Goal: Transaction & Acquisition: Purchase product/service

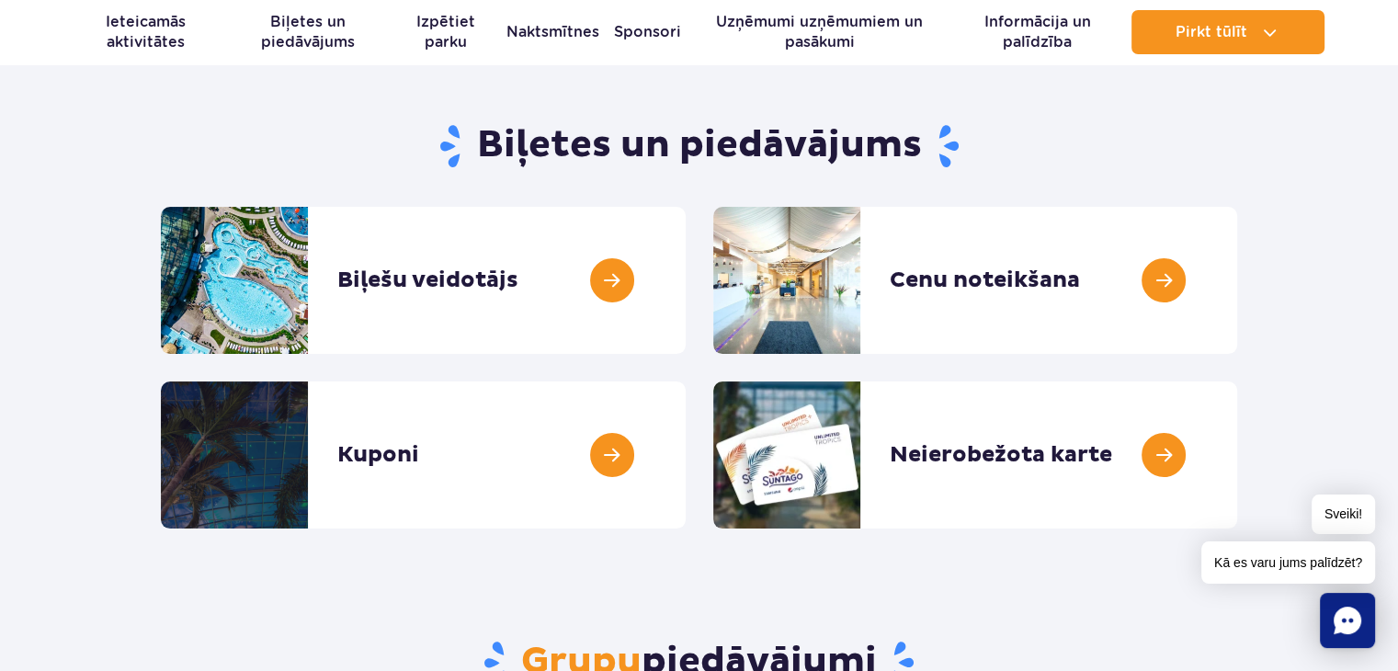
scroll to position [184, 0]
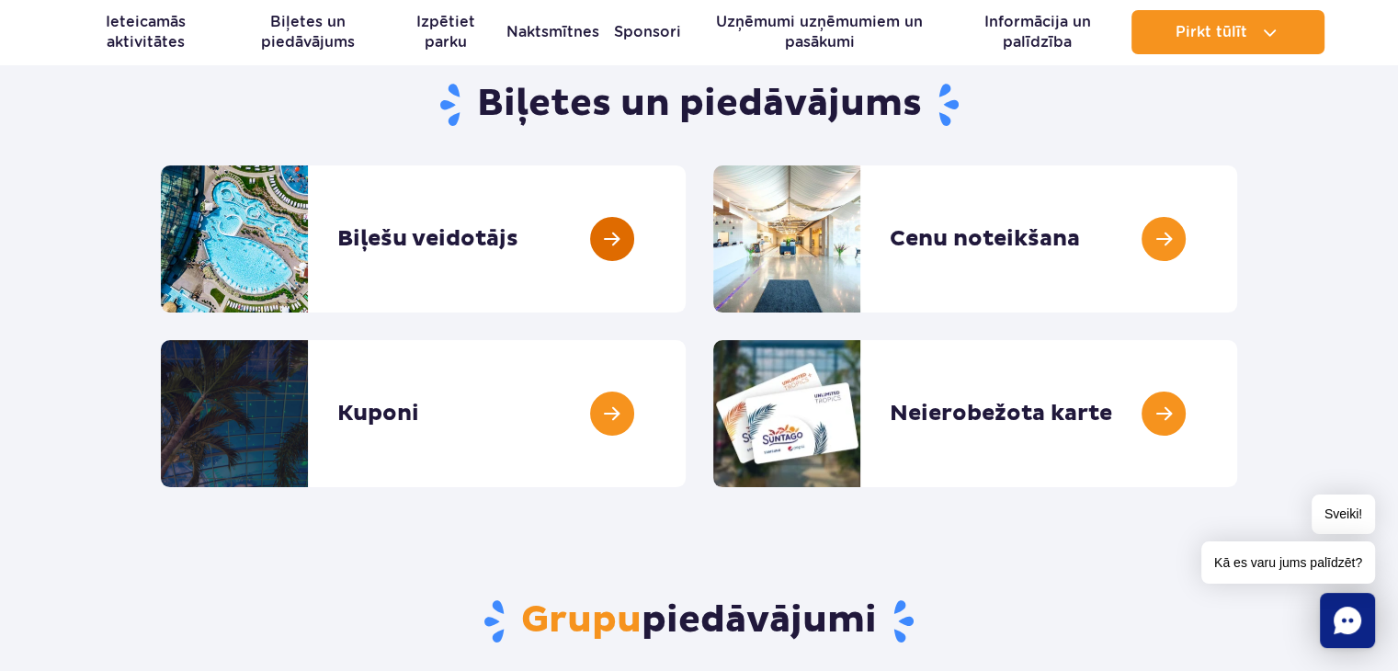
click at [686, 234] on link at bounding box center [686, 238] width 0 height 147
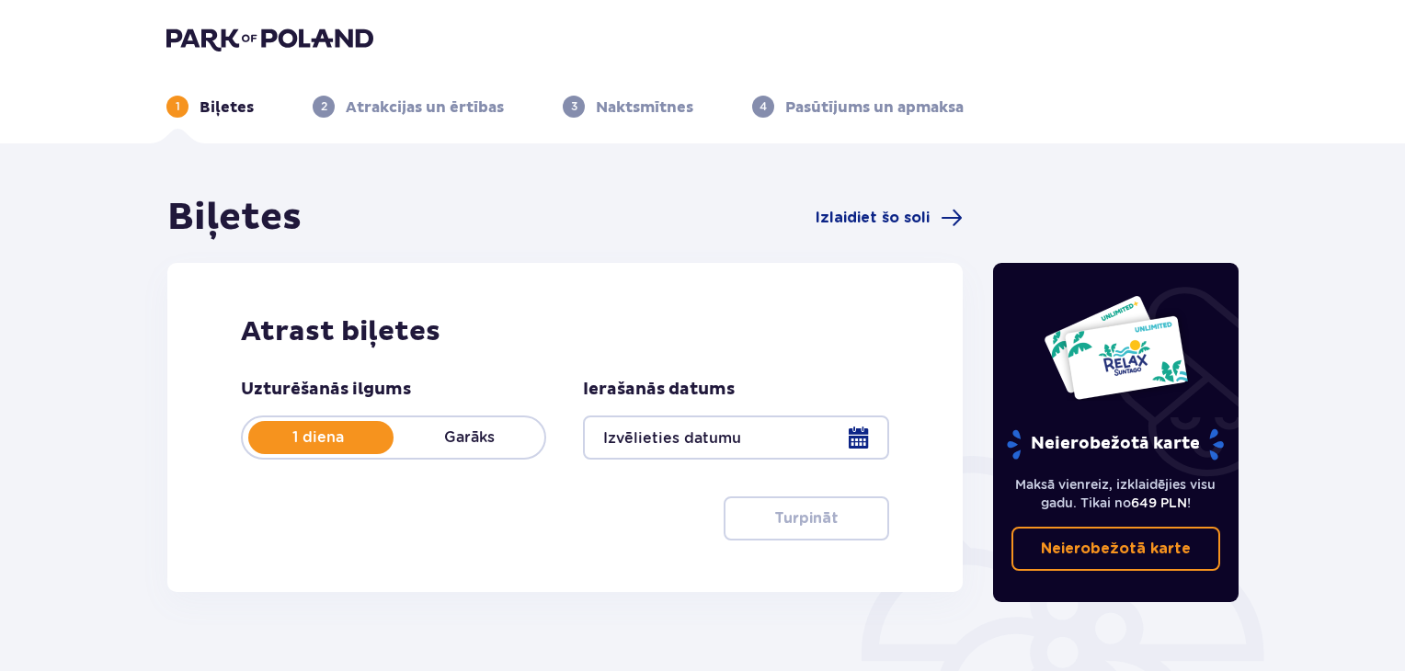
click at [852, 442] on div at bounding box center [735, 437] width 305 height 44
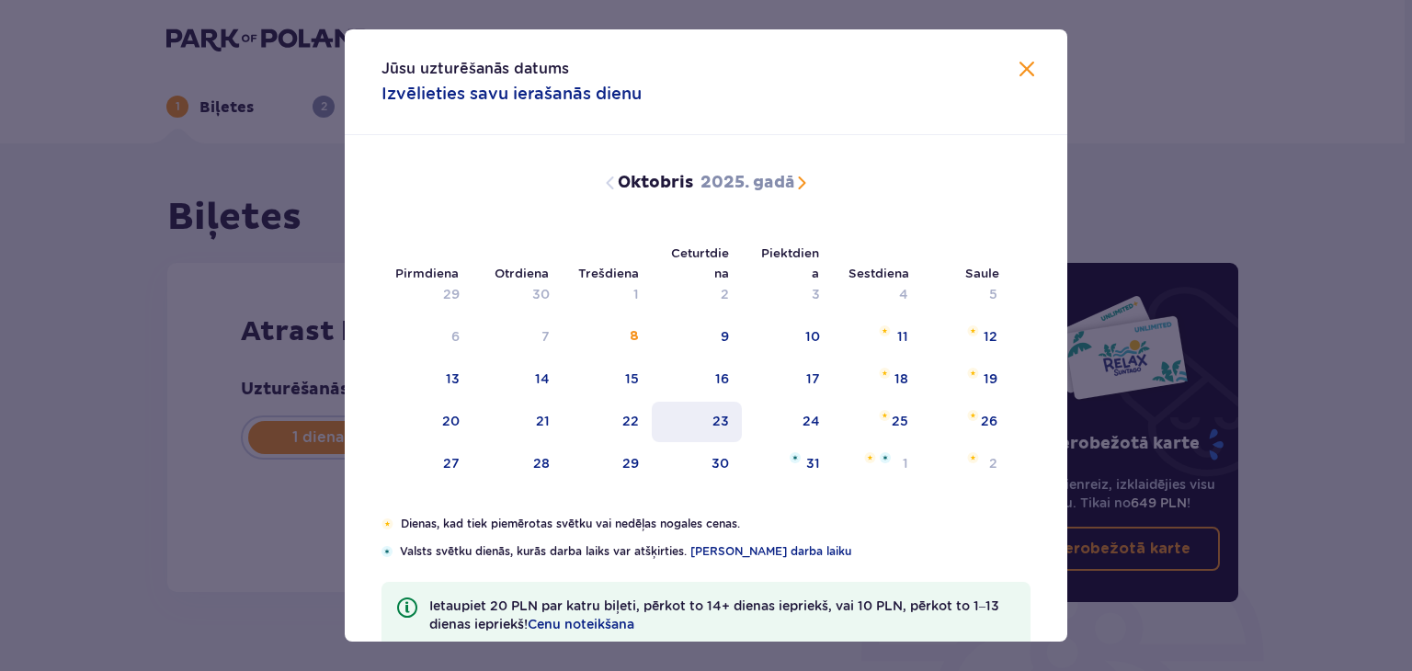
click at [724, 424] on font "23" at bounding box center [720, 421] width 17 height 15
type input "23.10.25"
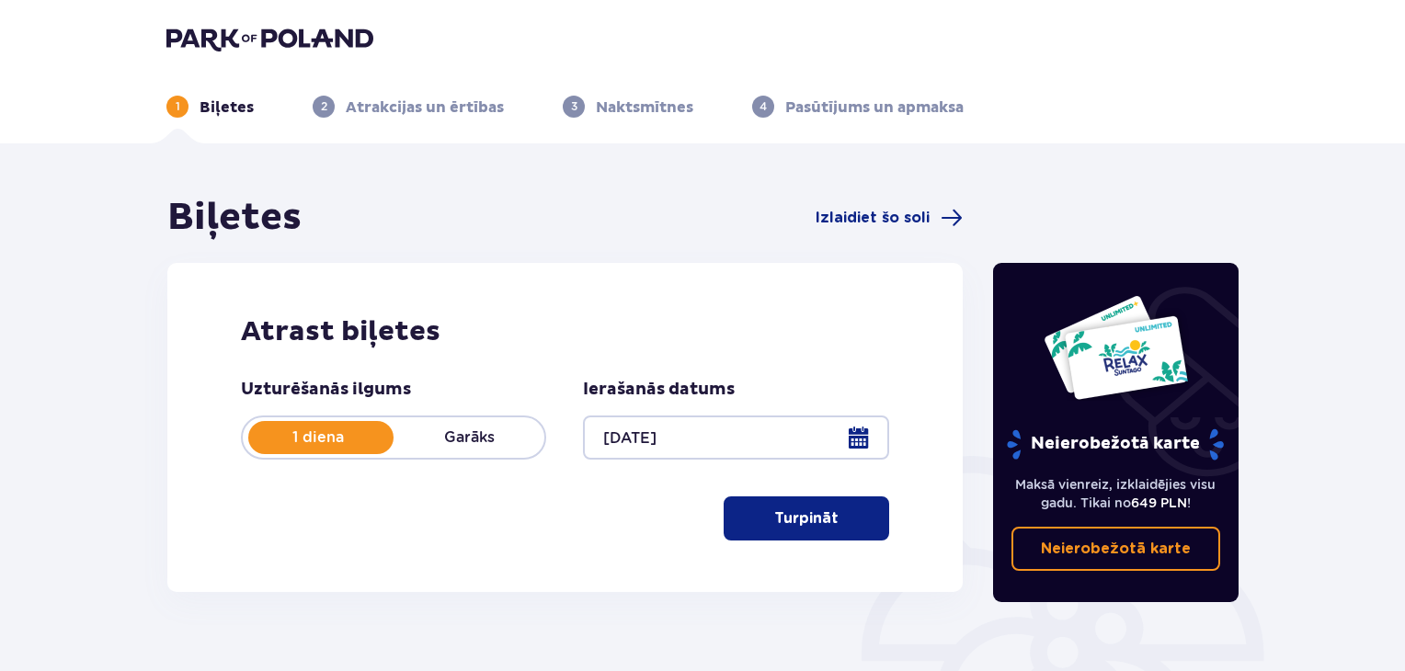
click at [802, 518] on font "Turpināt" at bounding box center [806, 518] width 64 height 15
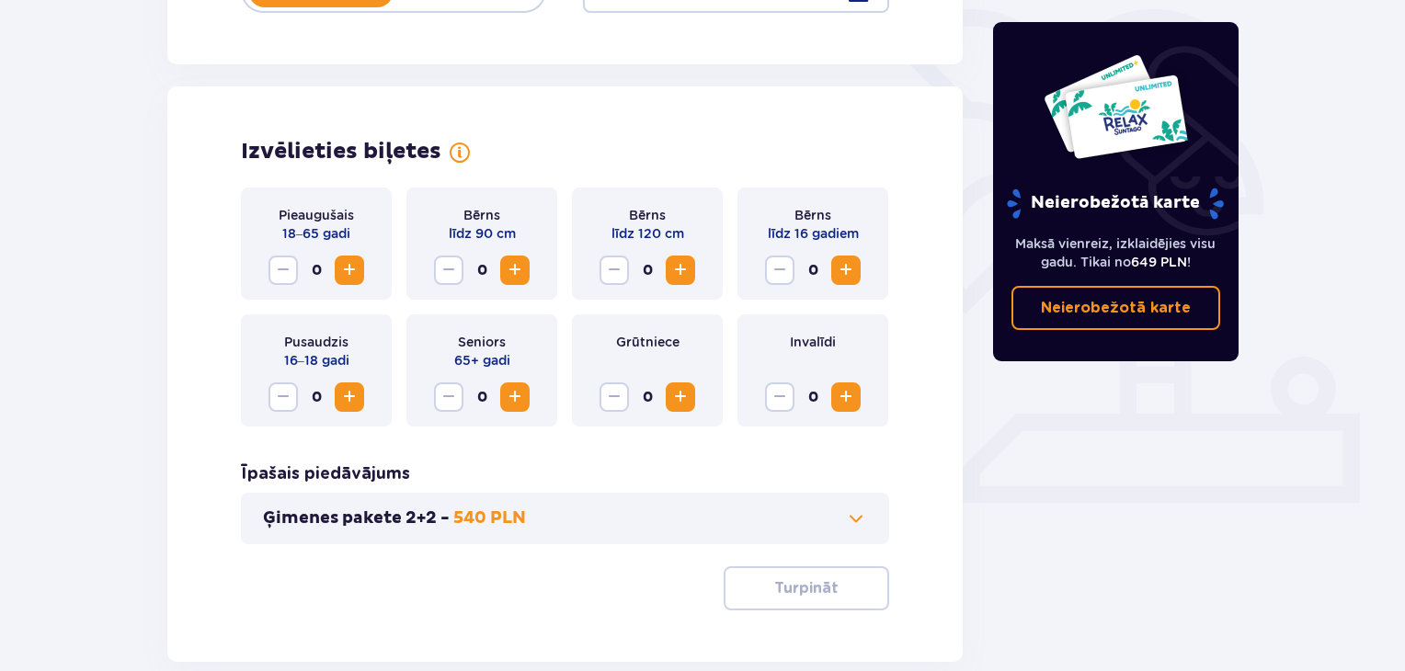
scroll to position [511, 0]
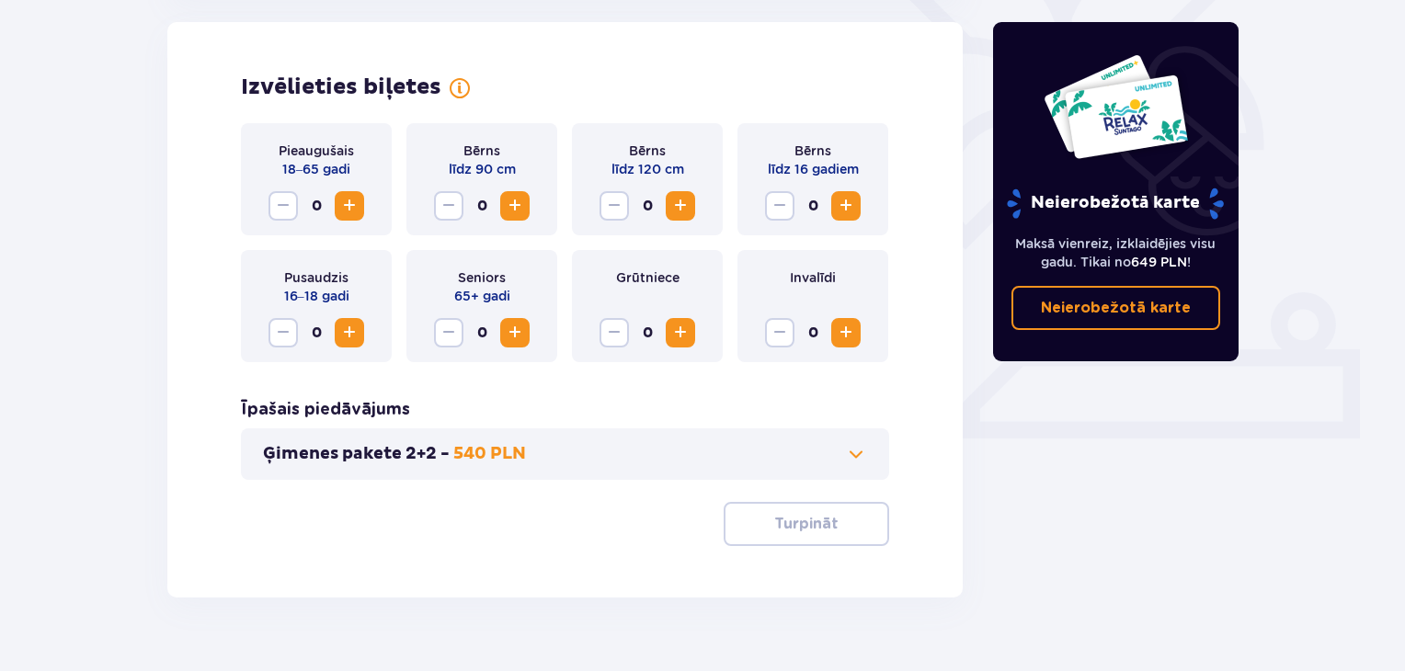
click at [342, 203] on span "Palielināt" at bounding box center [349, 206] width 22 height 22
click at [776, 518] on font "Turpināt" at bounding box center [806, 524] width 64 height 15
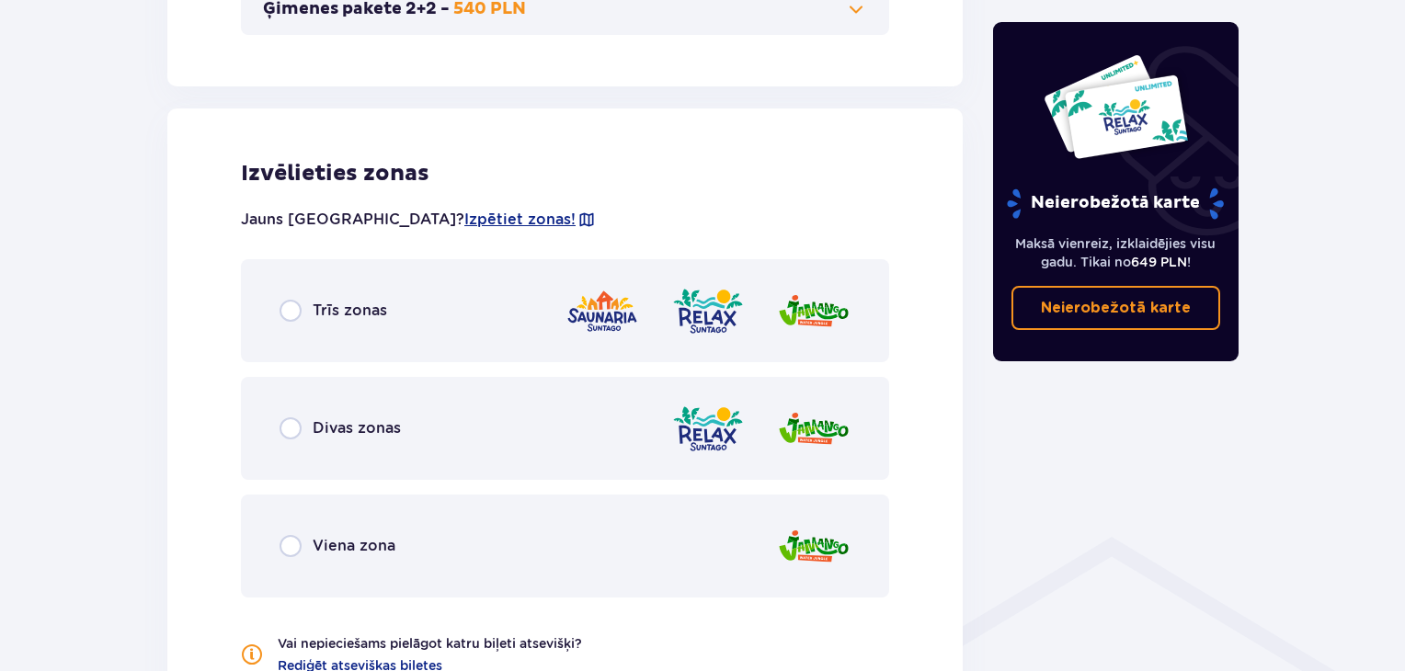
scroll to position [1020, 0]
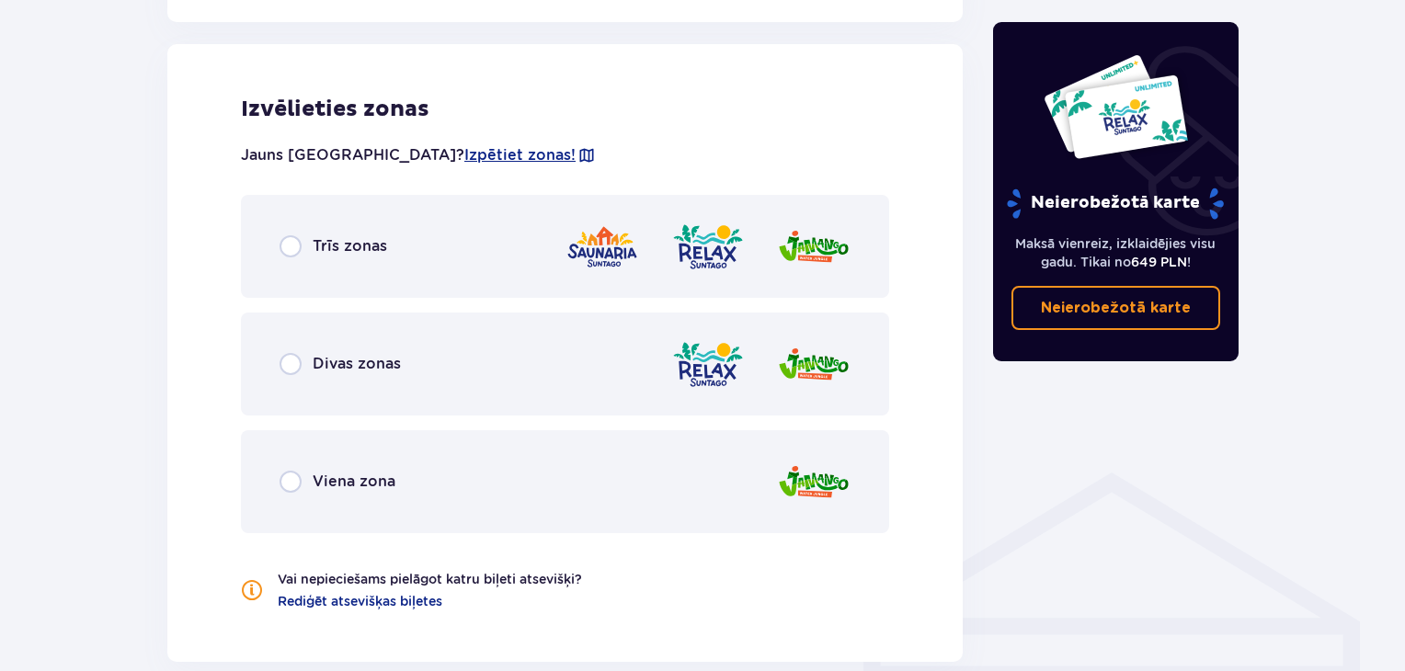
click at [294, 361] on input "radio" at bounding box center [290, 364] width 22 height 22
radio input "true"
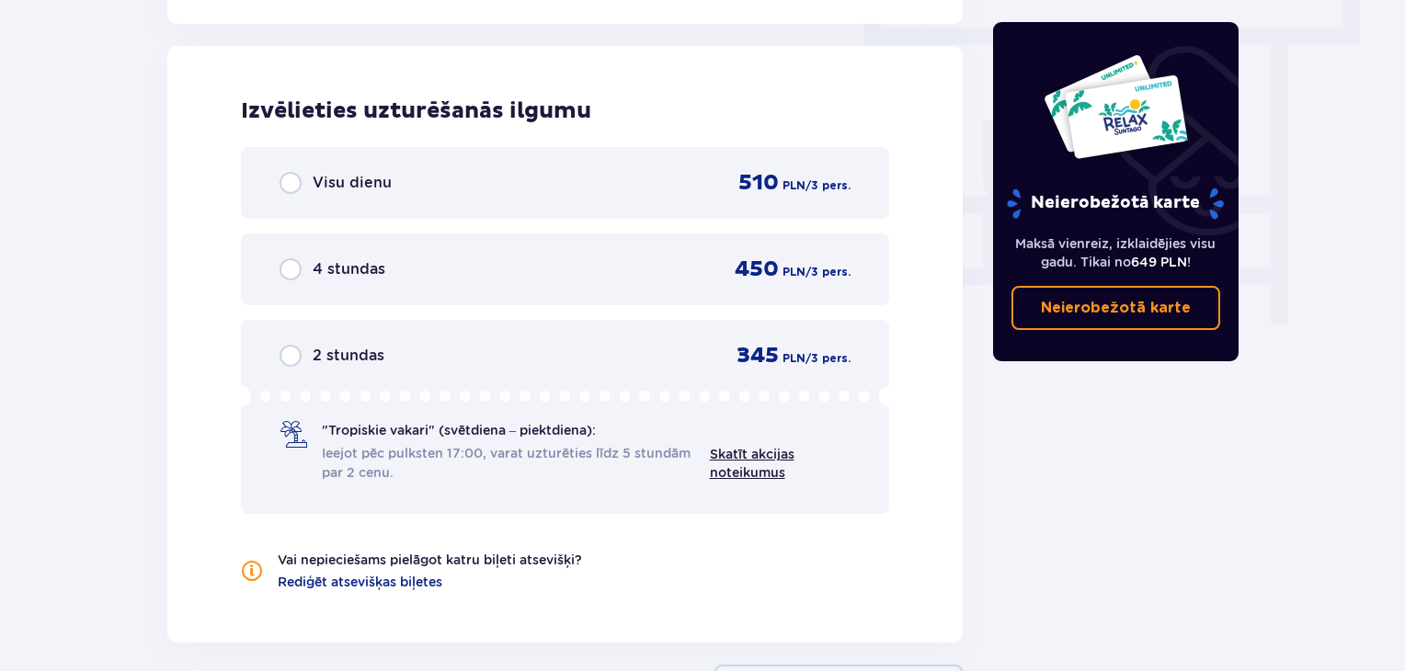
scroll to position [1660, 0]
click at [289, 265] on input "radio" at bounding box center [290, 267] width 22 height 22
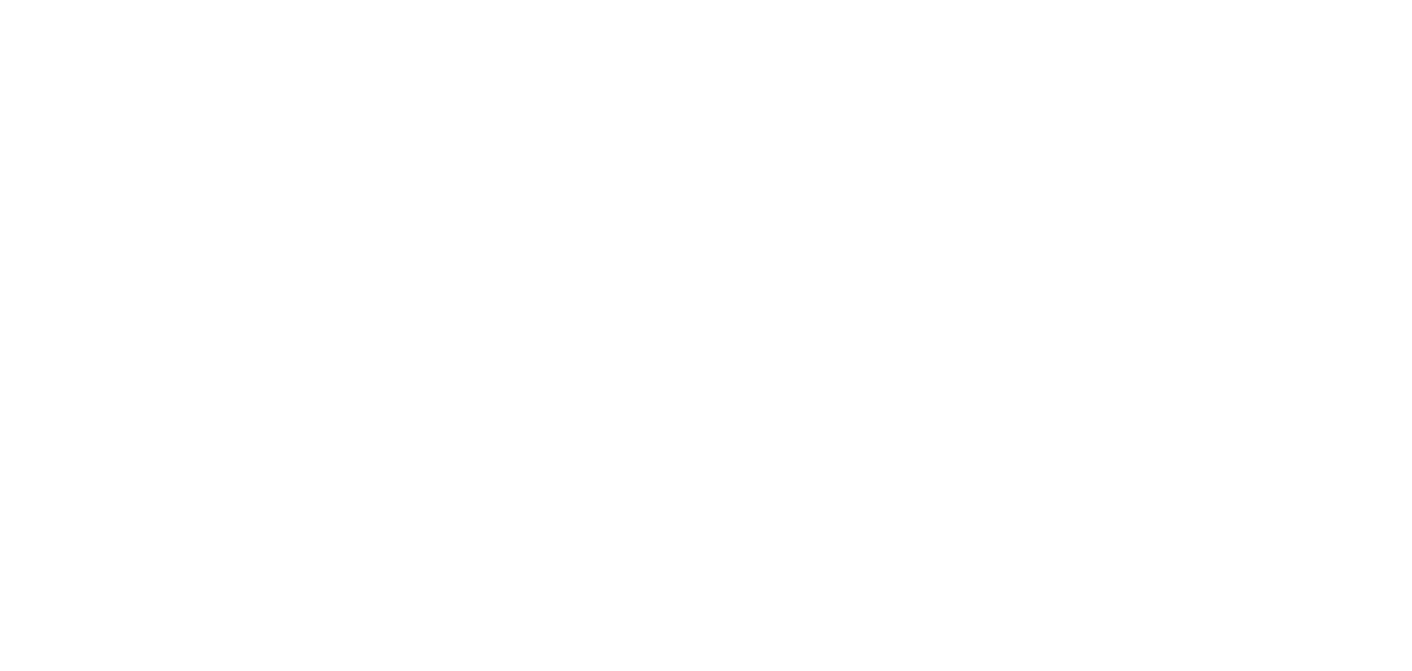
scroll to position [0, 0]
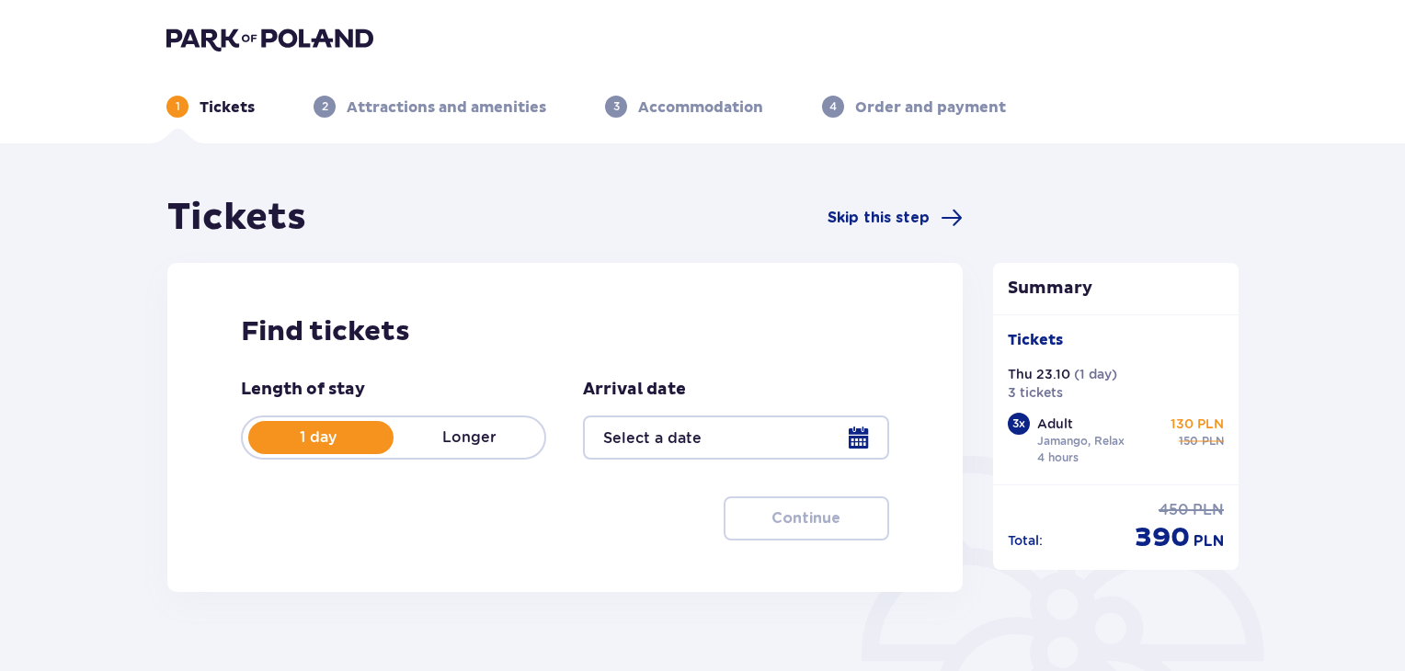
type input "[DATE]"
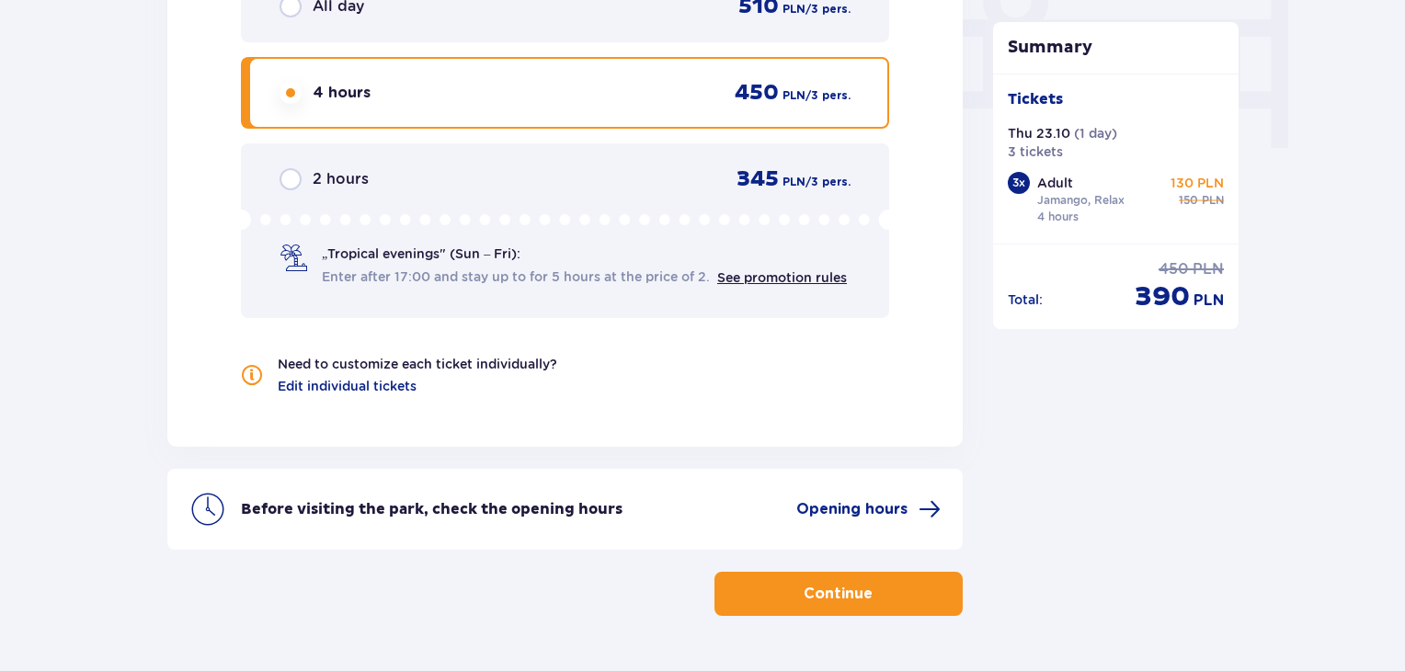
scroll to position [1838, 0]
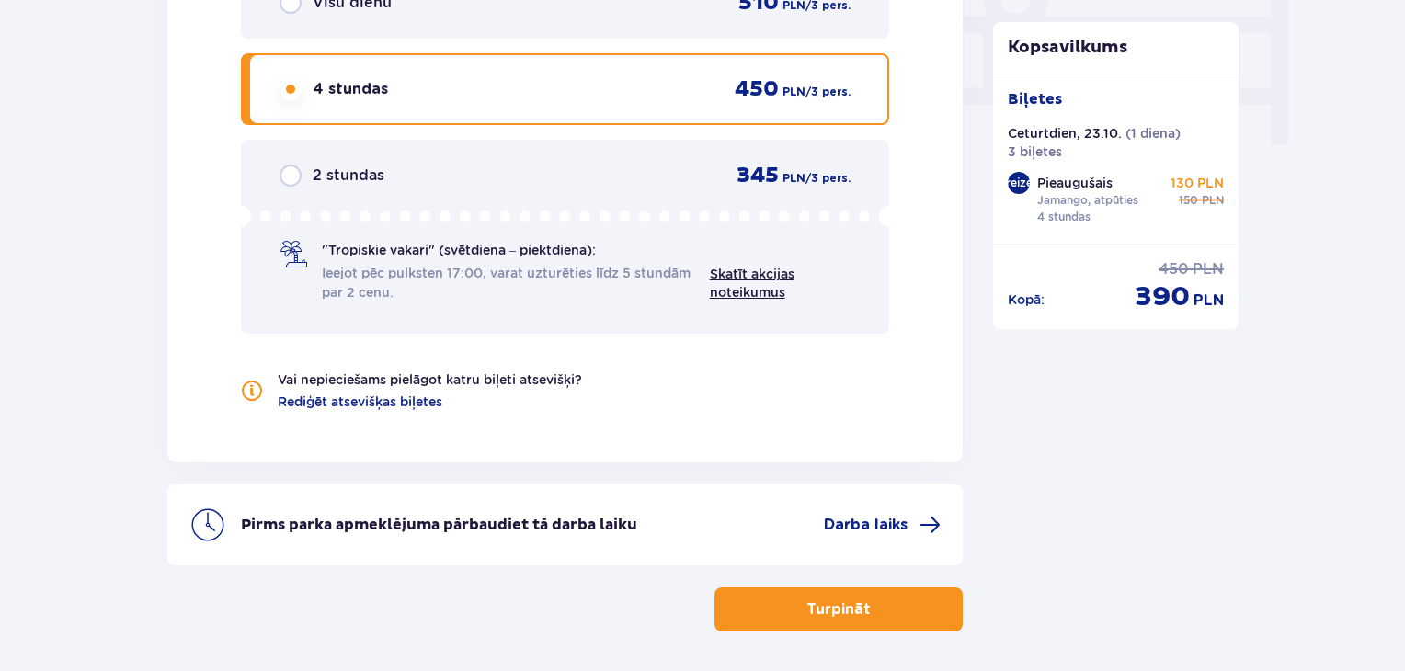
click at [843, 608] on font "Turpināt" at bounding box center [838, 609] width 64 height 15
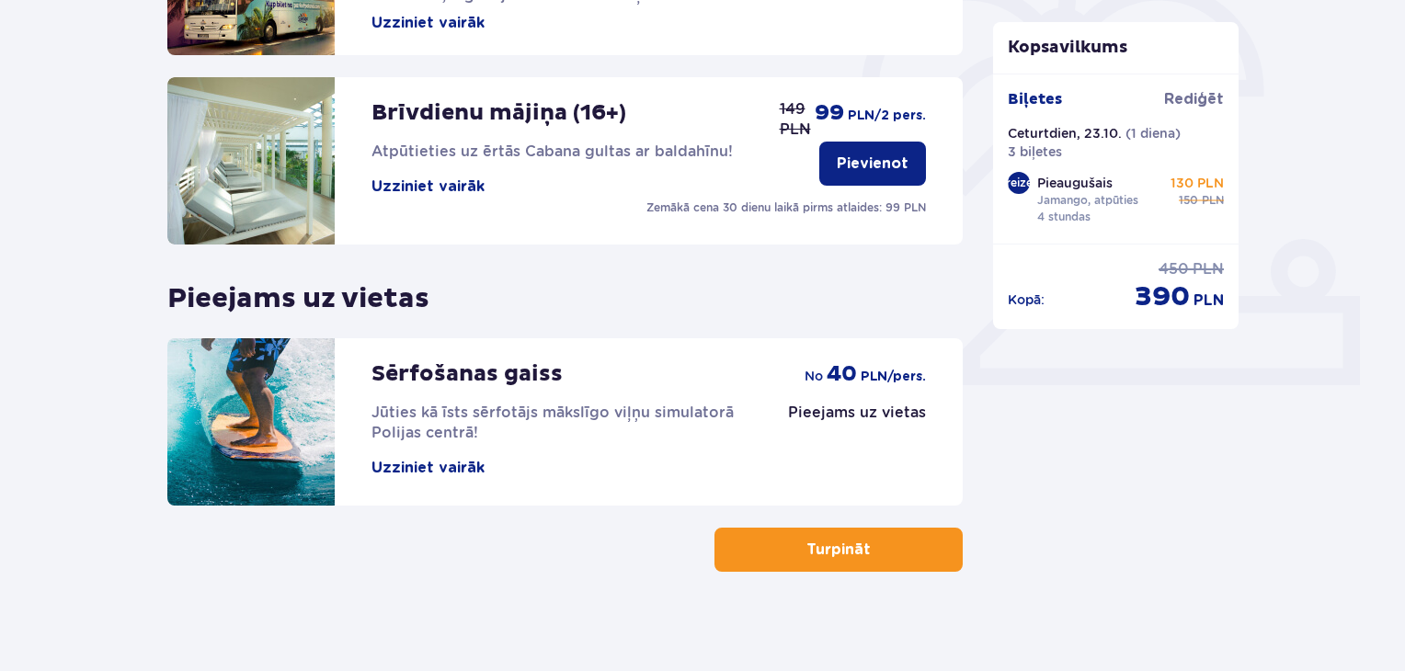
scroll to position [575, 0]
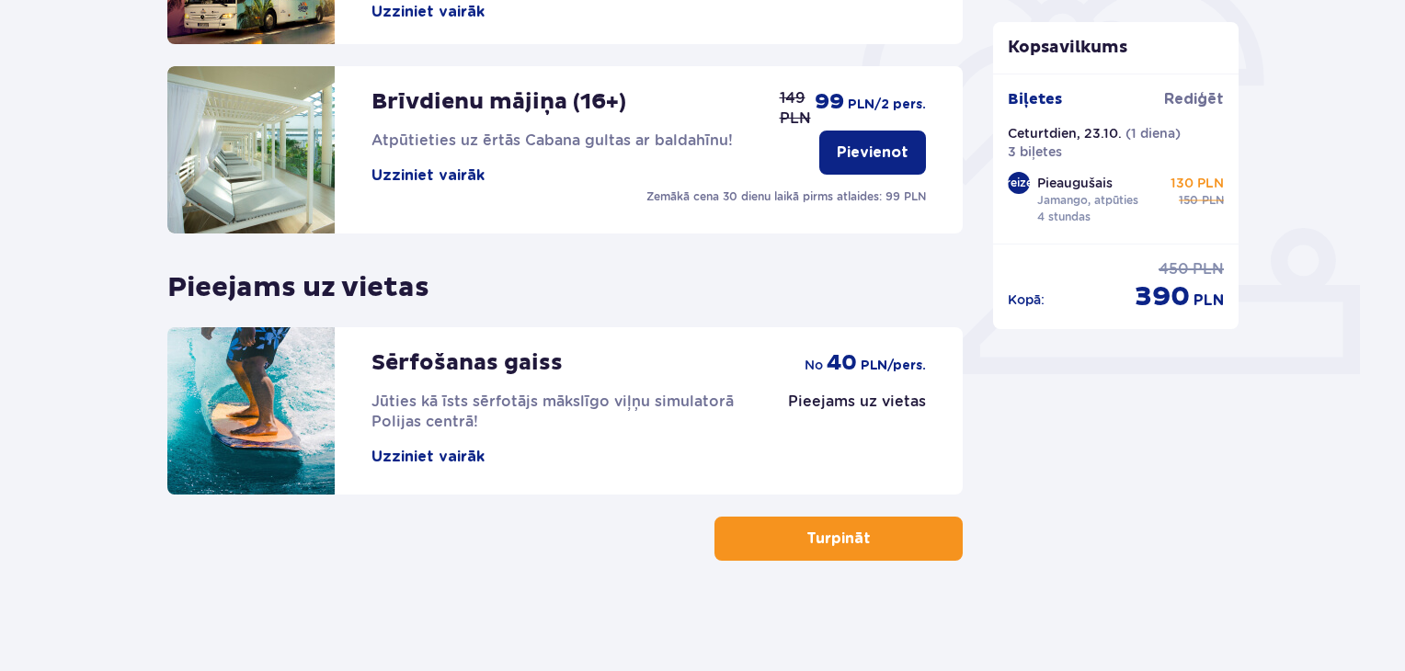
click at [864, 538] on span "button" at bounding box center [874, 539] width 22 height 22
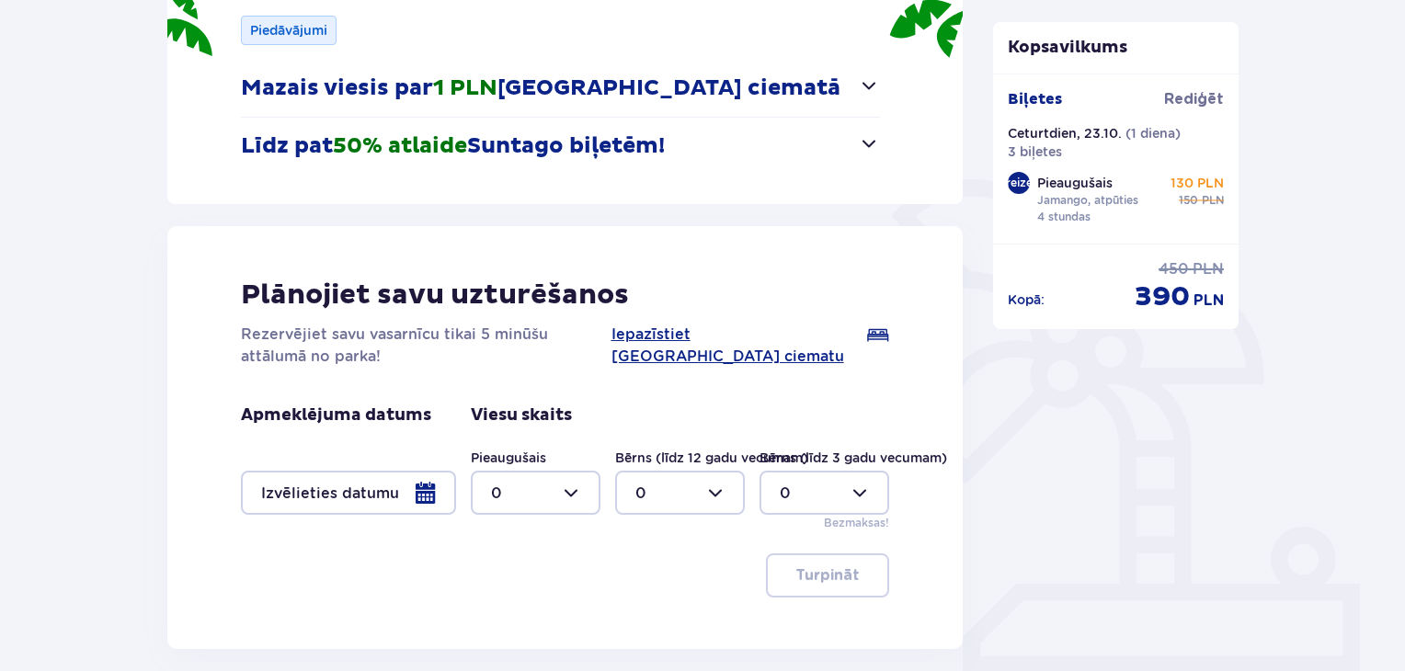
scroll to position [368, 0]
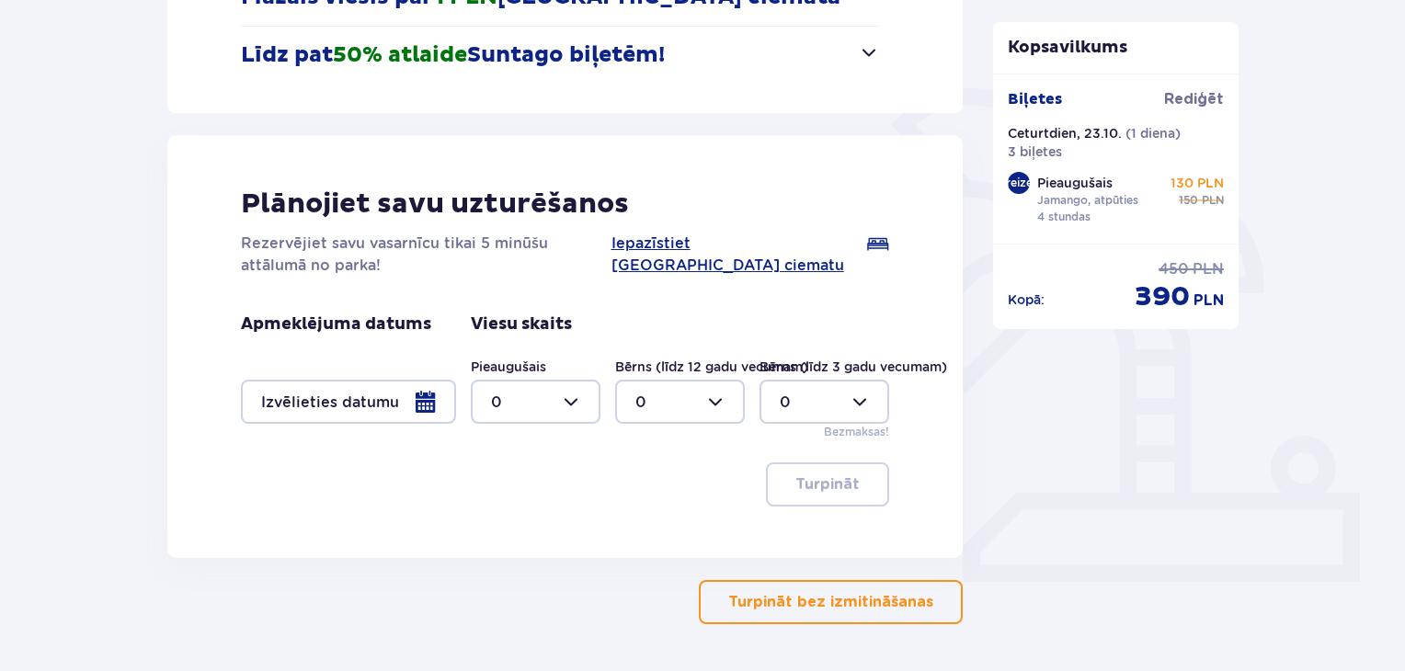
click at [434, 405] on div at bounding box center [348, 402] width 215 height 44
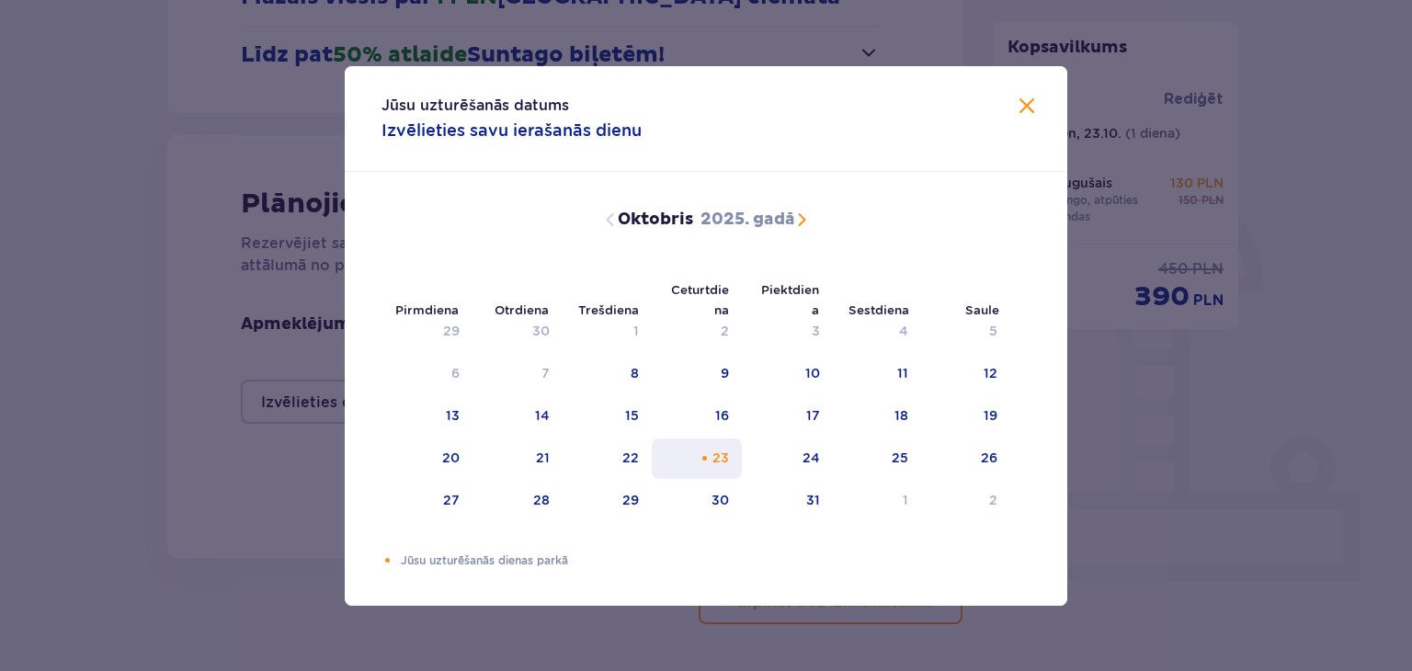
click at [724, 465] on div "23" at bounding box center [697, 458] width 91 height 40
click at [1212, 545] on div "Jūsu uzturēšanās datums Izvēlieties savu ierašanās dienu Pirmdiena Otrdiena Tre…" at bounding box center [706, 335] width 1412 height 671
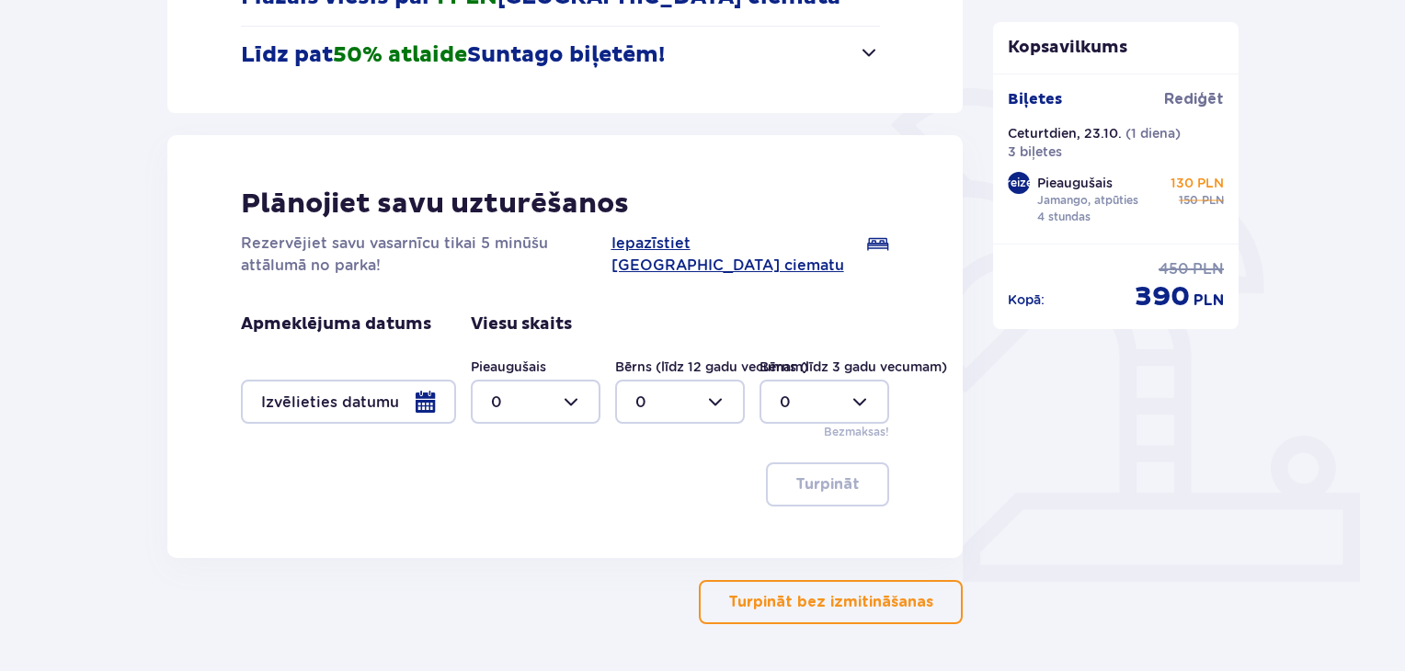
click at [574, 404] on div at bounding box center [536, 402] width 130 height 44
click at [528, 572] on div "3" at bounding box center [535, 573] width 89 height 20
click at [569, 402] on div at bounding box center [536, 402] width 130 height 44
click at [501, 453] on div "0" at bounding box center [535, 458] width 89 height 20
type input "0"
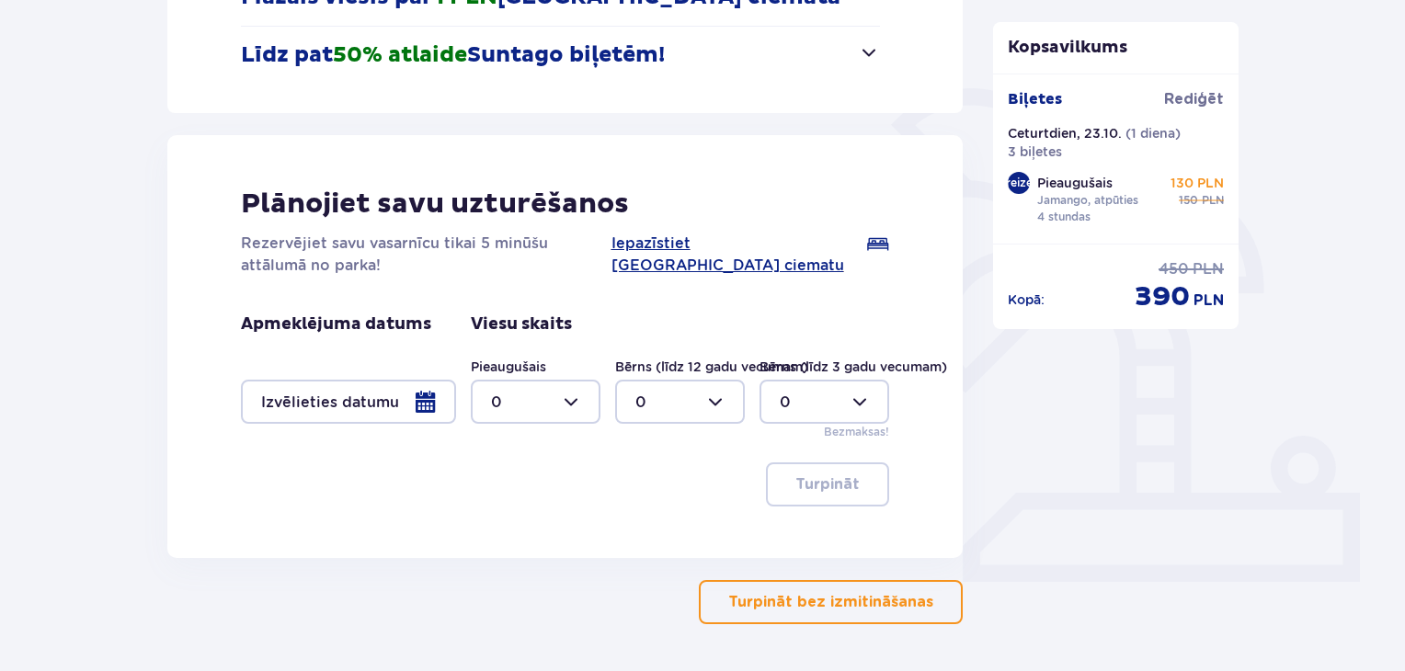
click at [895, 604] on font "Turpināt bez izmitināšanas" at bounding box center [830, 602] width 205 height 15
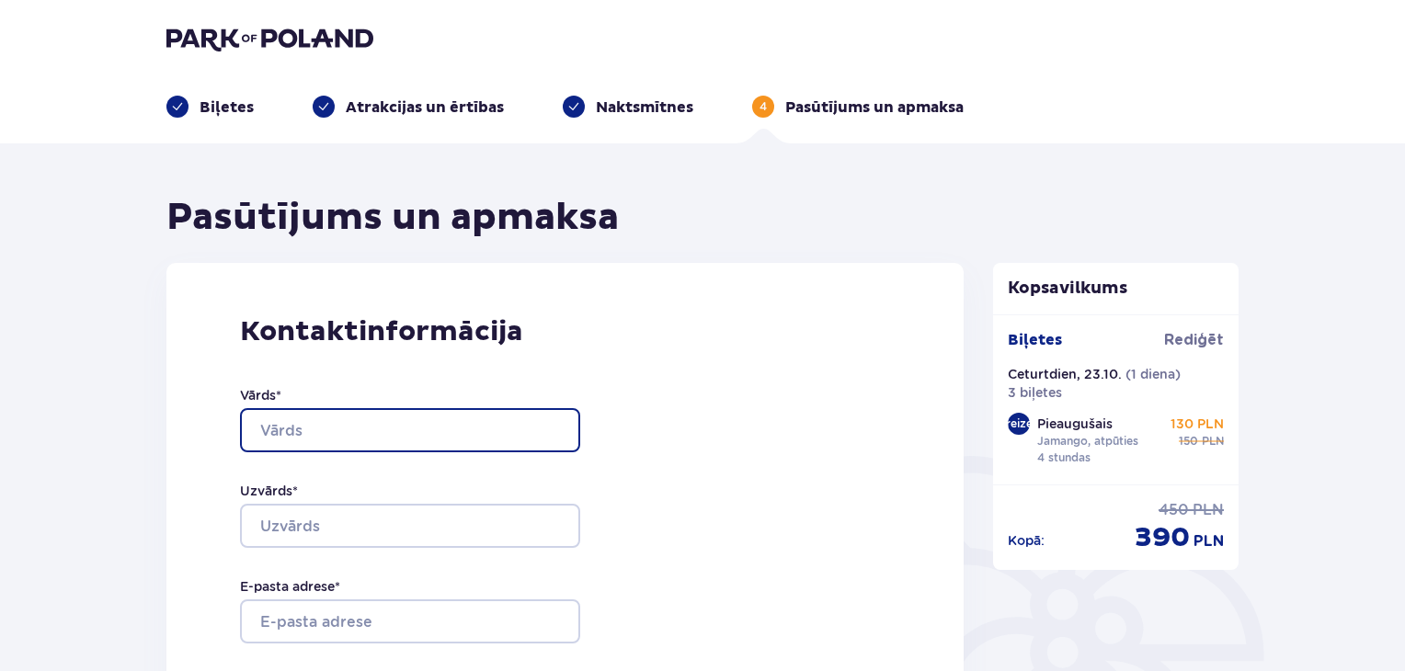
click at [368, 435] on input "Vārds *" at bounding box center [410, 430] width 340 height 44
type input "Ainārs"
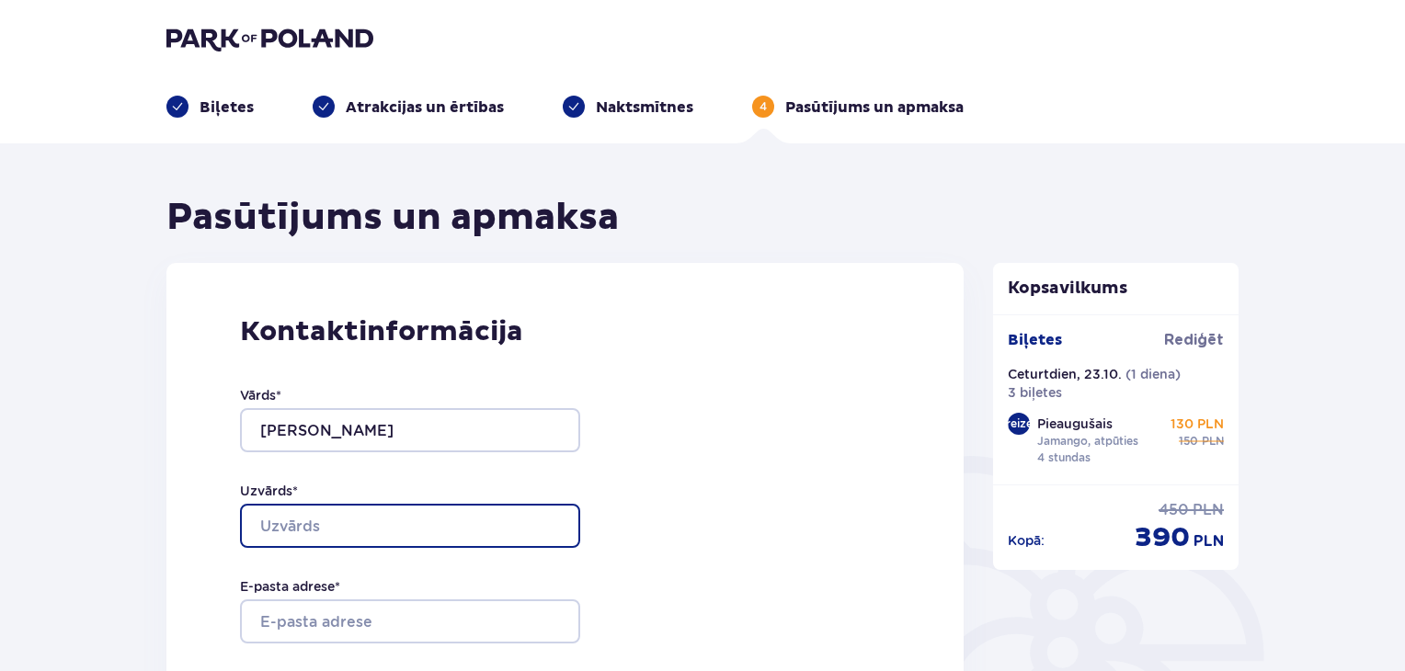
click at [327, 522] on input "Uzvārds *" at bounding box center [410, 526] width 340 height 44
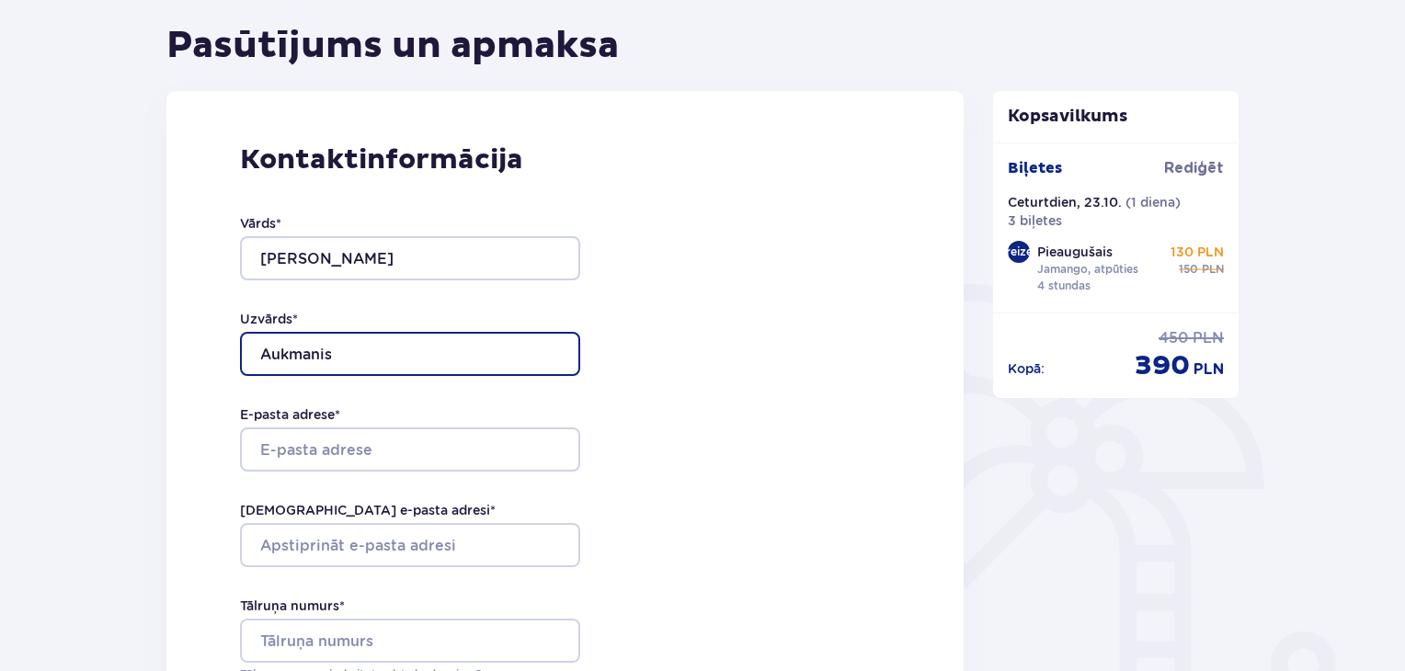
scroll to position [184, 0]
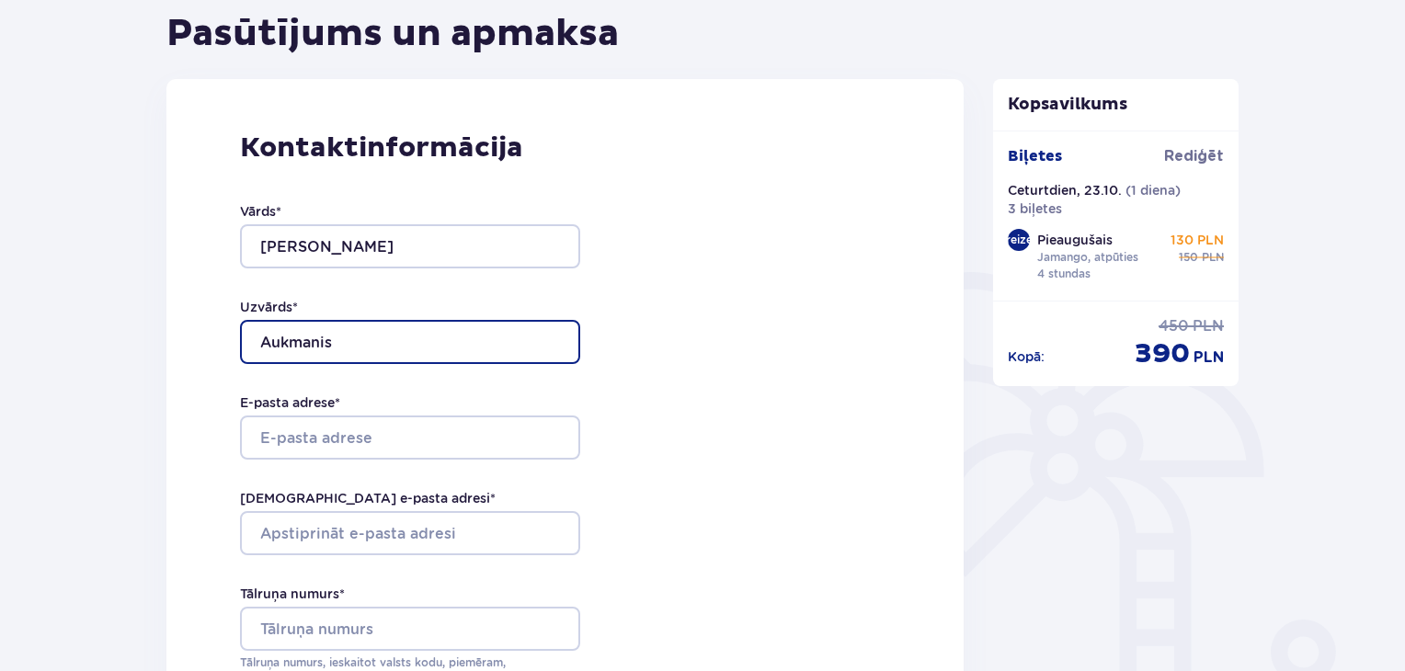
type input "Aukmanis"
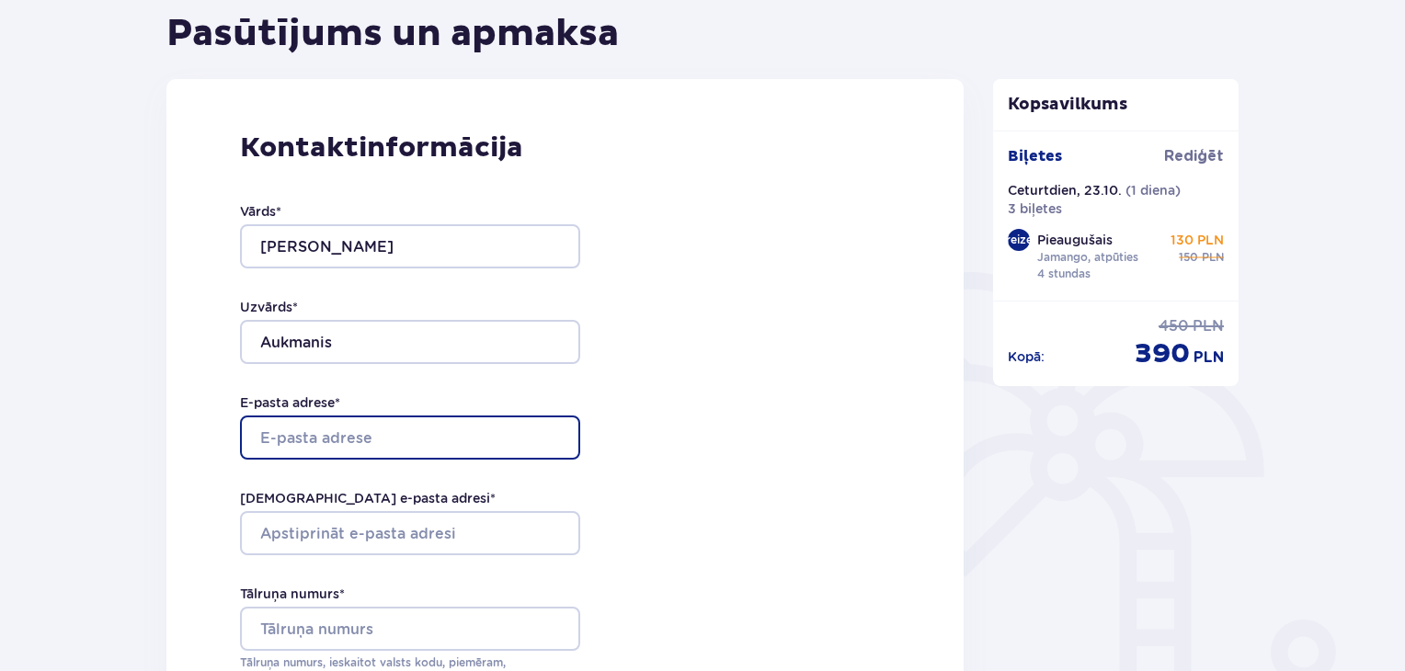
click at [272, 438] on input "E-pasta adrese *" at bounding box center [410, 437] width 340 height 44
type input "a.aukmanis2@inbox.lv"
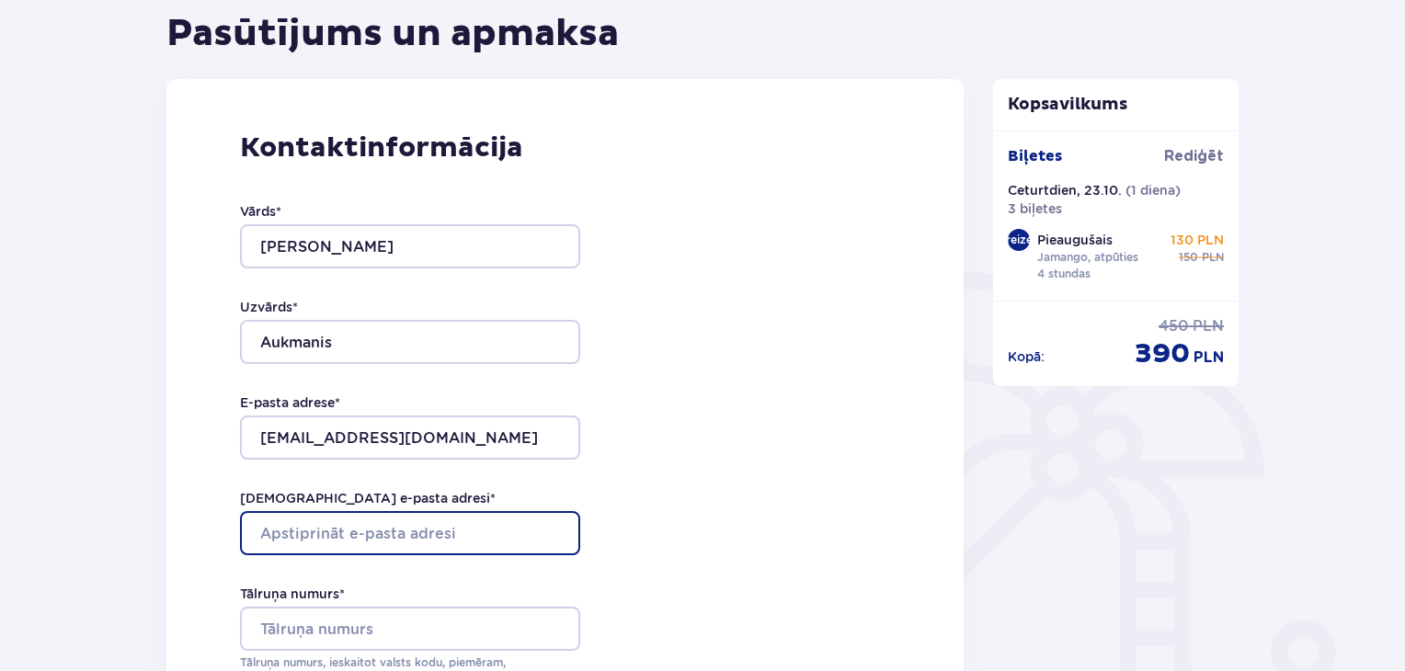
click at [307, 544] on input "Apstipriniet e-pasta adresi *" at bounding box center [410, 533] width 340 height 44
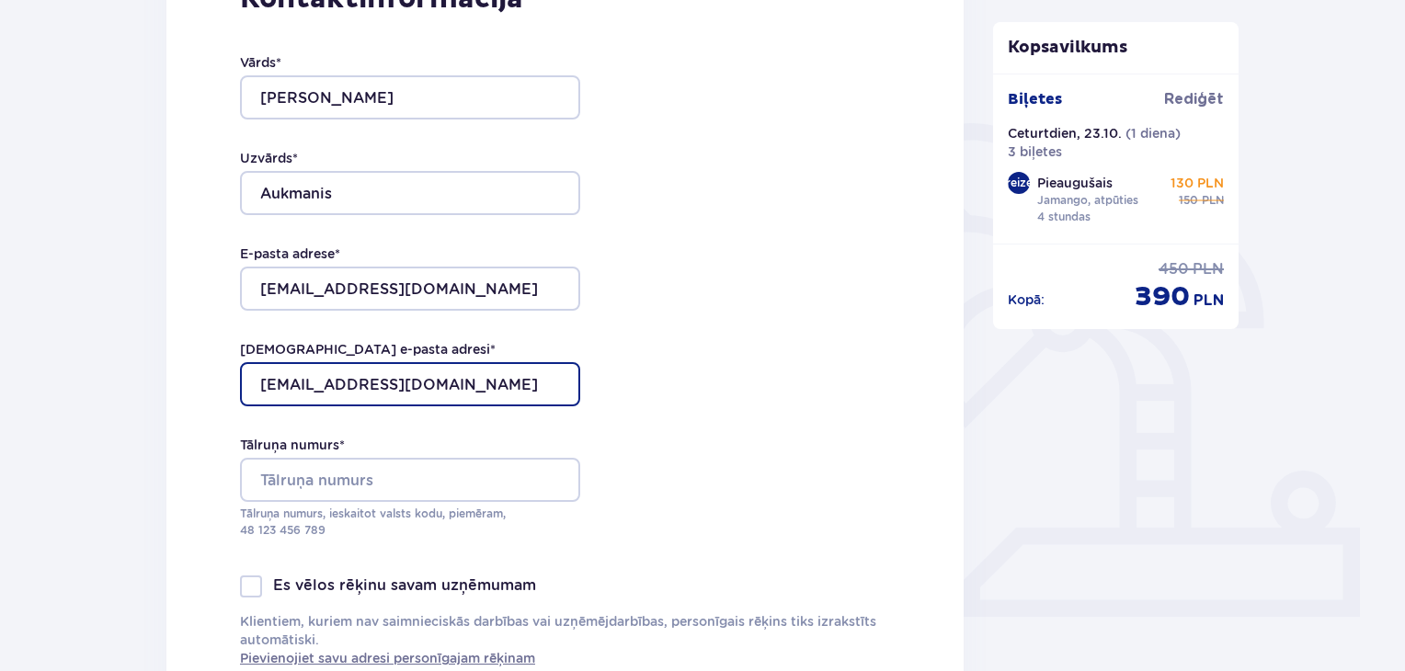
scroll to position [368, 0]
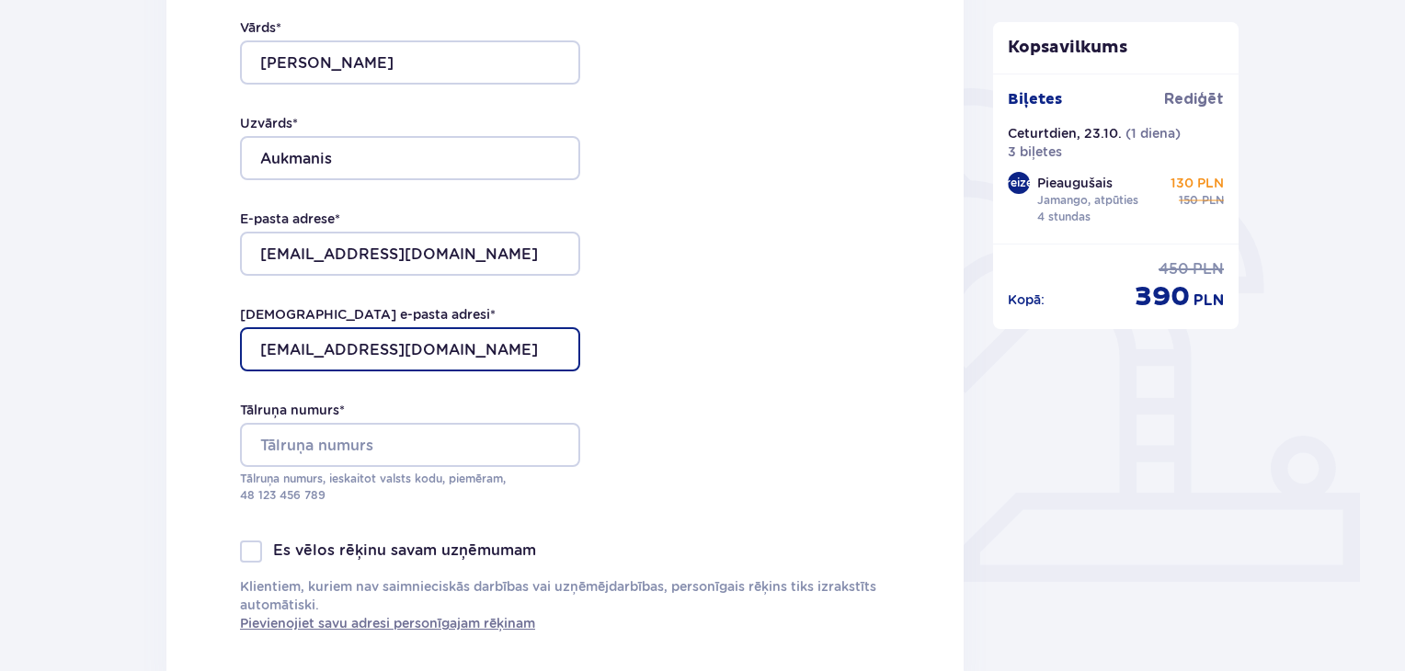
type input "a.aukmanis2@inbox.lv"
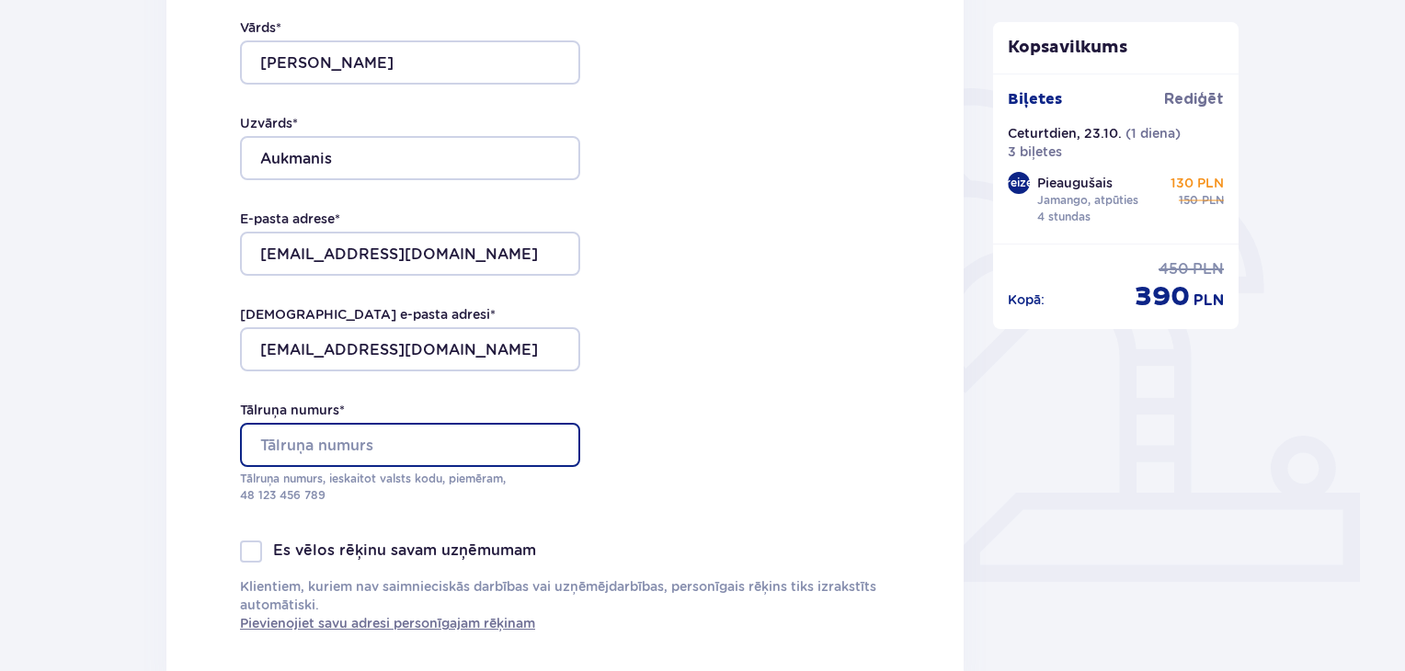
click at [294, 437] on input "Tālruņa numurs *" at bounding box center [410, 445] width 340 height 44
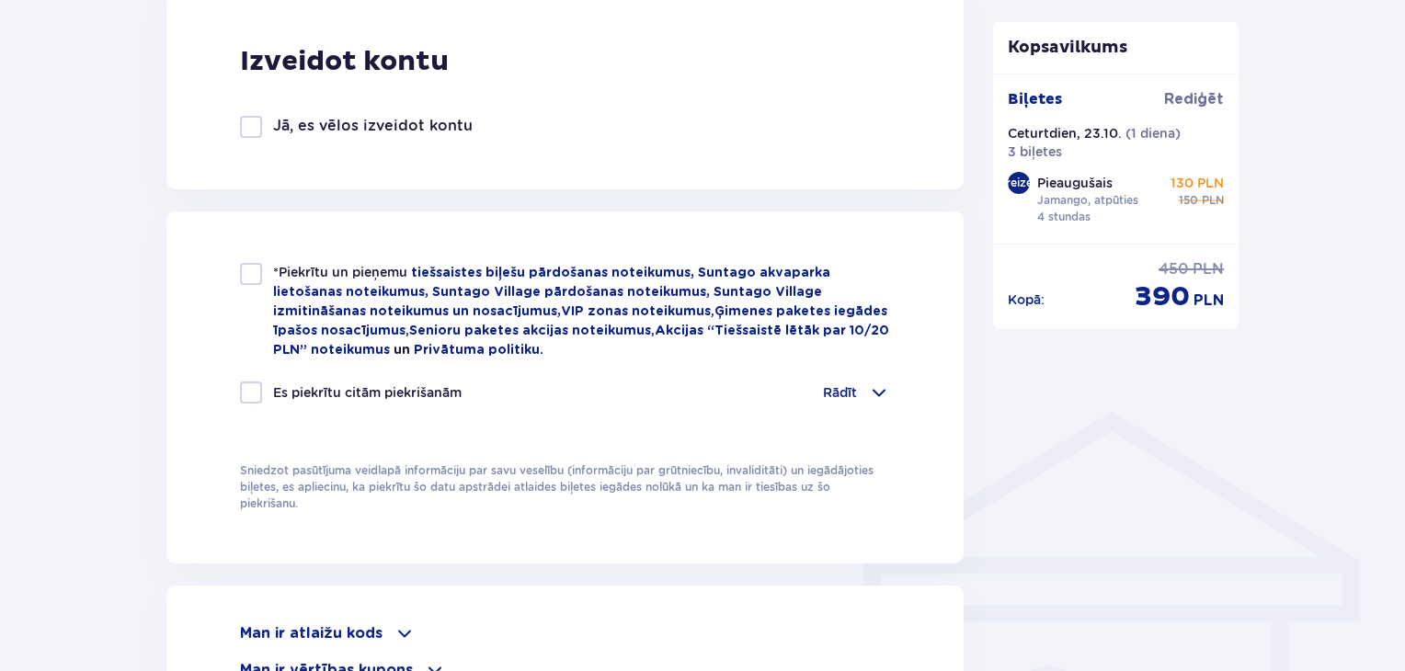
scroll to position [1103, 0]
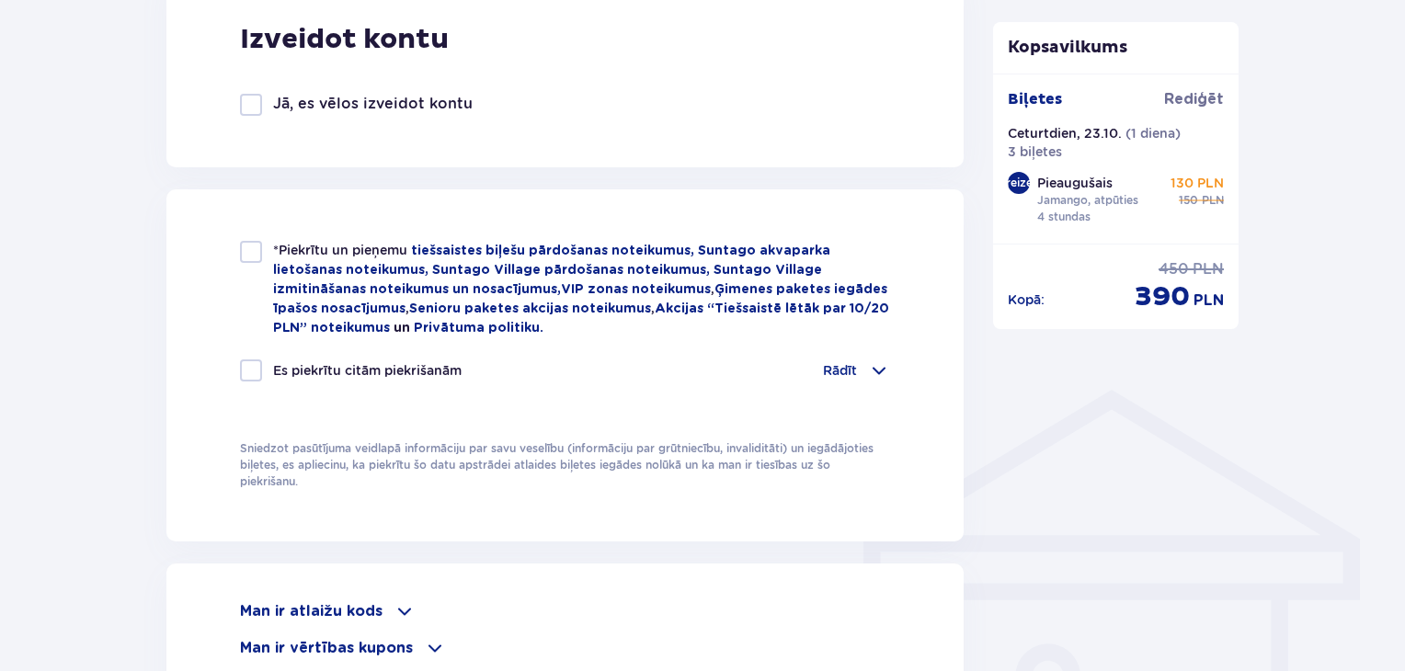
type input "+37126138535"
click at [874, 364] on span at bounding box center [879, 370] width 22 height 22
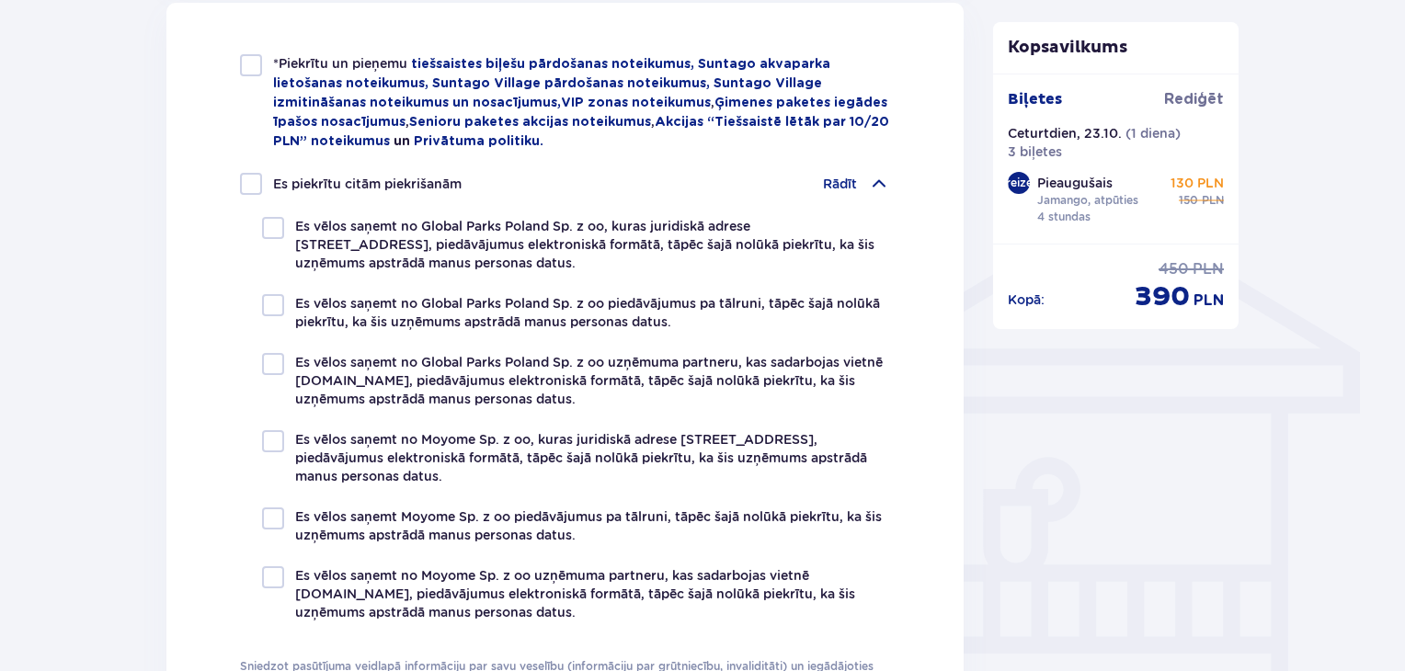
scroll to position [1195, 0]
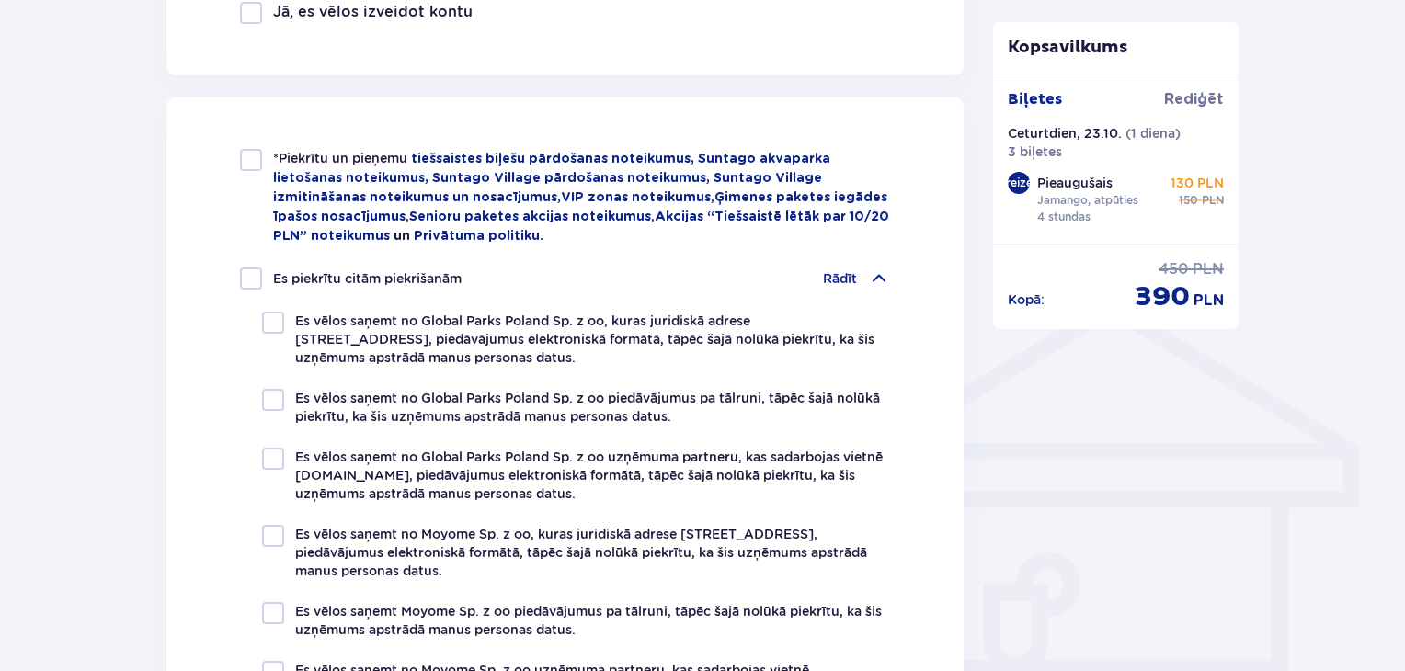
click at [868, 269] on span at bounding box center [879, 278] width 22 height 22
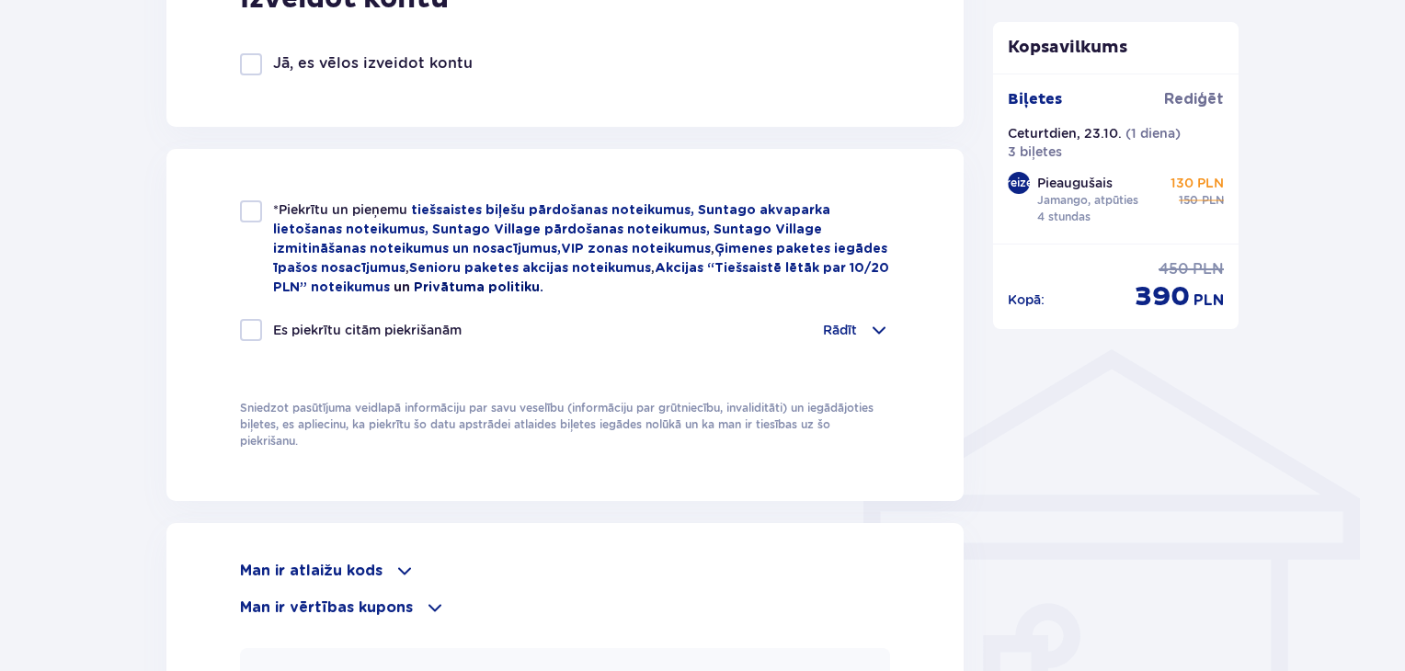
scroll to position [1103, 0]
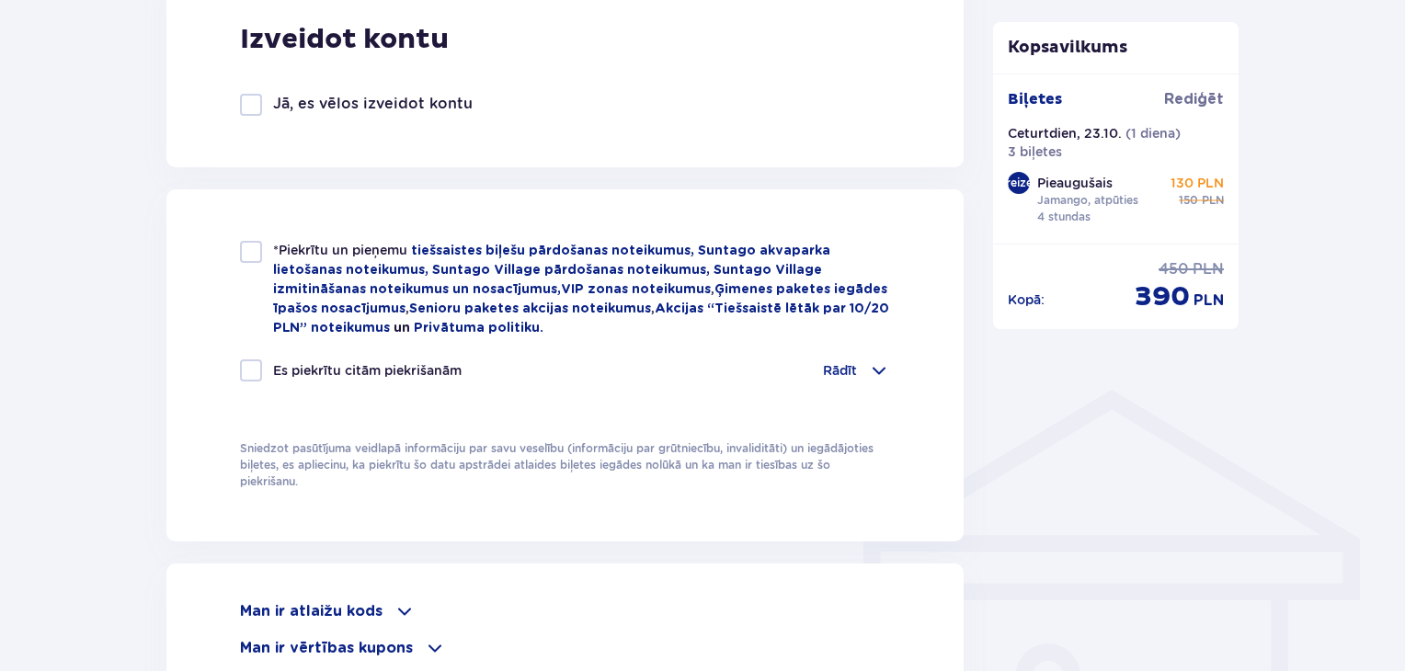
click at [252, 249] on div at bounding box center [251, 252] width 22 height 22
checkbox input "true"
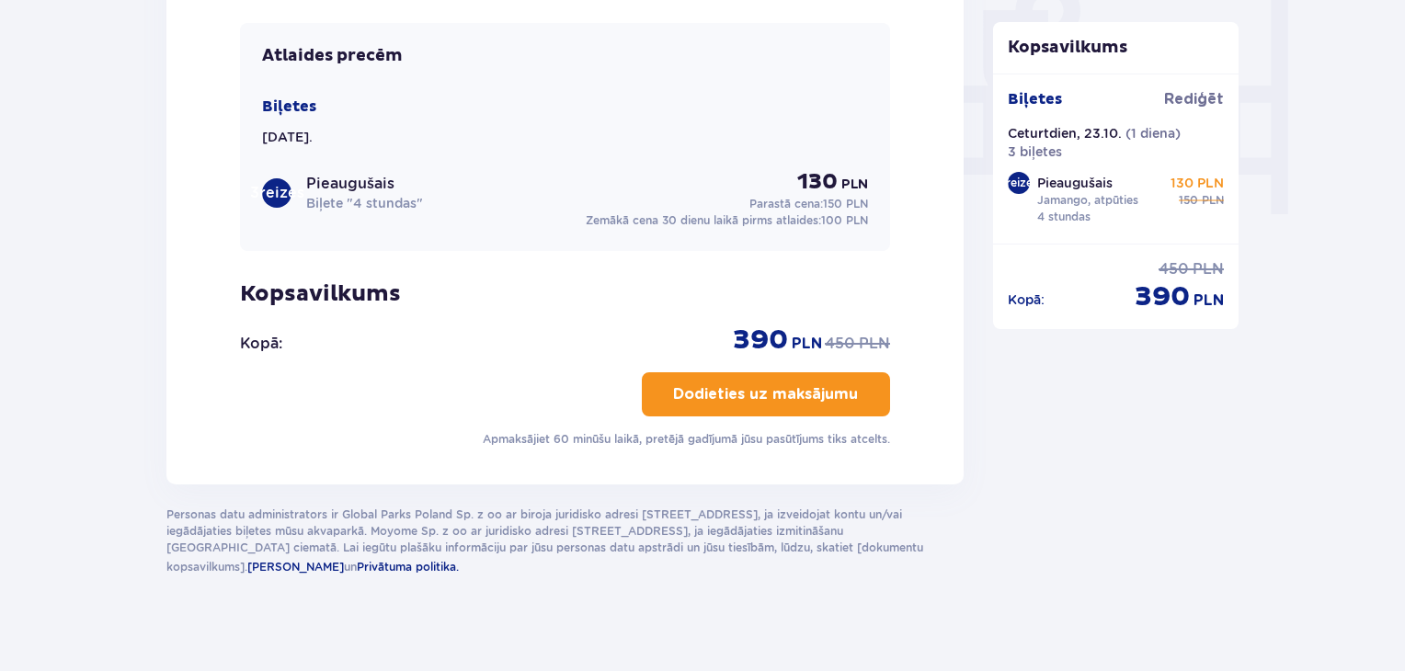
scroll to position [1780, 0]
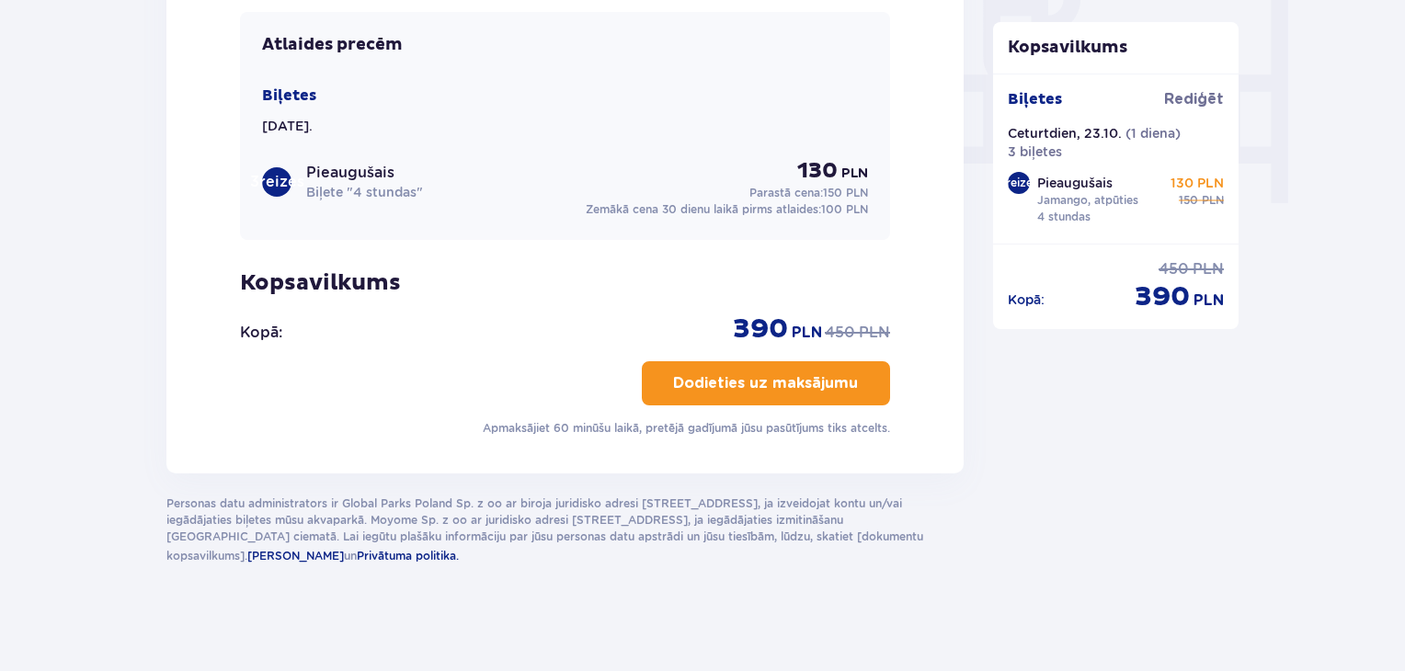
click at [701, 380] on font "Dodieties uz maksājumu" at bounding box center [765, 383] width 185 height 15
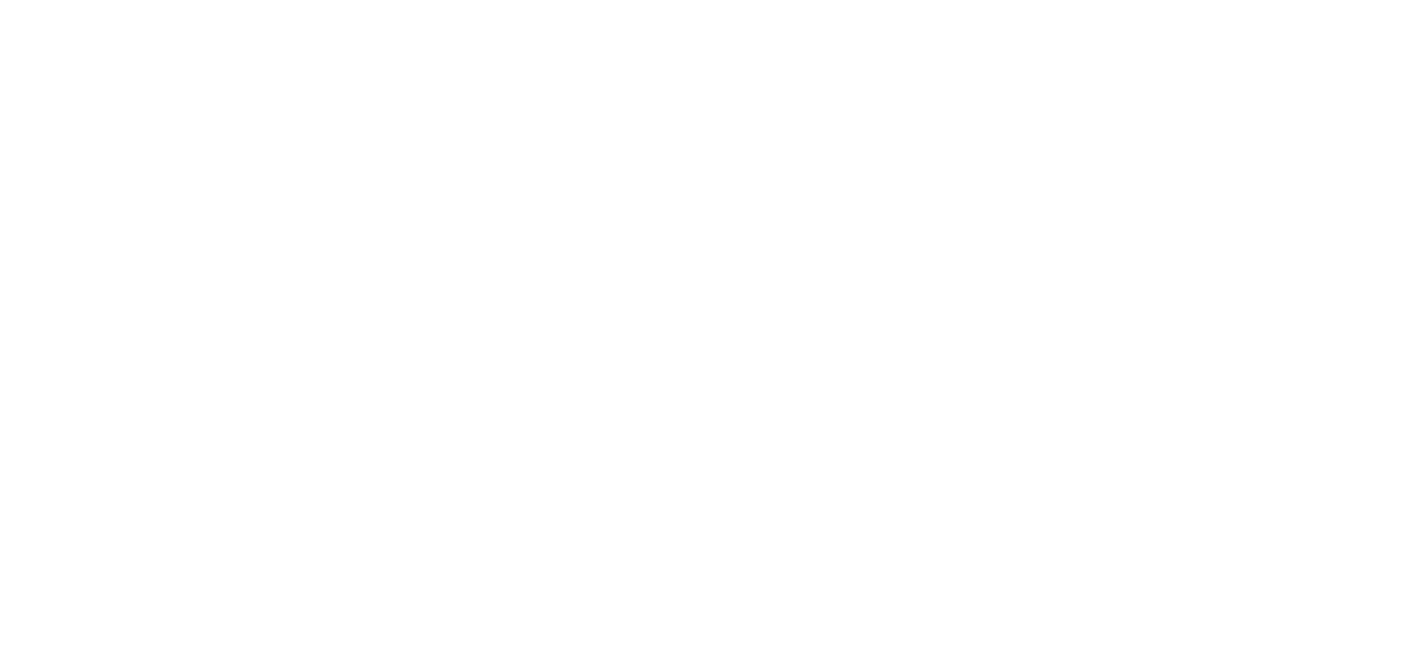
scroll to position [0, 0]
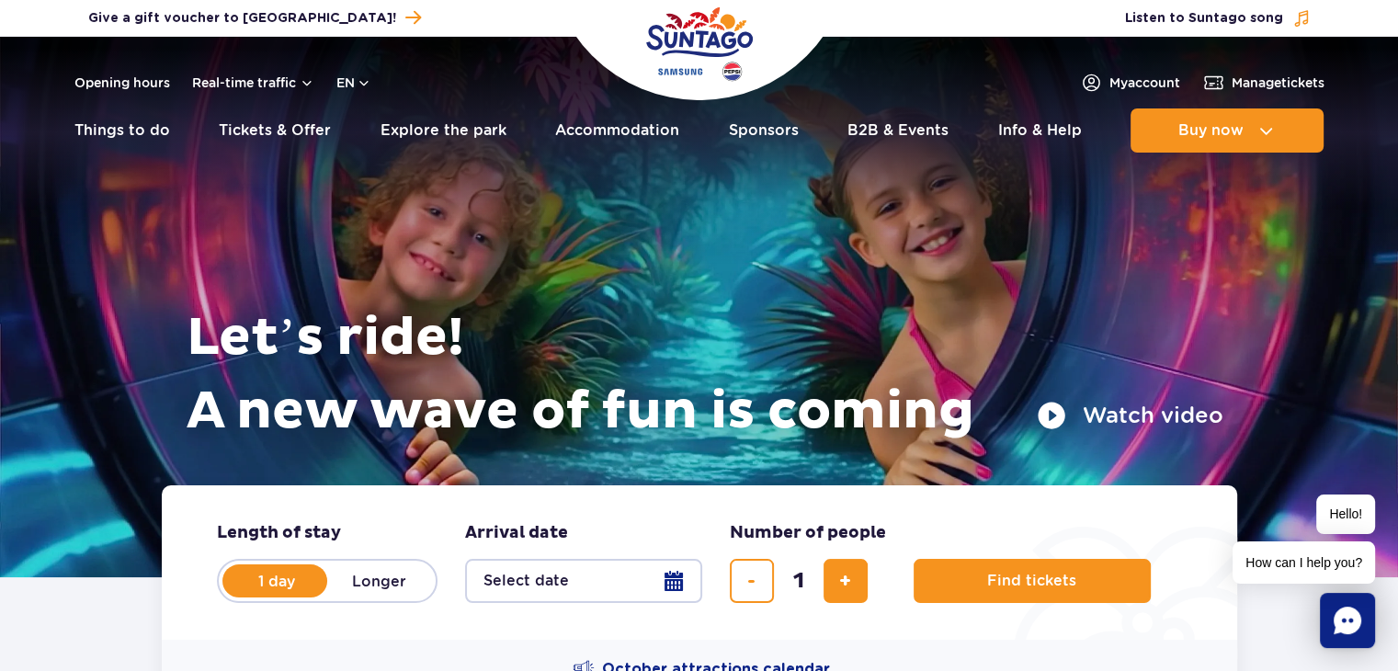
drag, startPoint x: 1302, startPoint y: 376, endPoint x: 1149, endPoint y: 273, distance: 184.1
click at [1149, 273] on div "Let’s ride! A new wave of fun is coming Watch video" at bounding box center [700, 284] width 1048 height 403
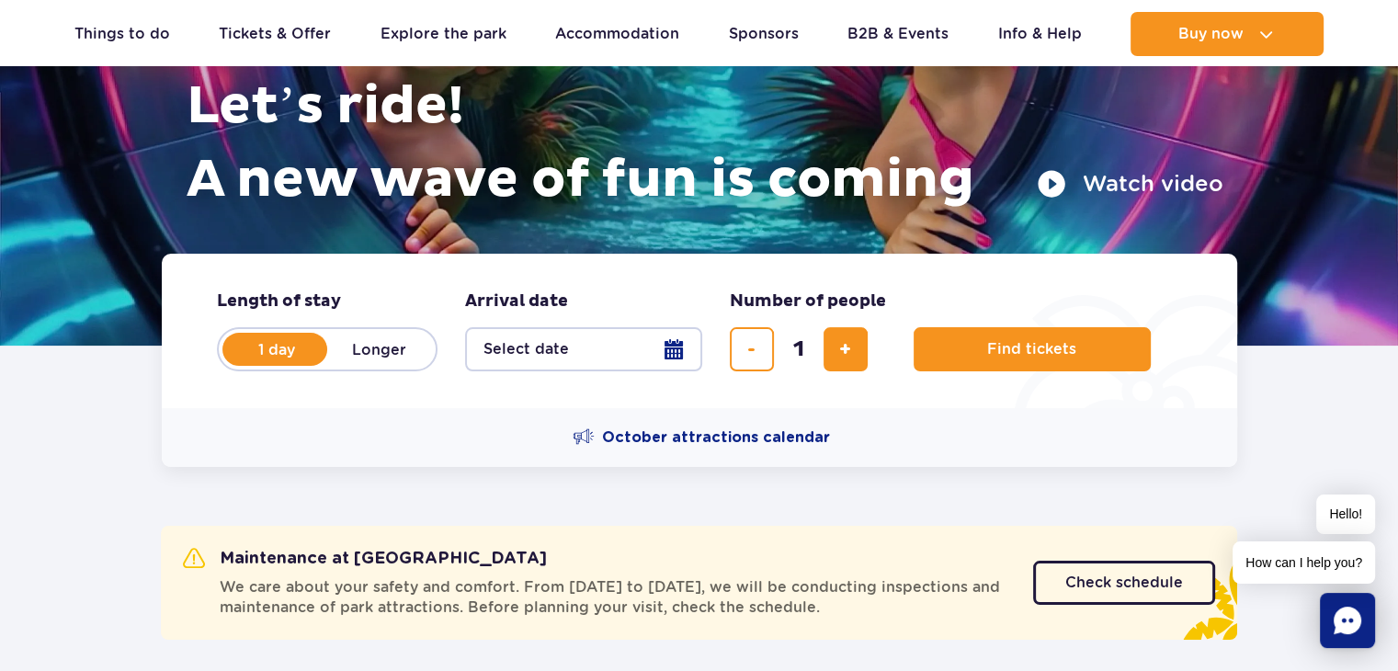
scroll to position [276, 0]
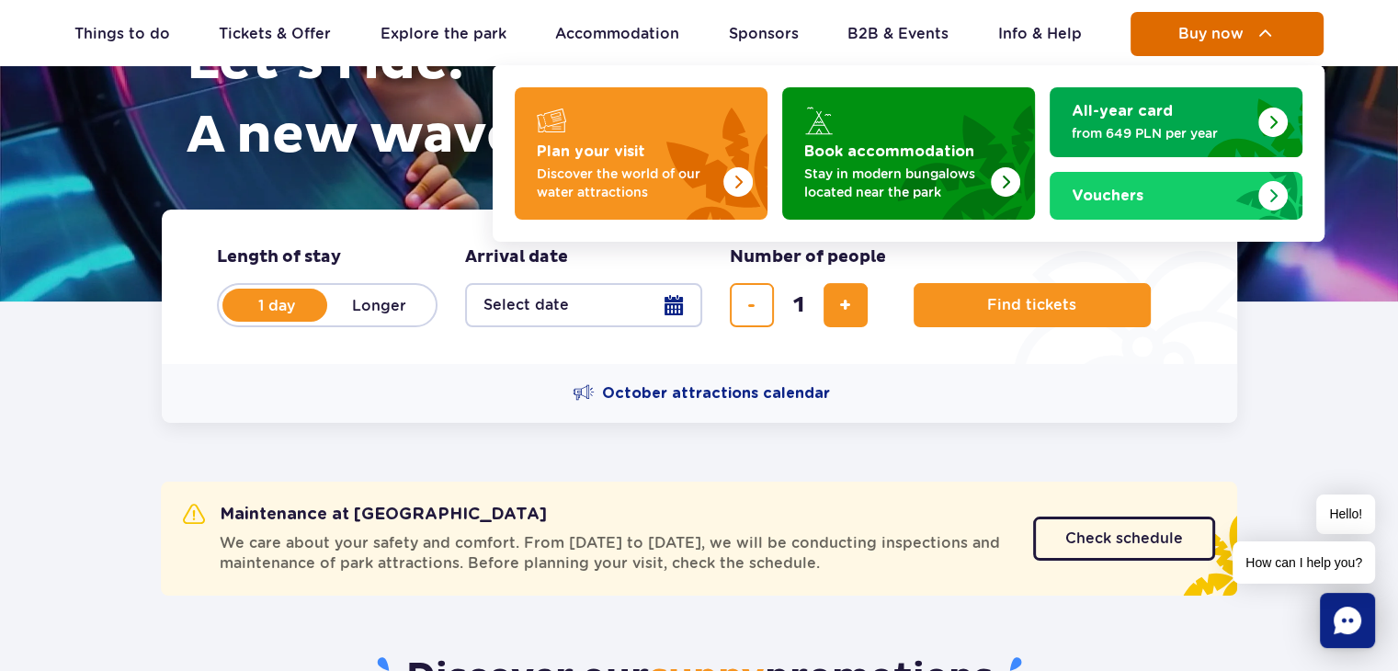
click at [1208, 38] on span "Buy now" at bounding box center [1210, 34] width 65 height 17
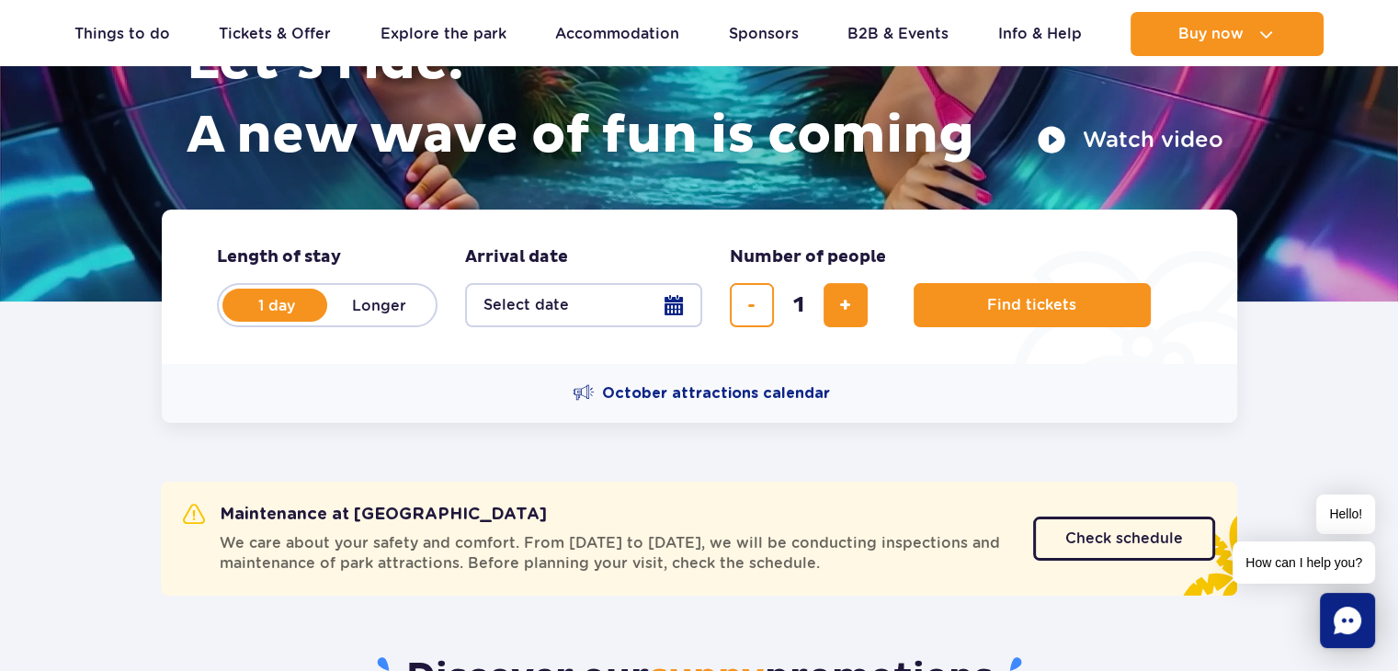
click at [671, 302] on button "Select date" at bounding box center [583, 305] width 237 height 44
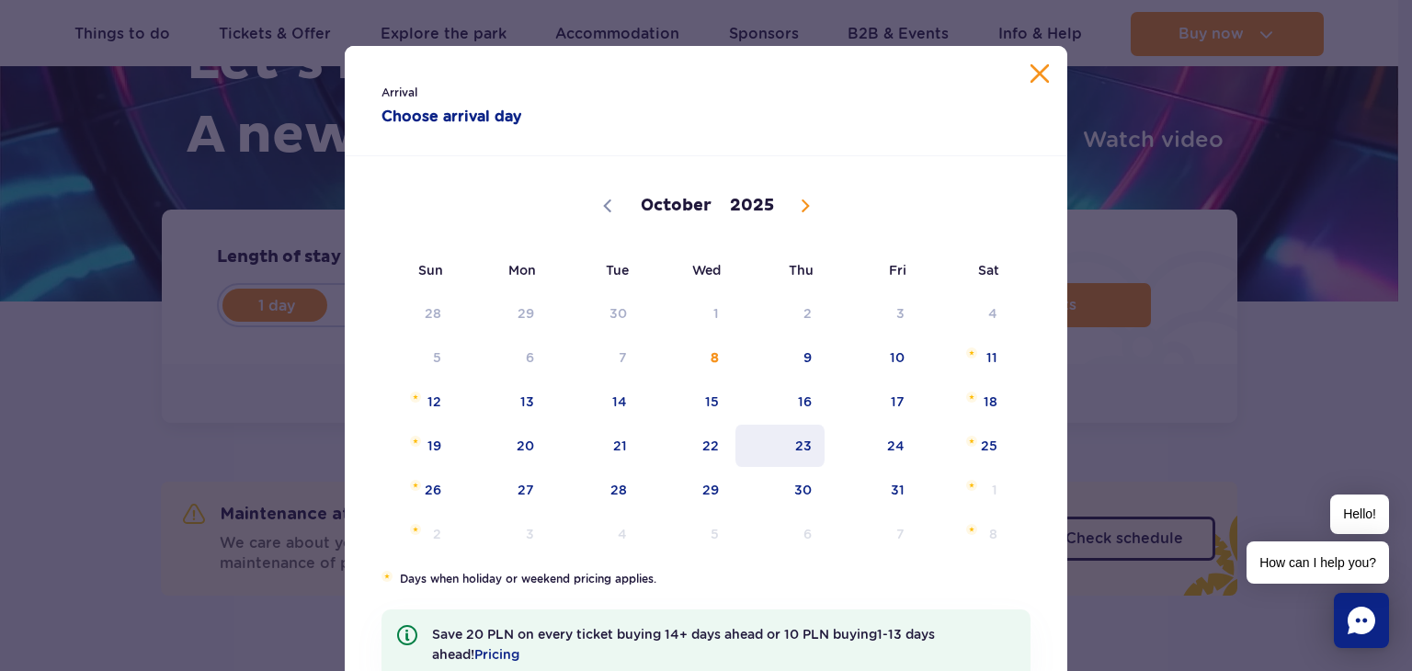
click at [799, 449] on span "23" at bounding box center [780, 446] width 93 height 42
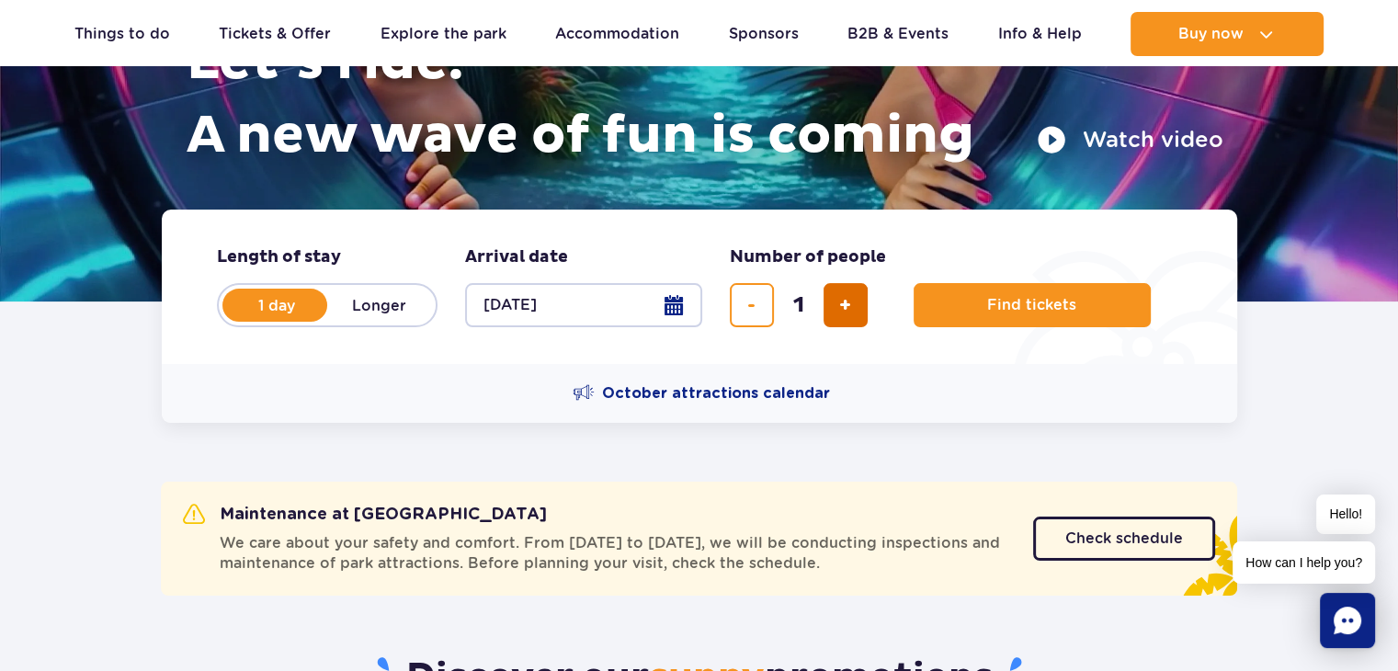
click at [842, 305] on span "add ticket" at bounding box center [845, 305] width 12 height 0
type input "3"
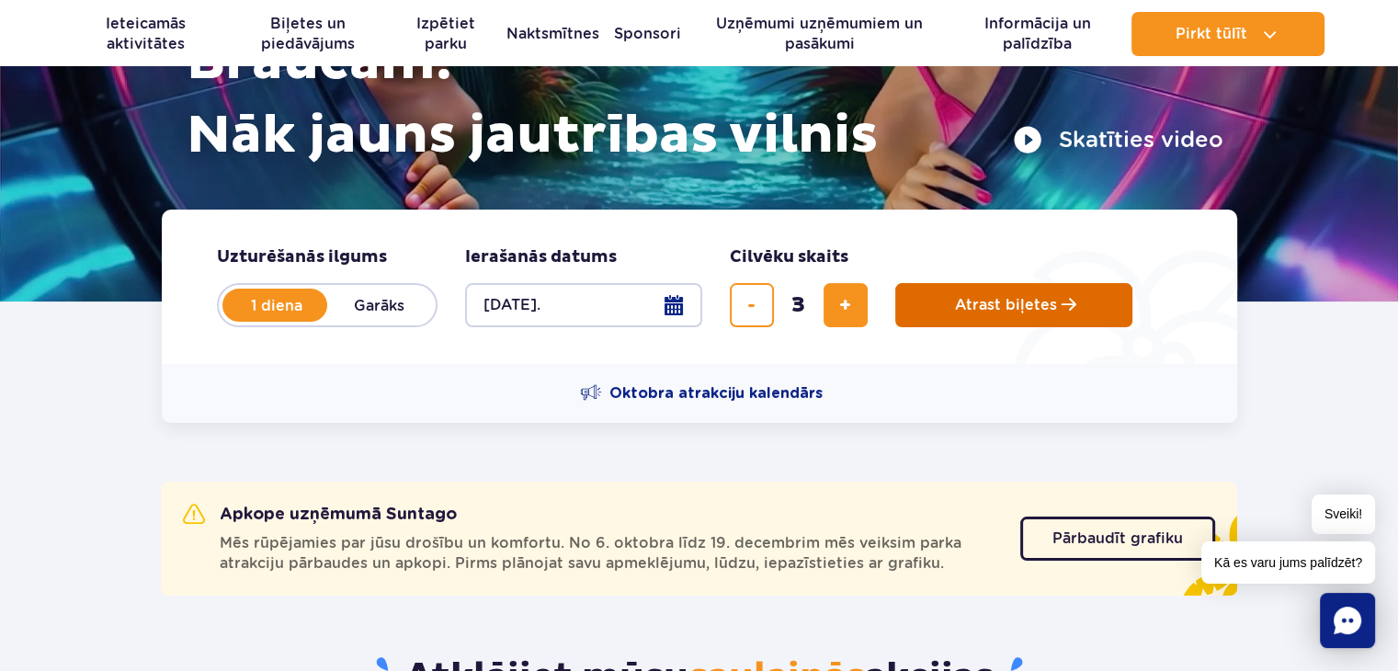
click at [1006, 309] on span "Atrast biļetes" at bounding box center [1006, 305] width 102 height 17
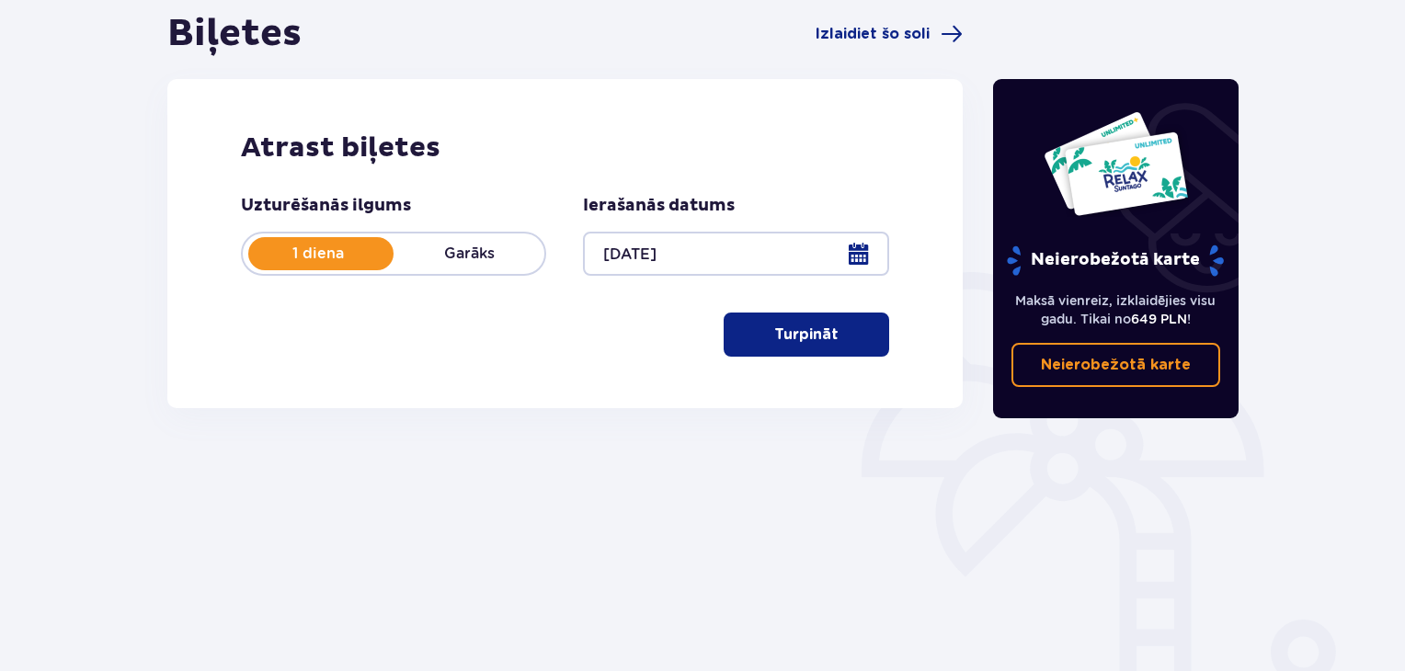
click at [816, 336] on font "Turpināt" at bounding box center [806, 334] width 64 height 15
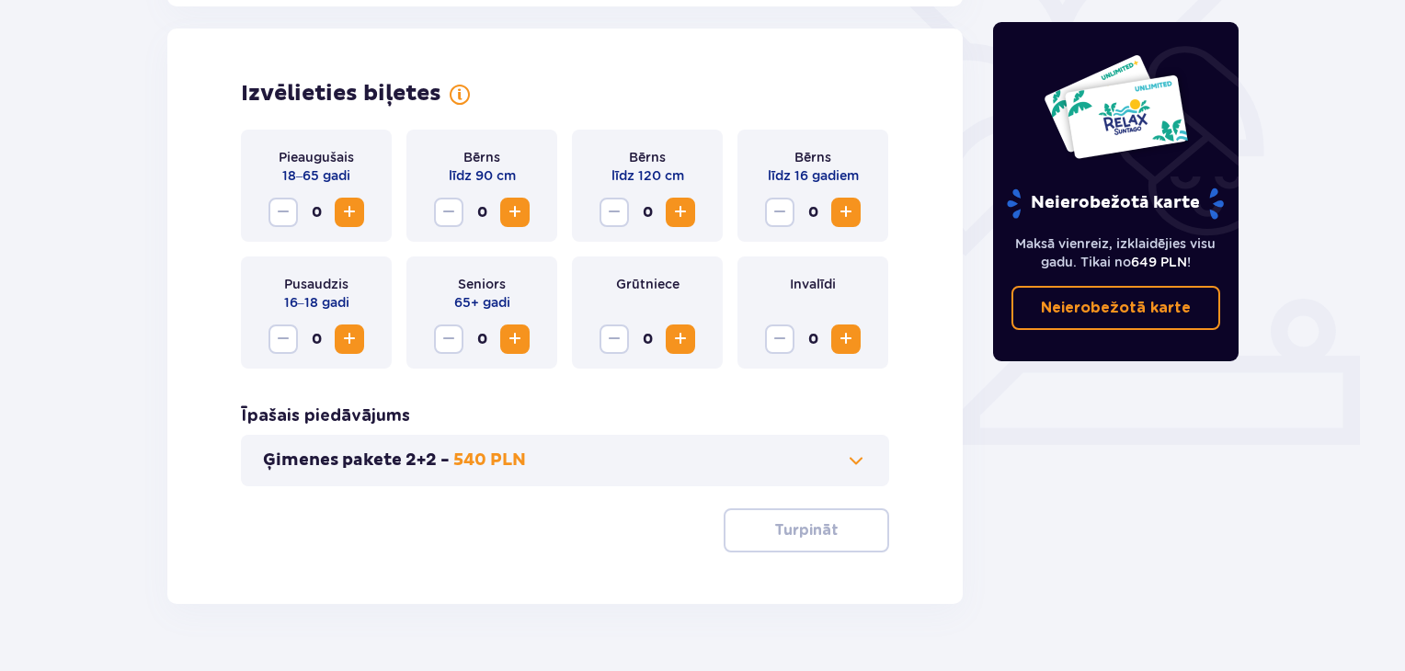
scroll to position [511, 0]
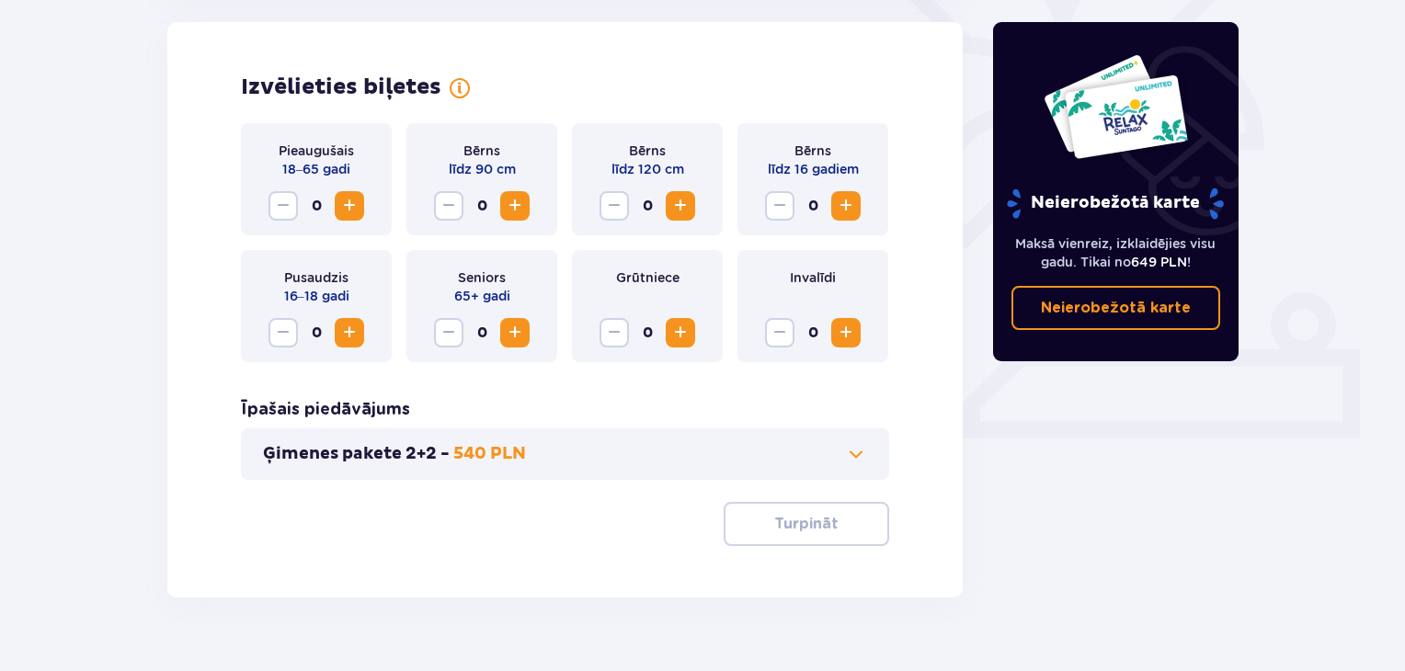
click at [351, 209] on span "Palielināt" at bounding box center [349, 206] width 22 height 22
click at [786, 519] on font "Turpināt" at bounding box center [806, 524] width 64 height 15
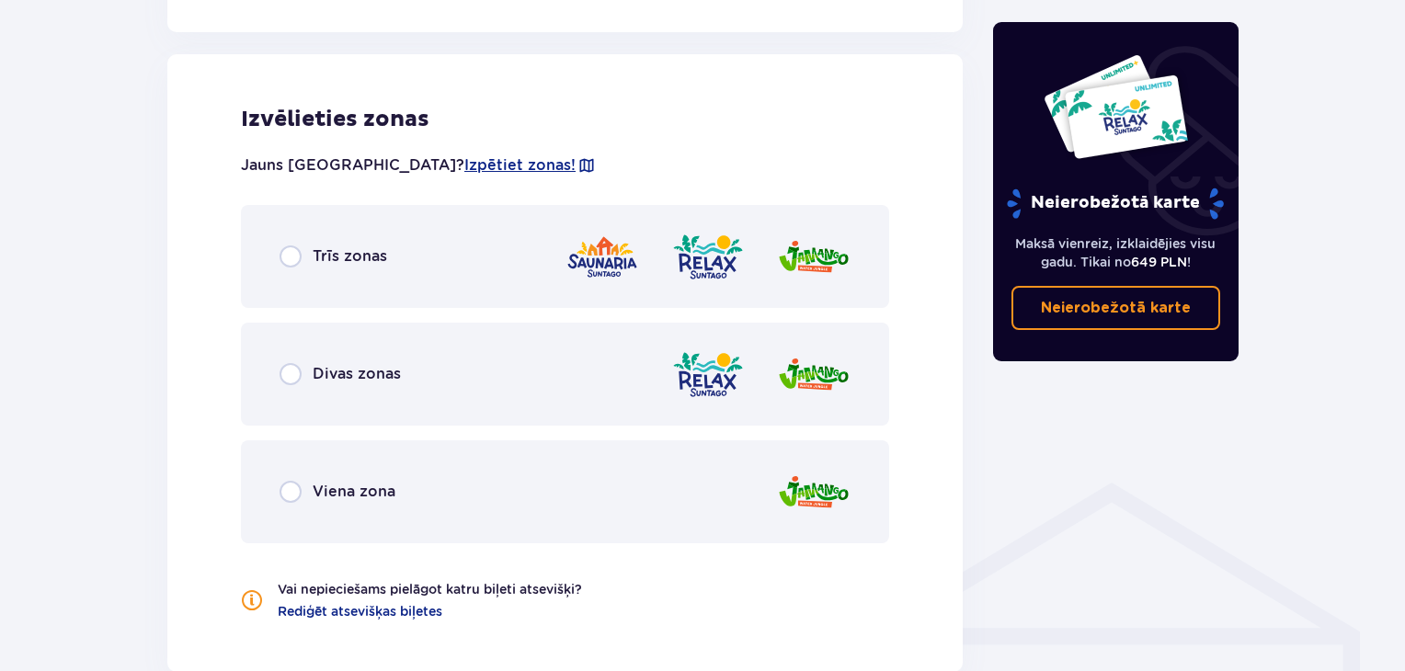
scroll to position [1020, 0]
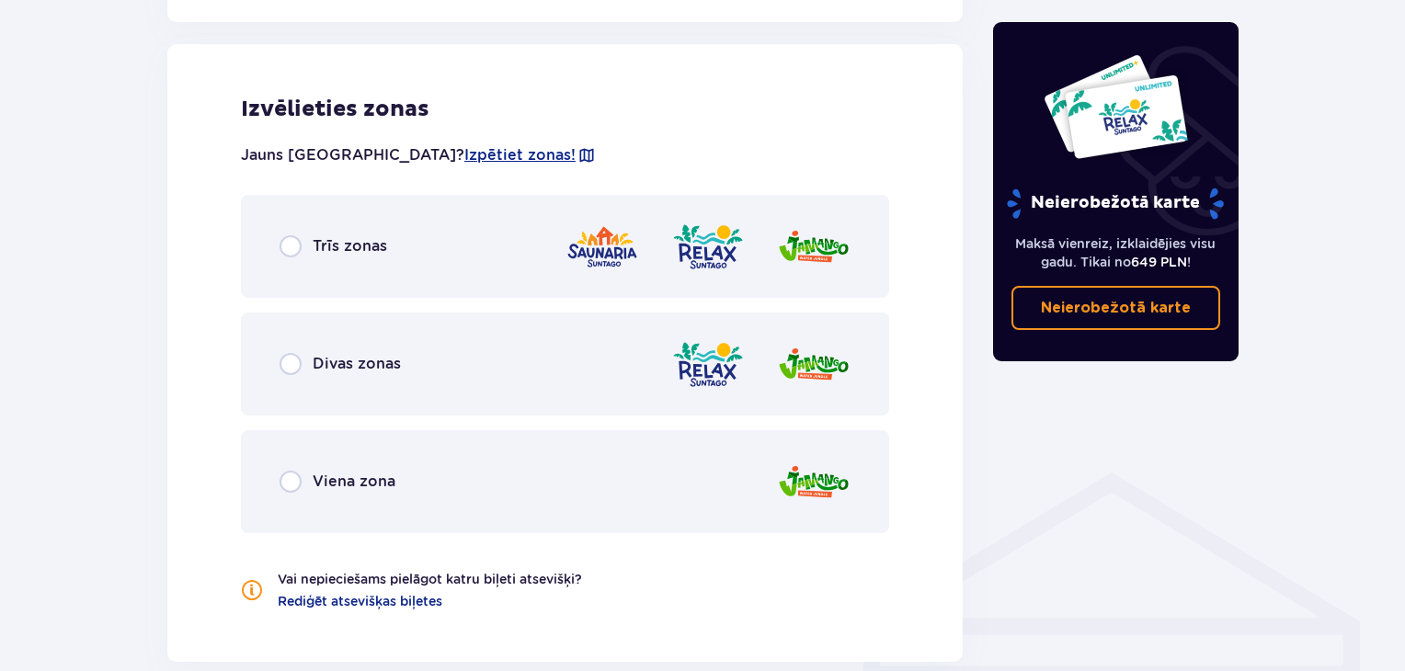
click at [290, 361] on input "radio" at bounding box center [290, 364] width 22 height 22
radio input "true"
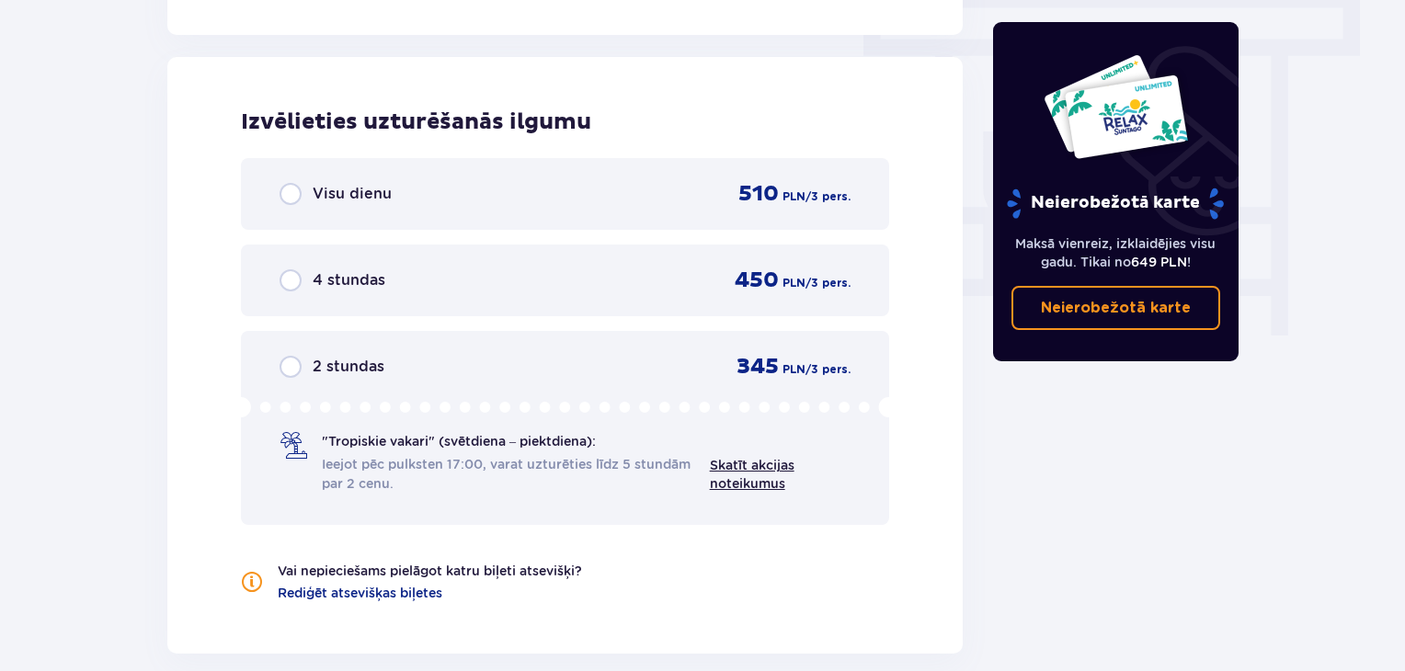
scroll to position [1660, 0]
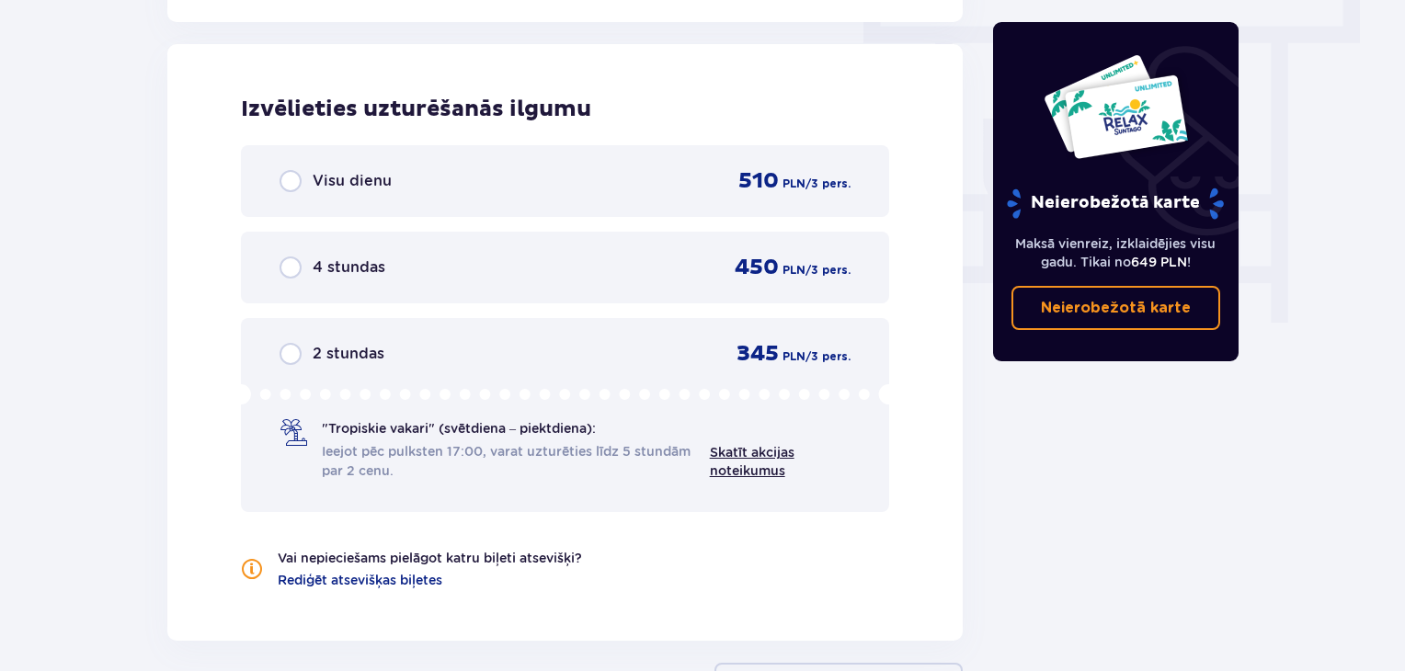
click at [287, 272] on input "radio" at bounding box center [290, 267] width 22 height 22
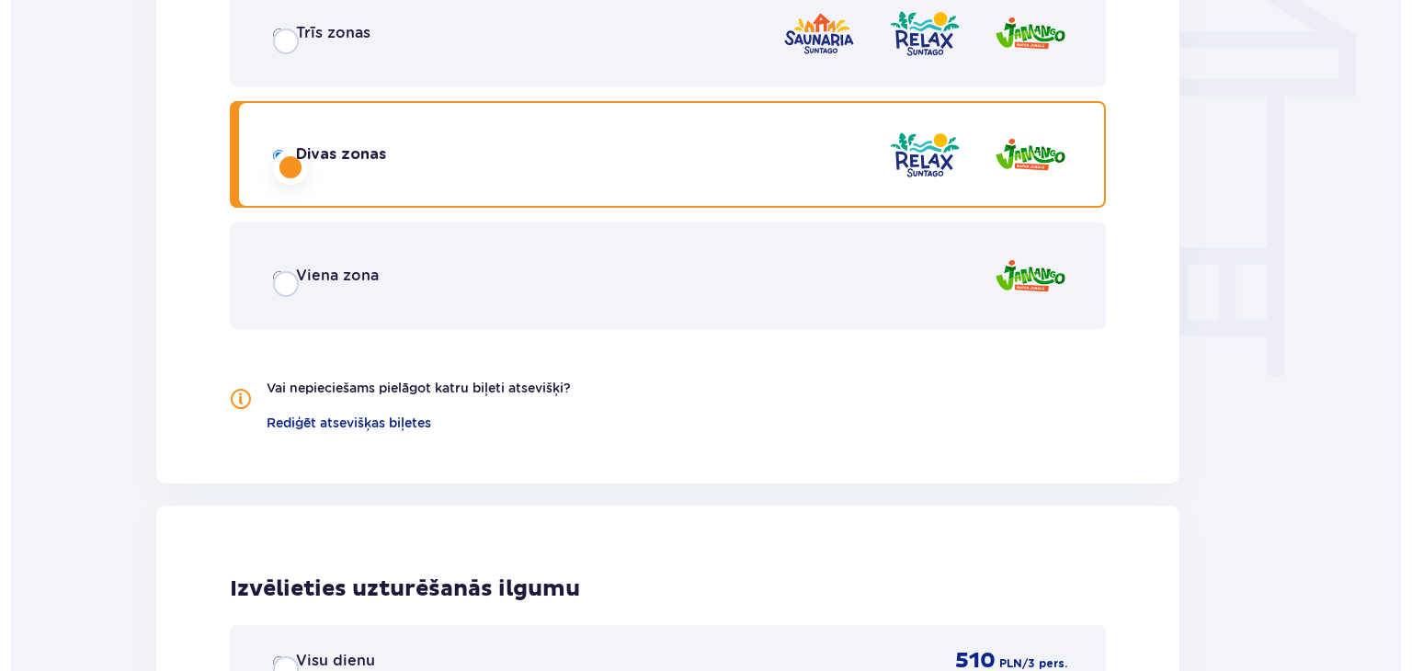
scroll to position [0, 0]
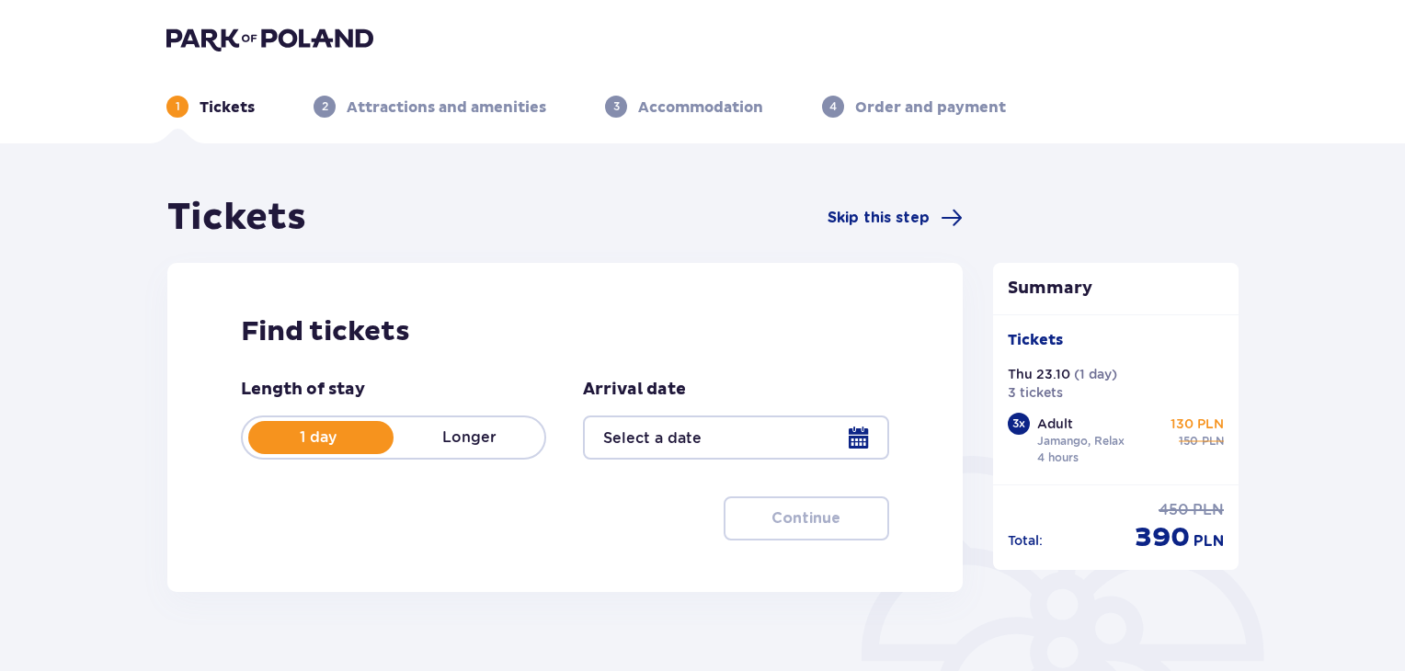
type input "[DATE]"
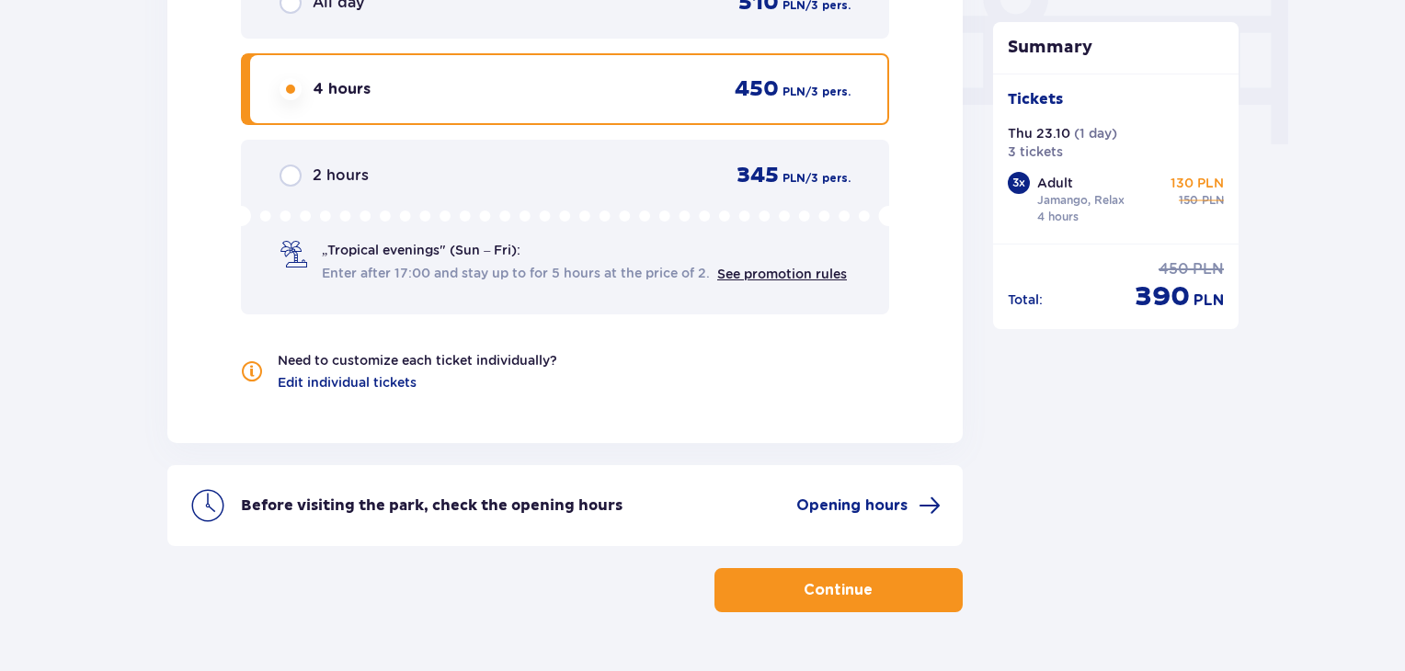
scroll to position [1888, 0]
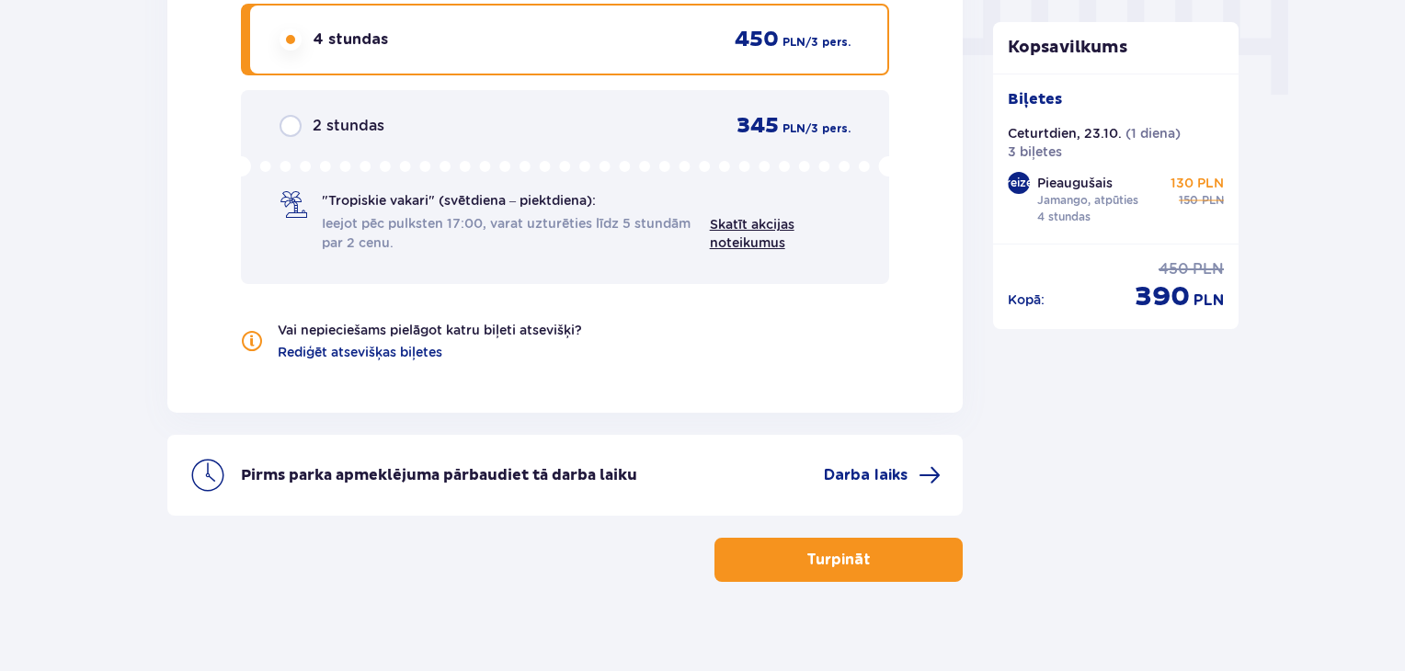
click at [876, 560] on span "button" at bounding box center [874, 560] width 22 height 22
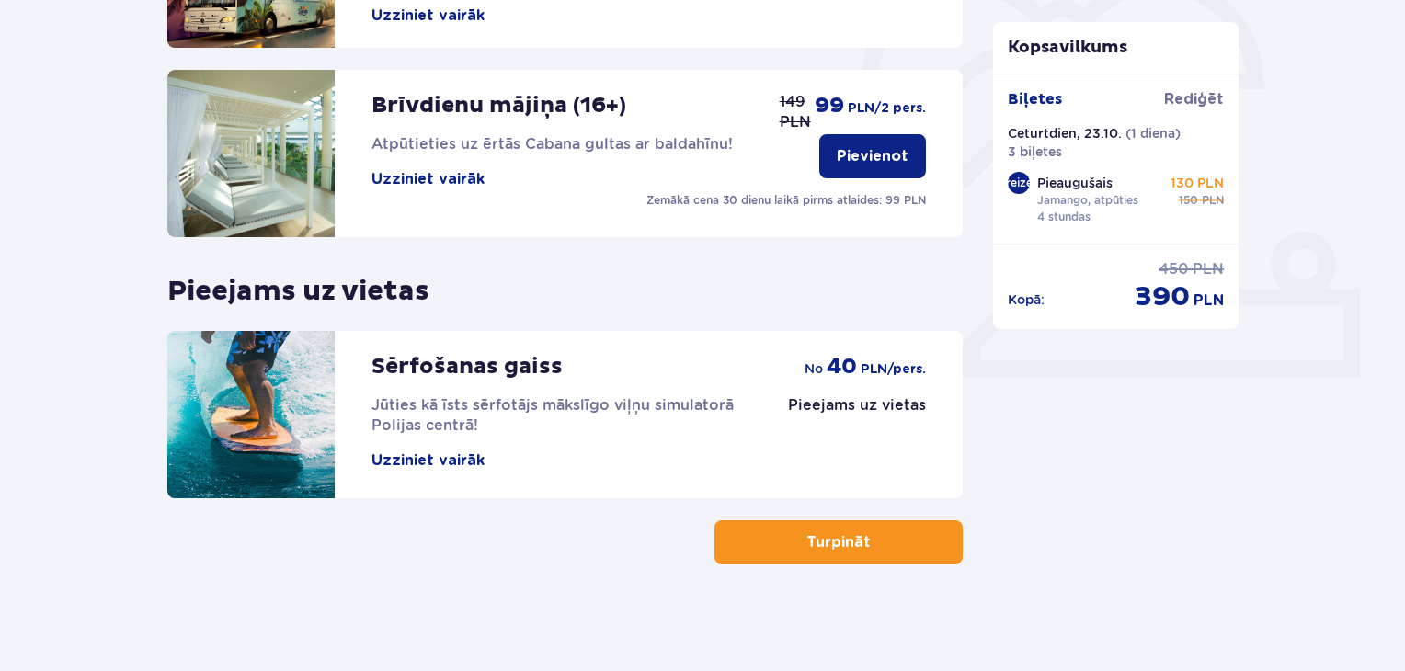
scroll to position [575, 0]
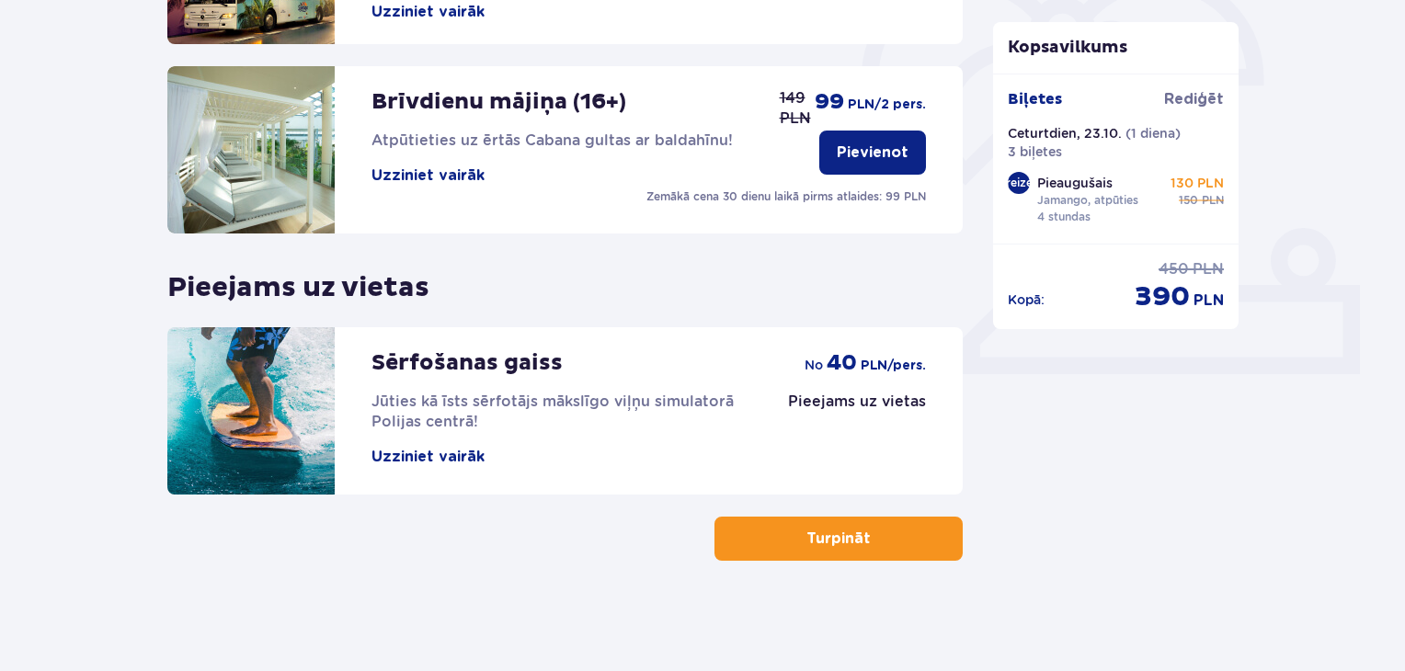
click at [888, 533] on button "Turpināt" at bounding box center [838, 539] width 248 height 44
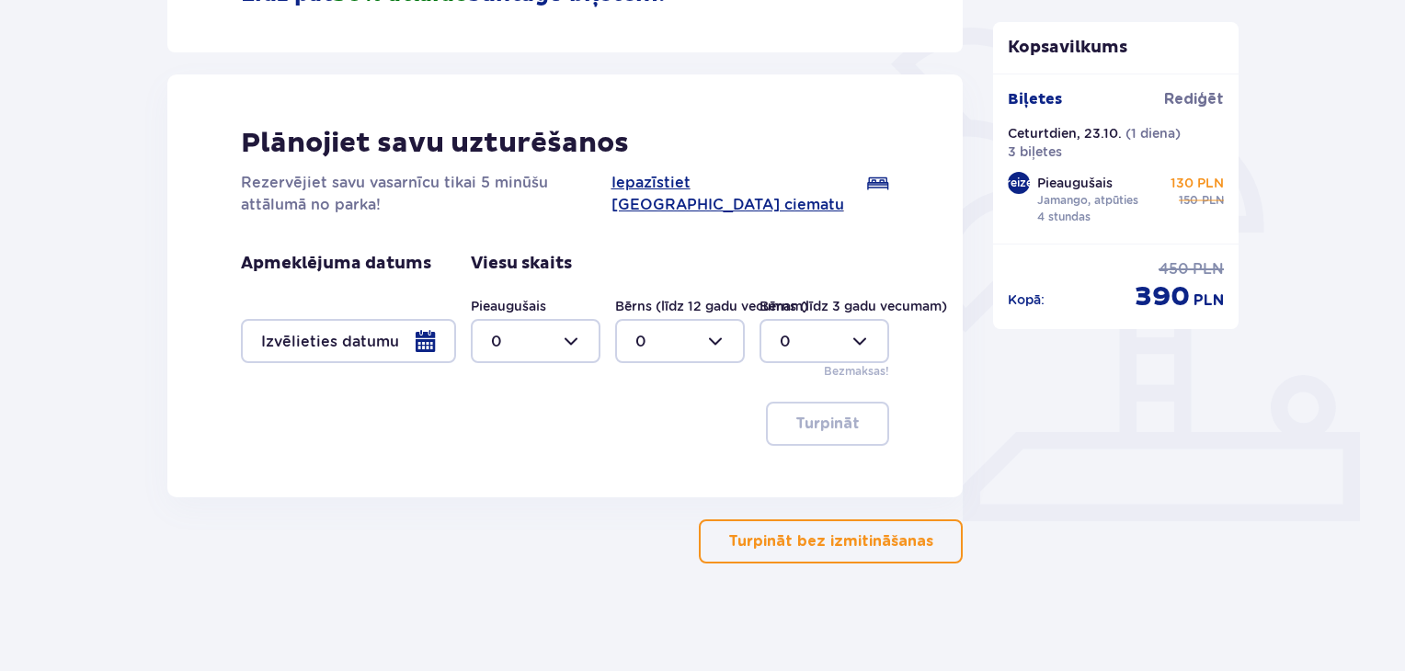
scroll to position [430, 0]
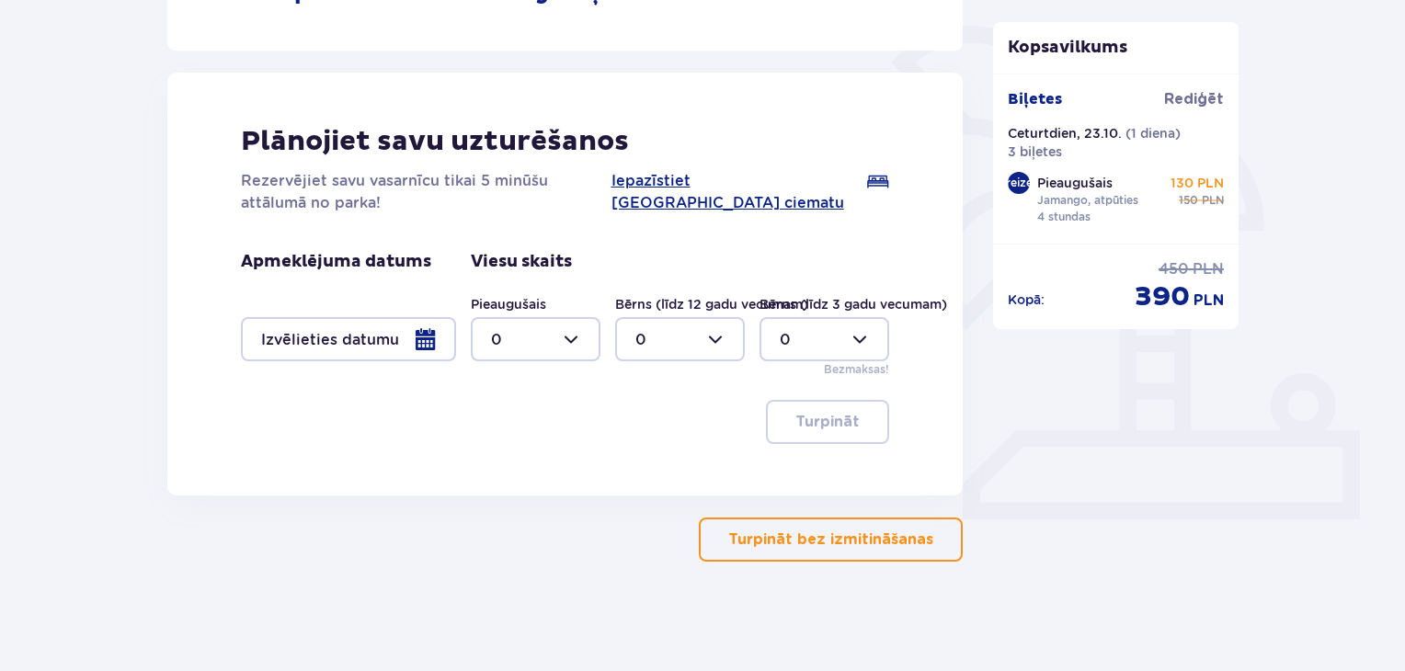
click at [861, 541] on font "Turpināt bez izmitināšanas" at bounding box center [830, 539] width 205 height 15
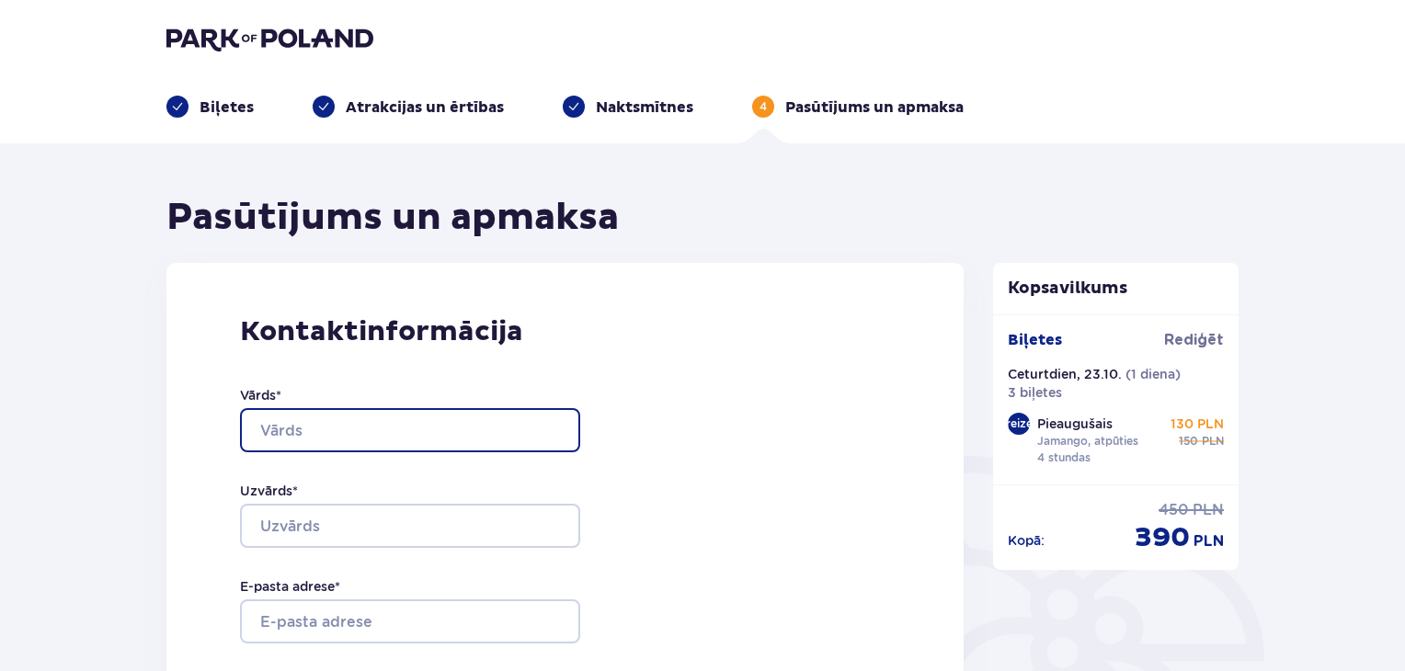
click at [336, 427] on input "Vārds *" at bounding box center [410, 430] width 340 height 44
type input "Ainārs"
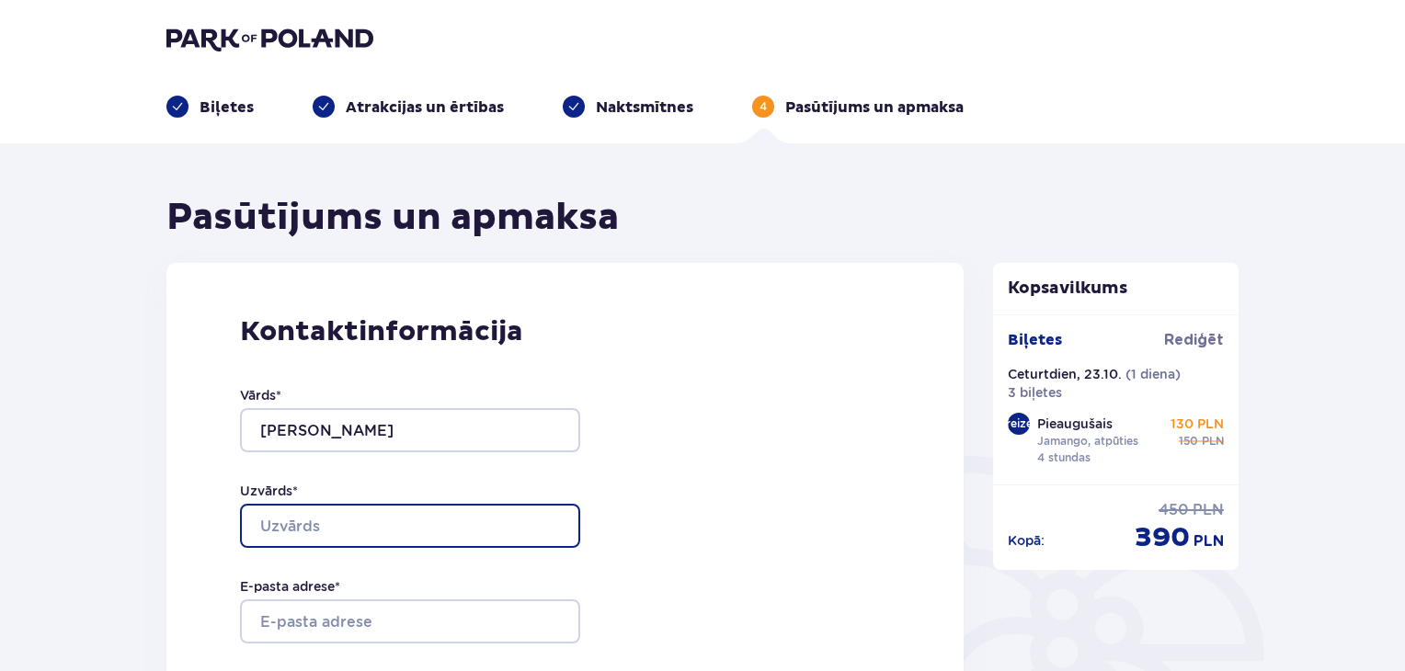
click at [309, 526] on input "Uzvārds *" at bounding box center [410, 526] width 340 height 44
type input "Aukmanis"
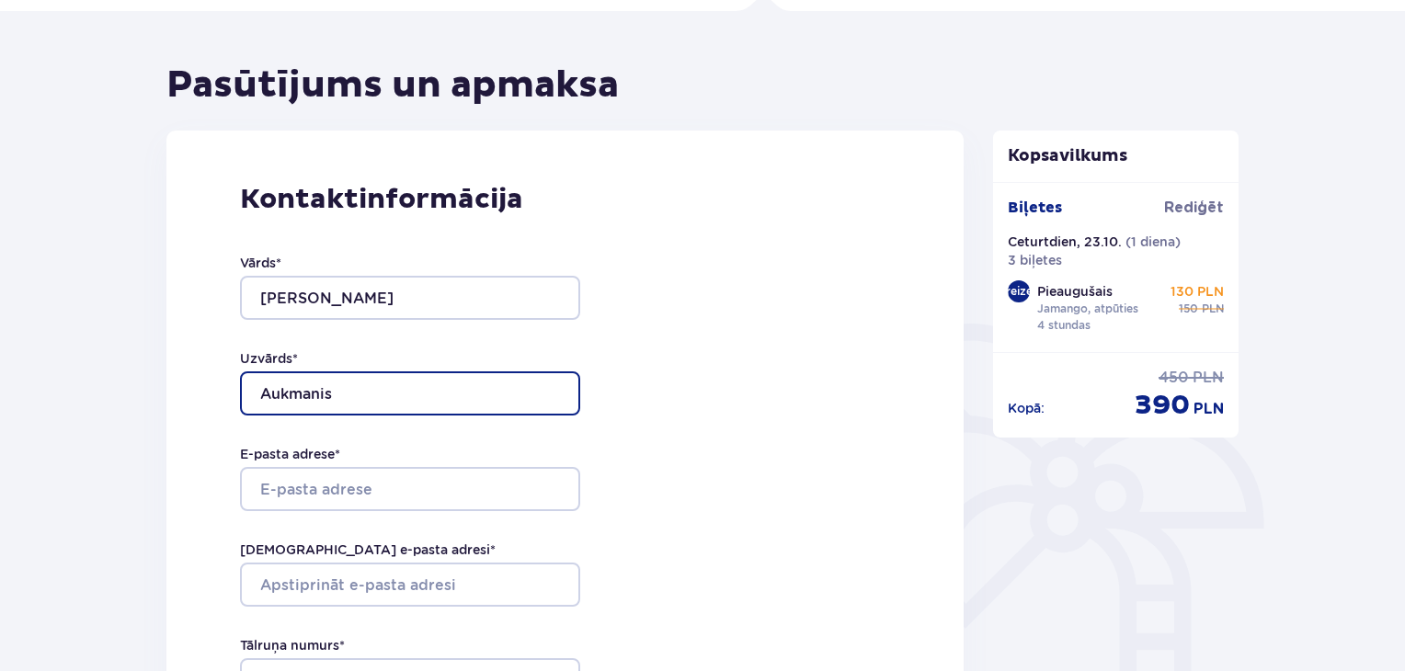
scroll to position [184, 0]
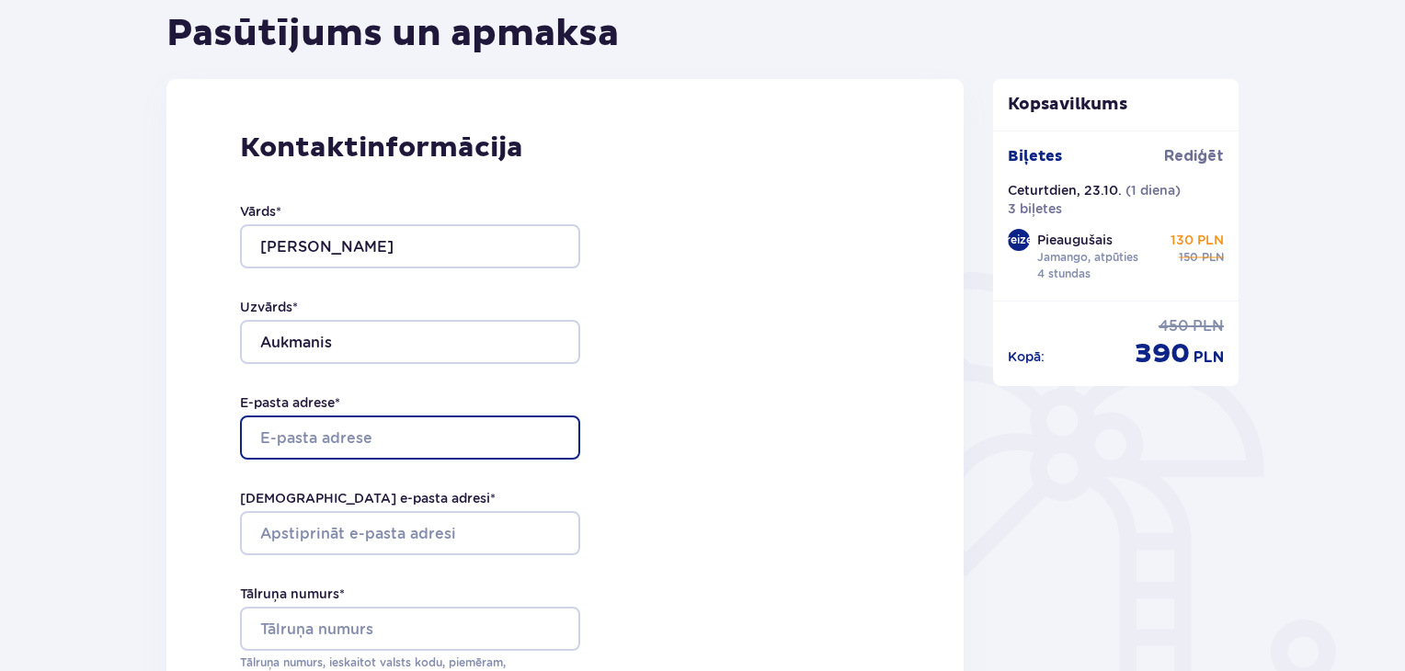
click at [283, 435] on input "E-pasta adrese *" at bounding box center [410, 437] width 340 height 44
type input "a.aukmanis2@inbox.lv"
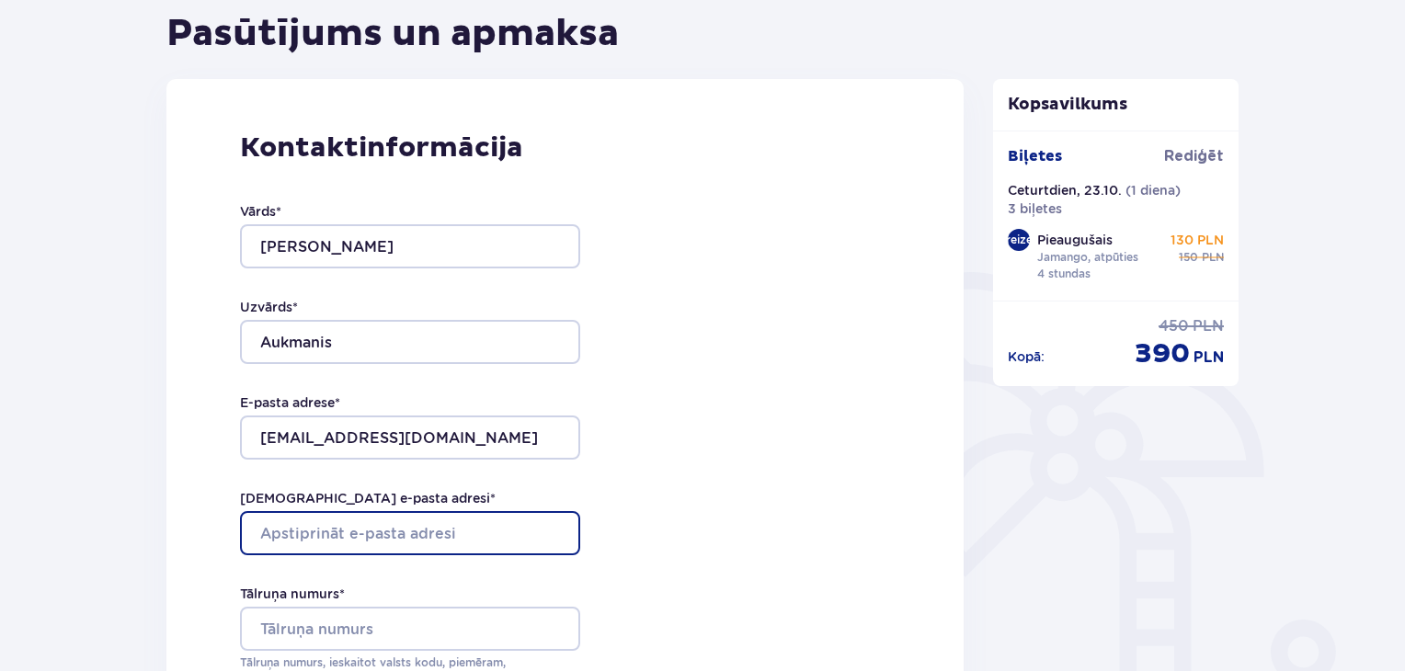
click at [272, 532] on input "Apstipriniet e-pasta adresi *" at bounding box center [410, 533] width 340 height 44
type input "a.aukmanis2@inbox.lv"
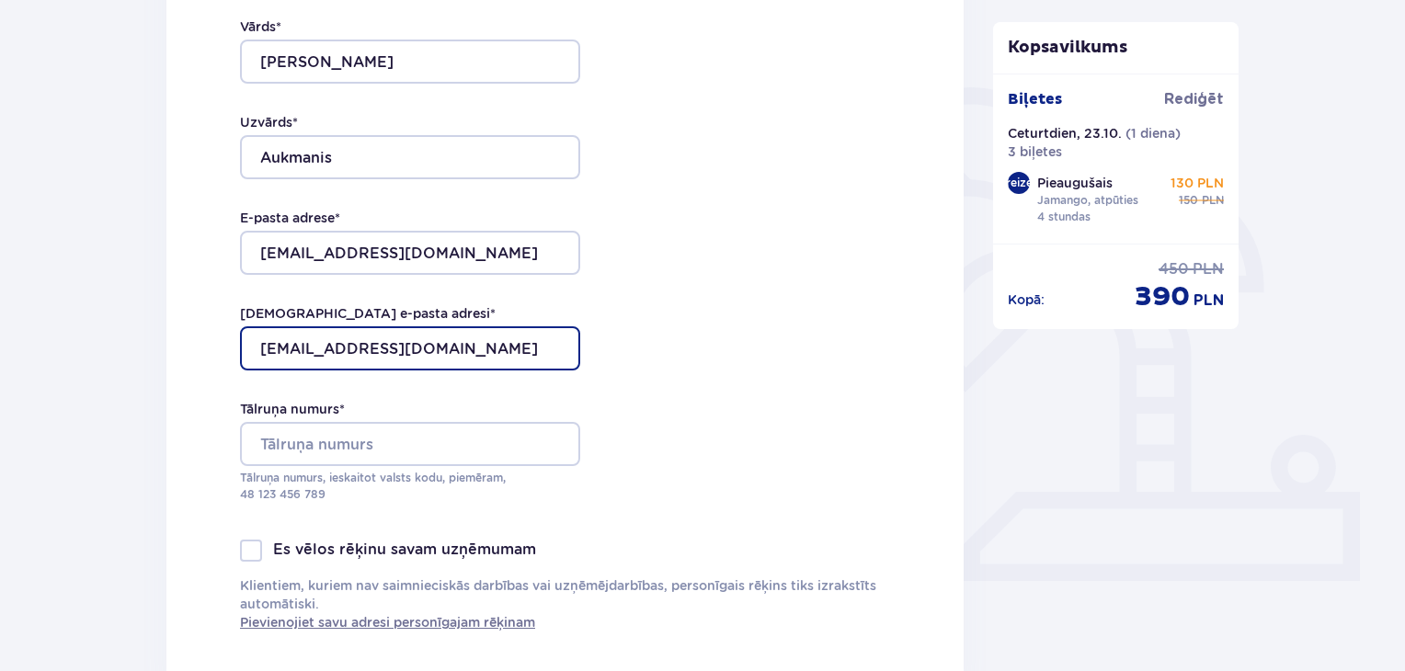
scroll to position [460, 0]
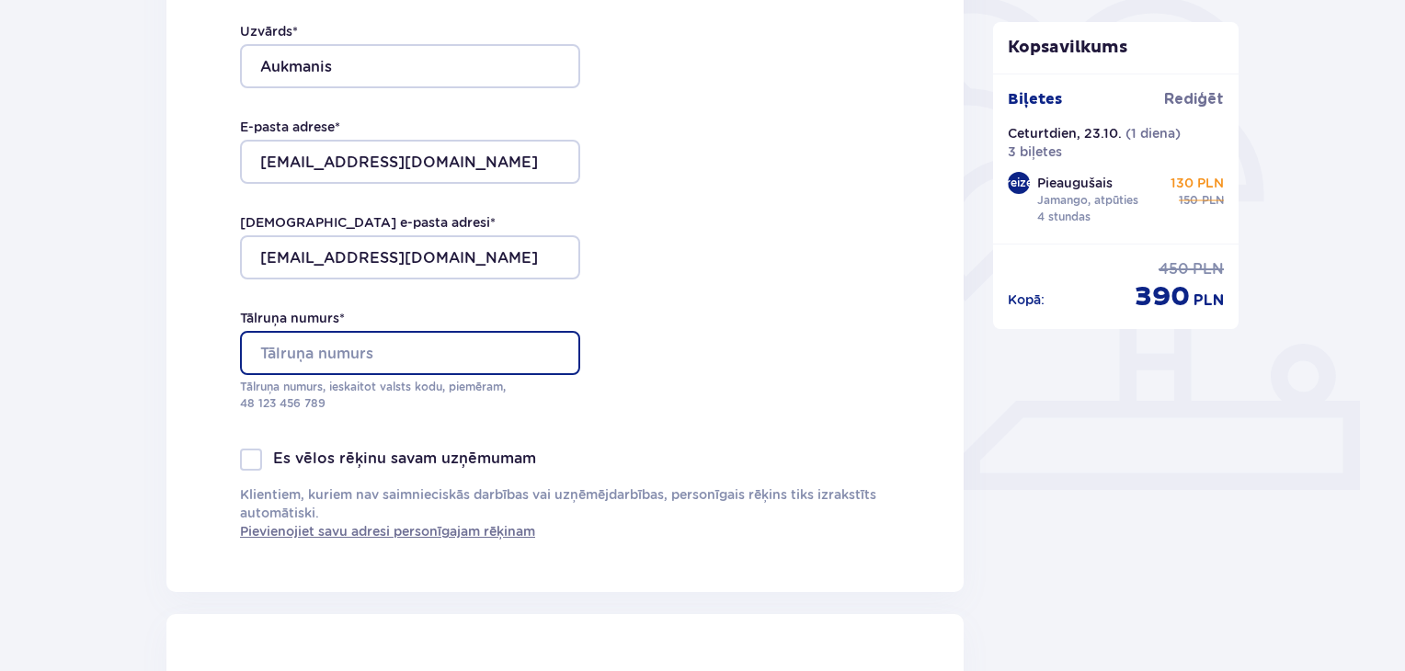
click at [283, 341] on input "Tālruņa numurs *" at bounding box center [410, 353] width 340 height 44
type input "+37126138535"
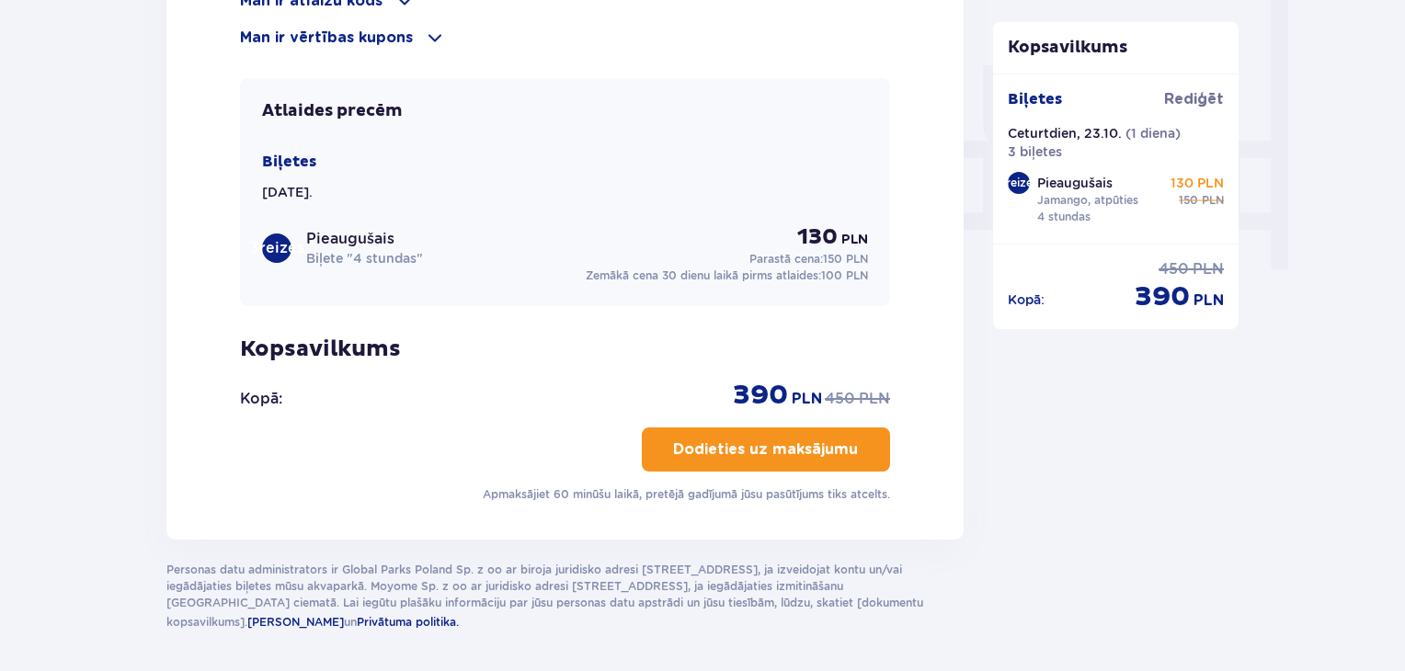
scroll to position [1747, 0]
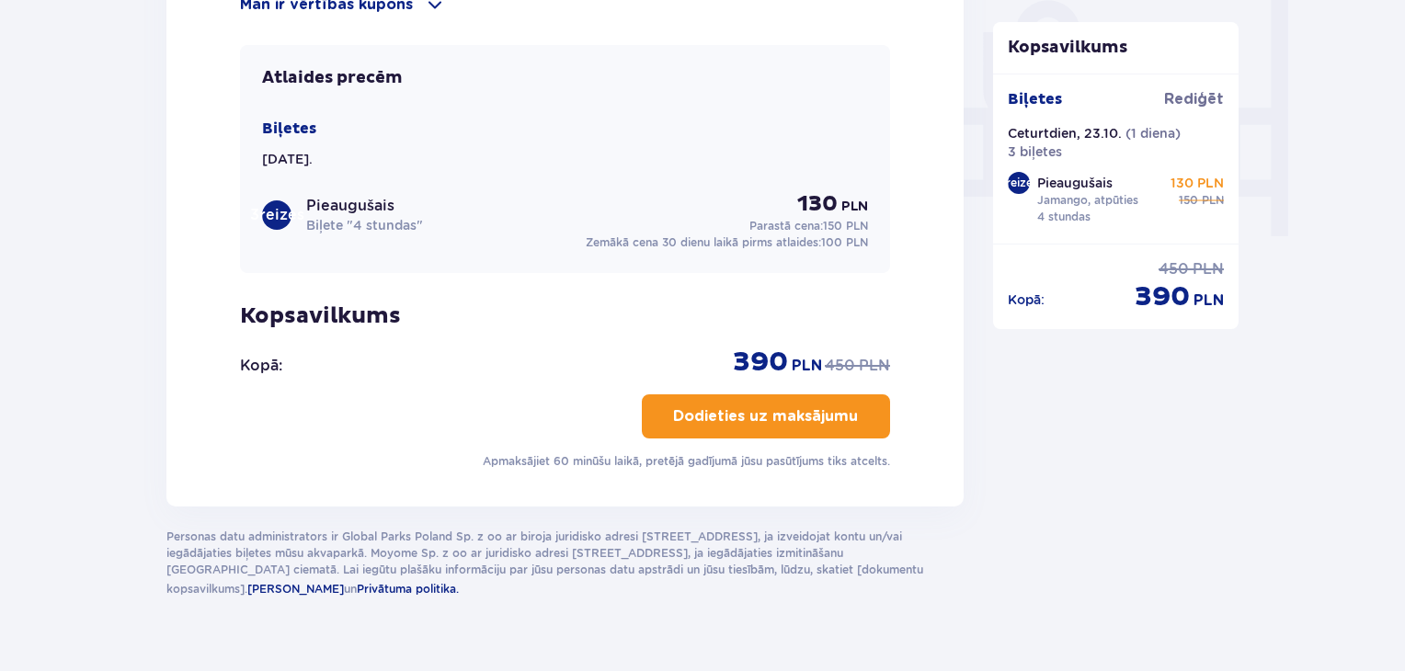
click at [772, 420] on font "Dodieties uz maksājumu" at bounding box center [765, 416] width 185 height 15
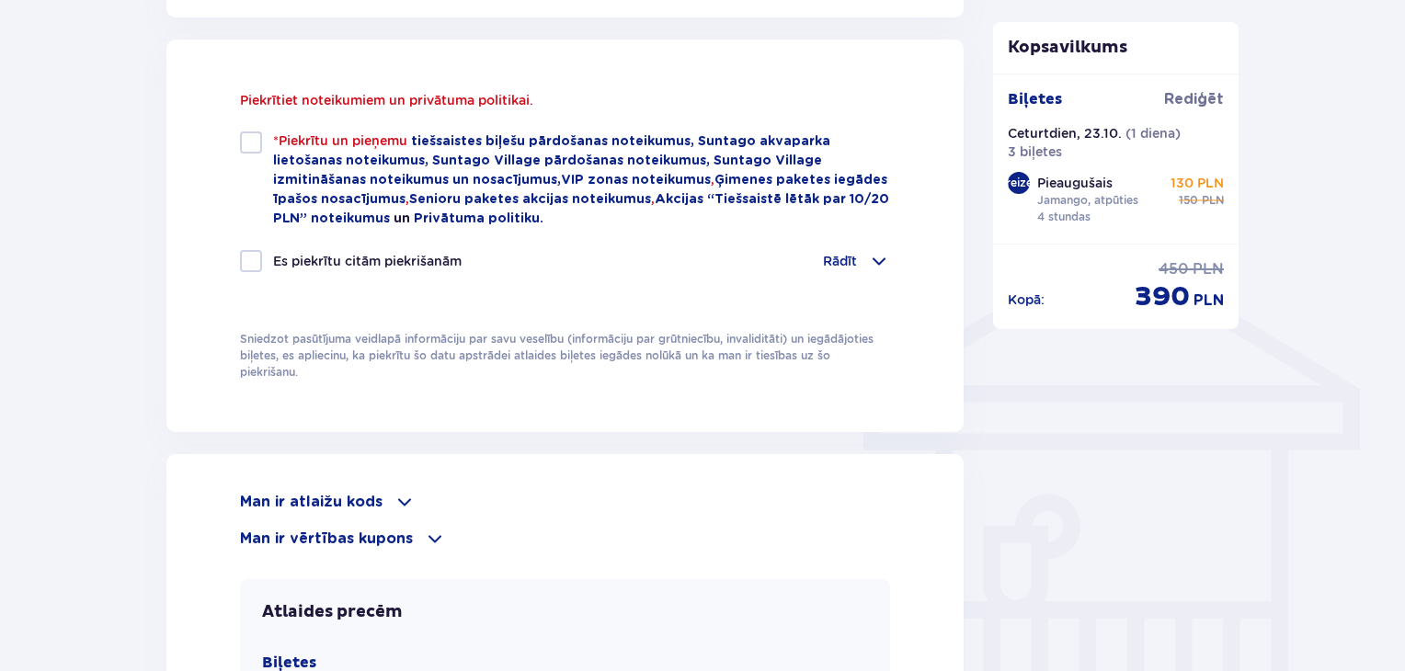
scroll to position [1252, 0]
click at [252, 146] on div at bounding box center [251, 143] width 22 height 22
checkbox input "true"
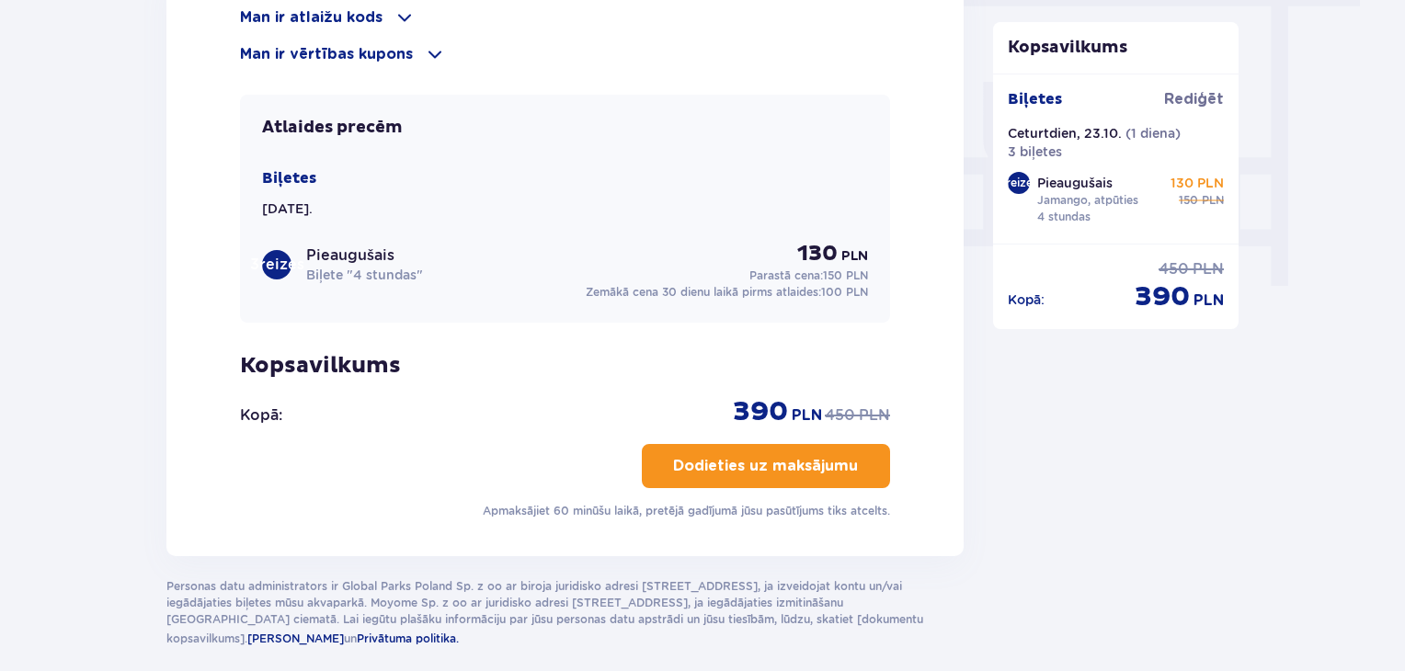
scroll to position [1780, 0]
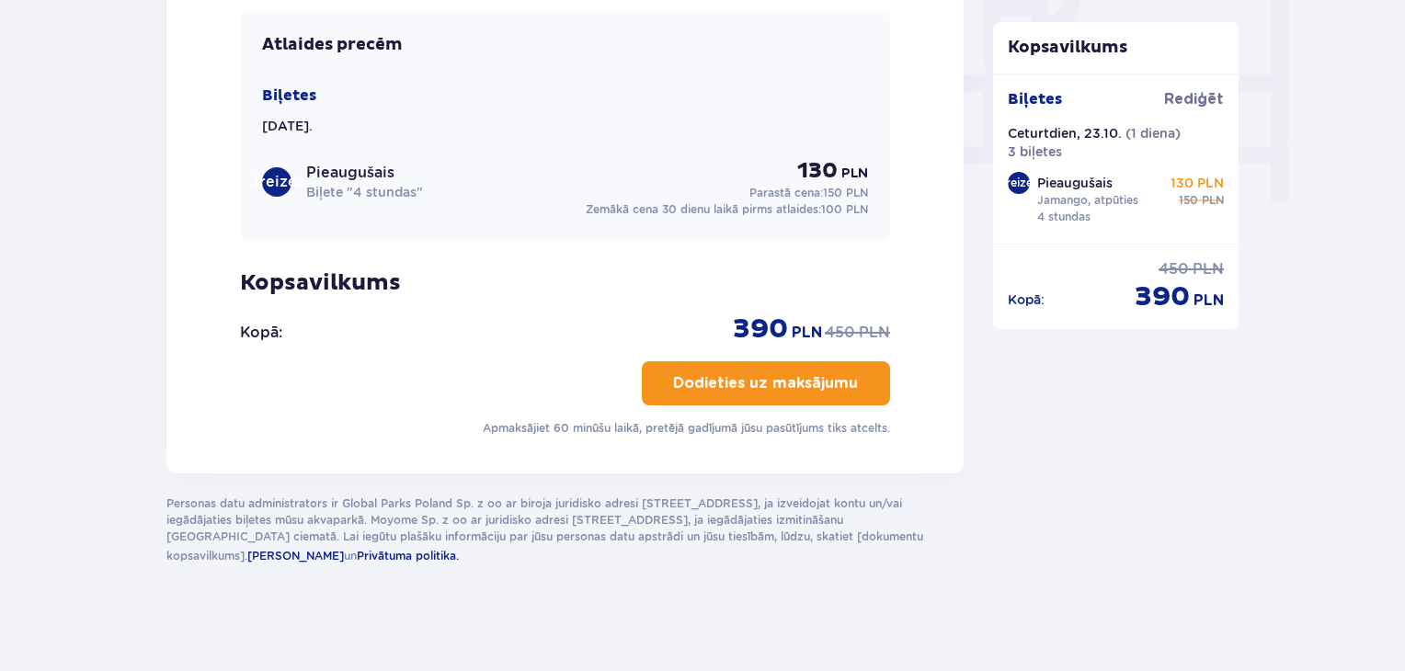
click at [780, 389] on button "Dodieties uz maksājumu" at bounding box center [766, 383] width 248 height 44
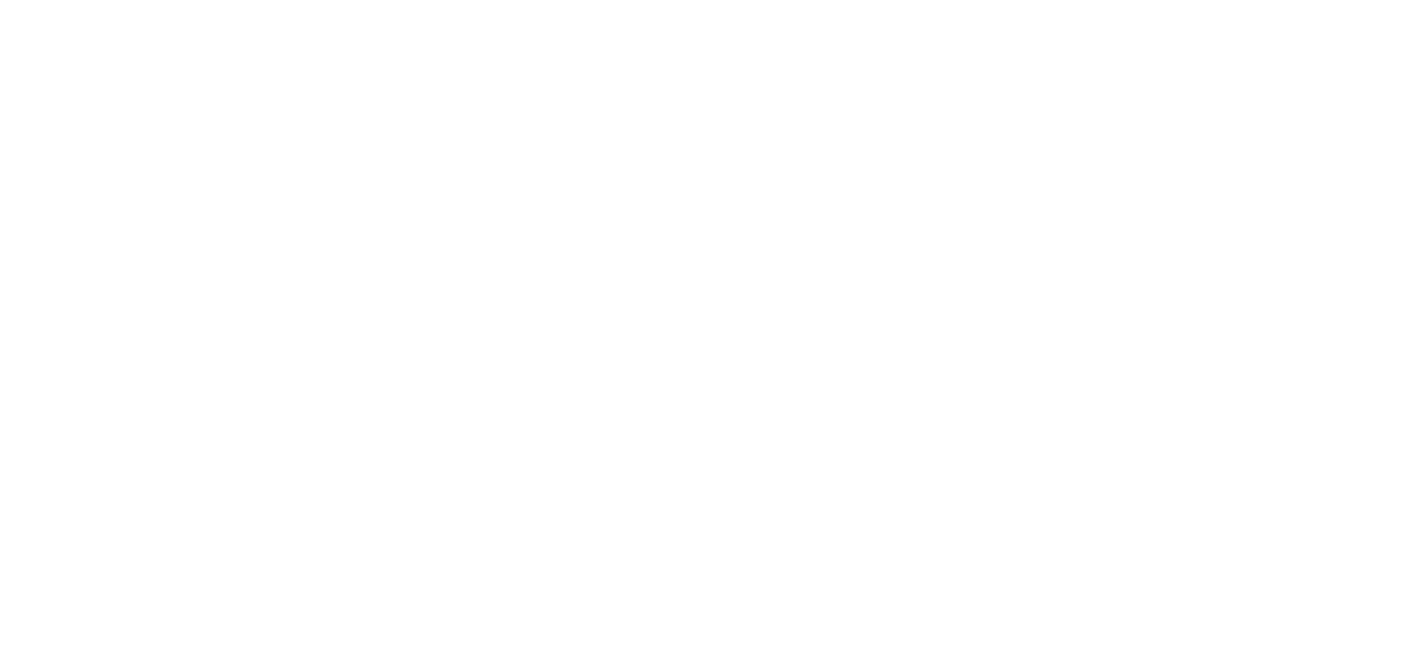
scroll to position [0, 0]
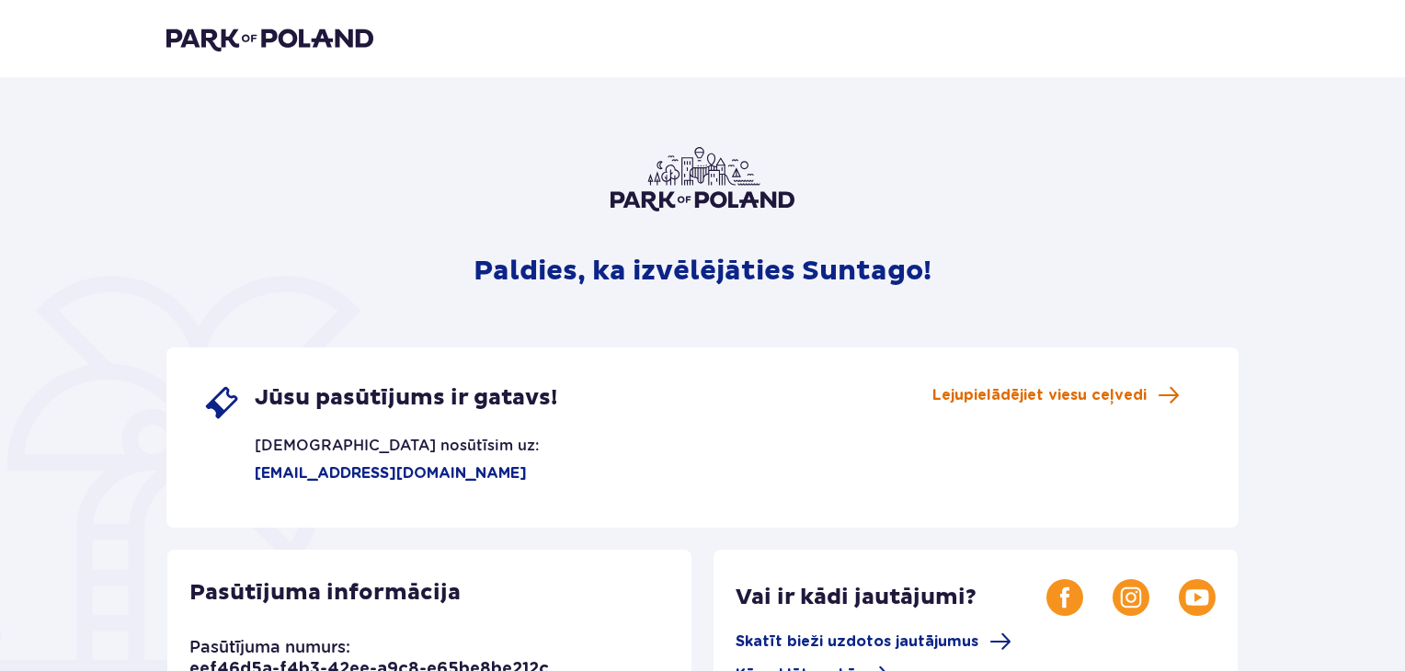
click at [1107, 396] on font "Lejupielādējiet viesu ceļvedi" at bounding box center [1039, 395] width 214 height 15
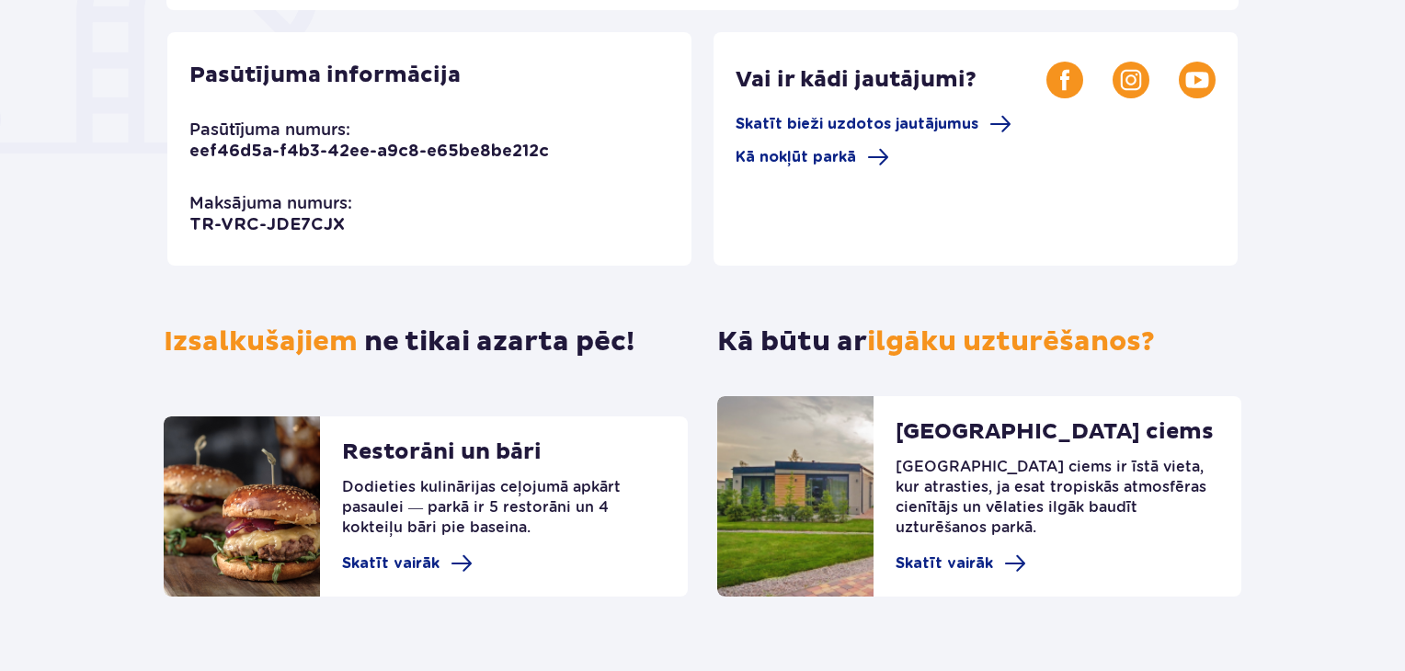
scroll to position [553, 0]
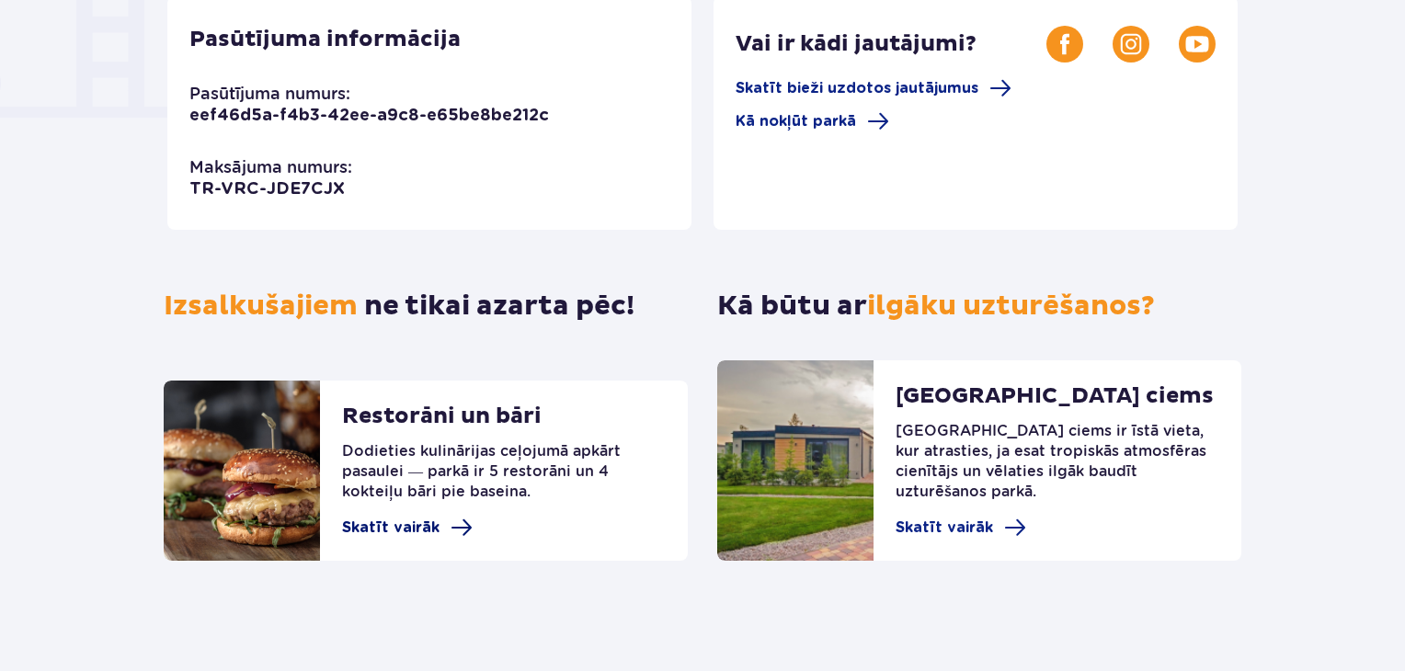
click at [360, 525] on font "Skatīt vairāk" at bounding box center [390, 527] width 97 height 15
